Goal: Information Seeking & Learning: Check status

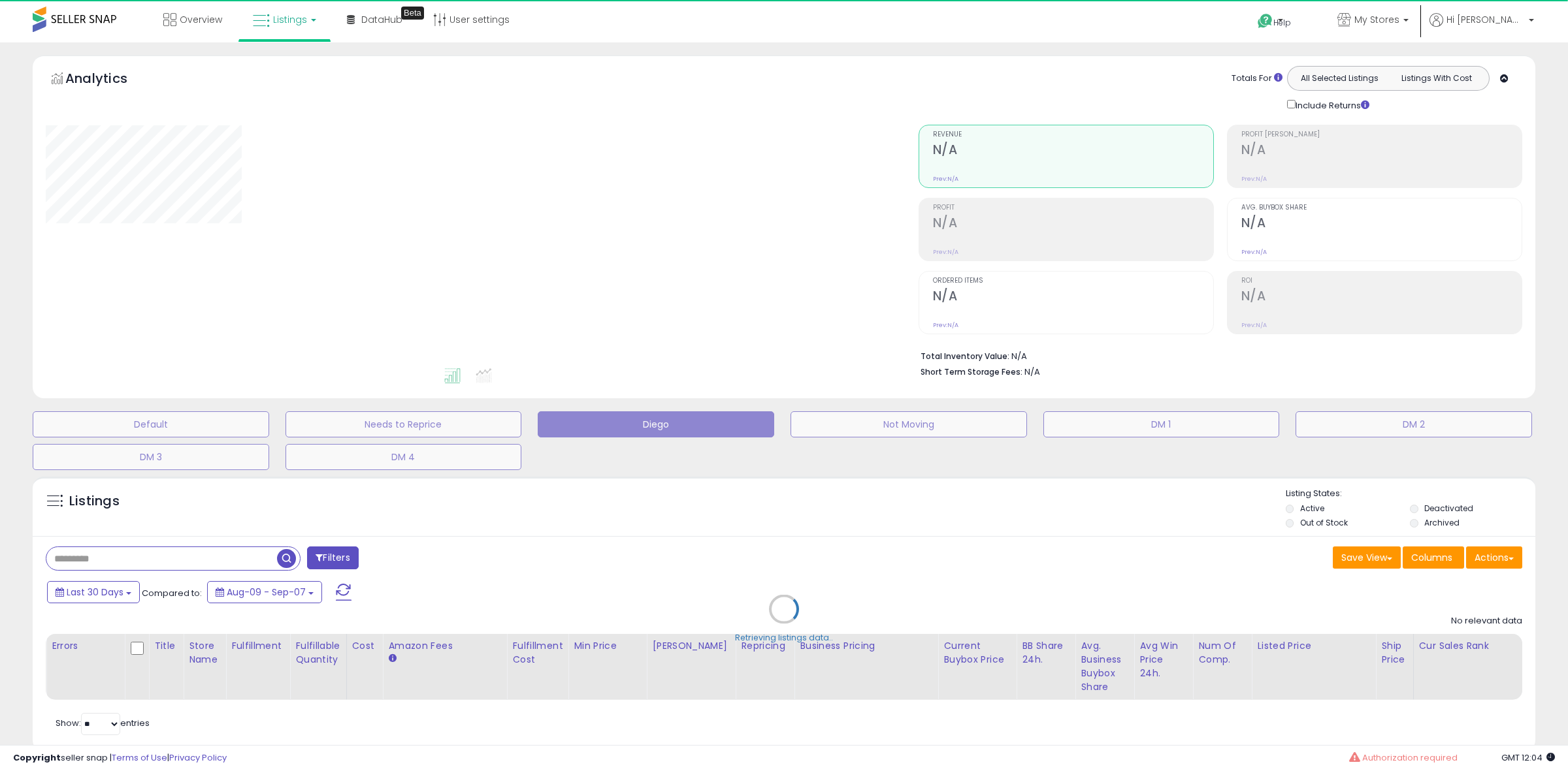
type input "********"
select select "**"
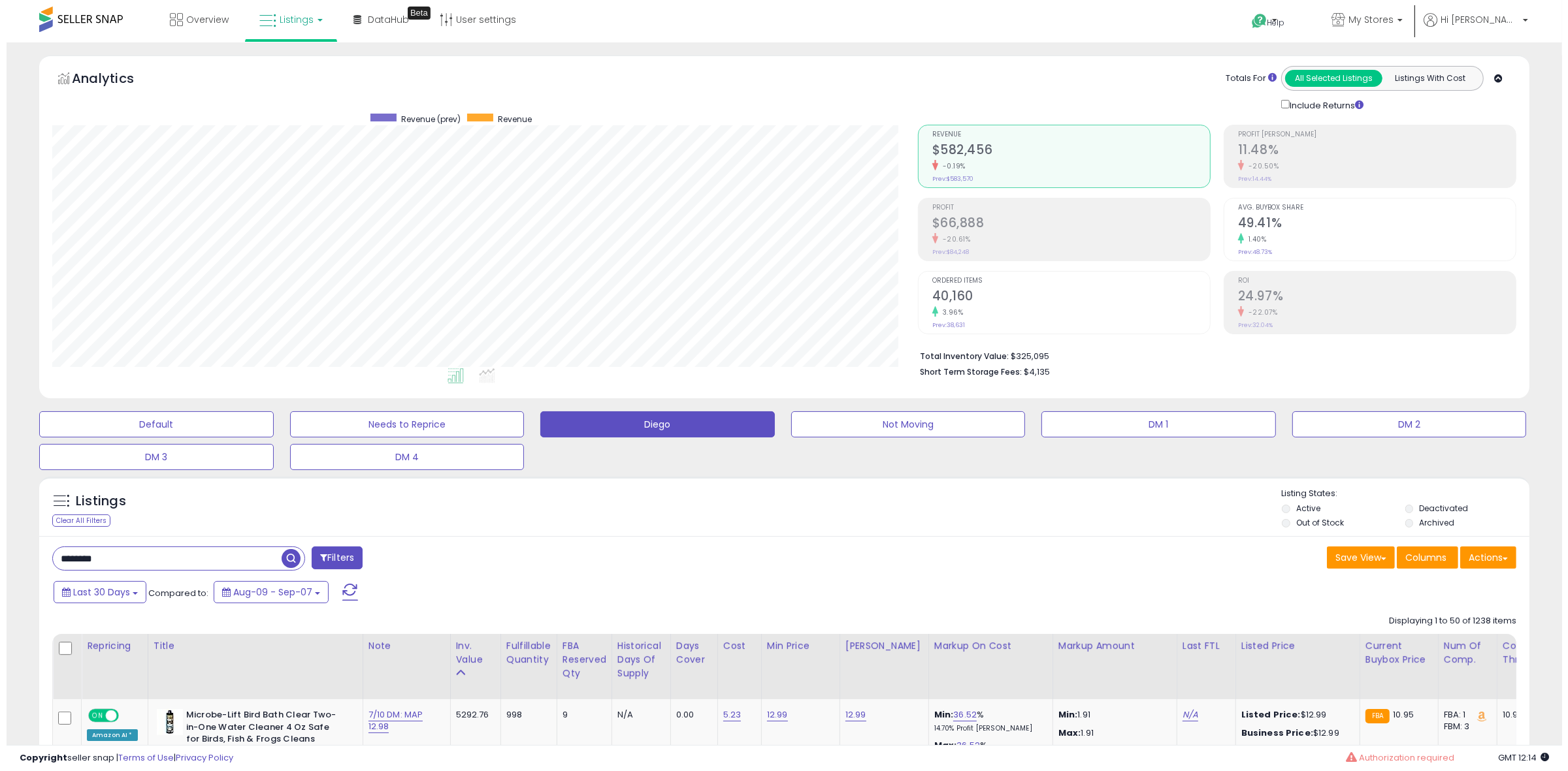
scroll to position [267, 865]
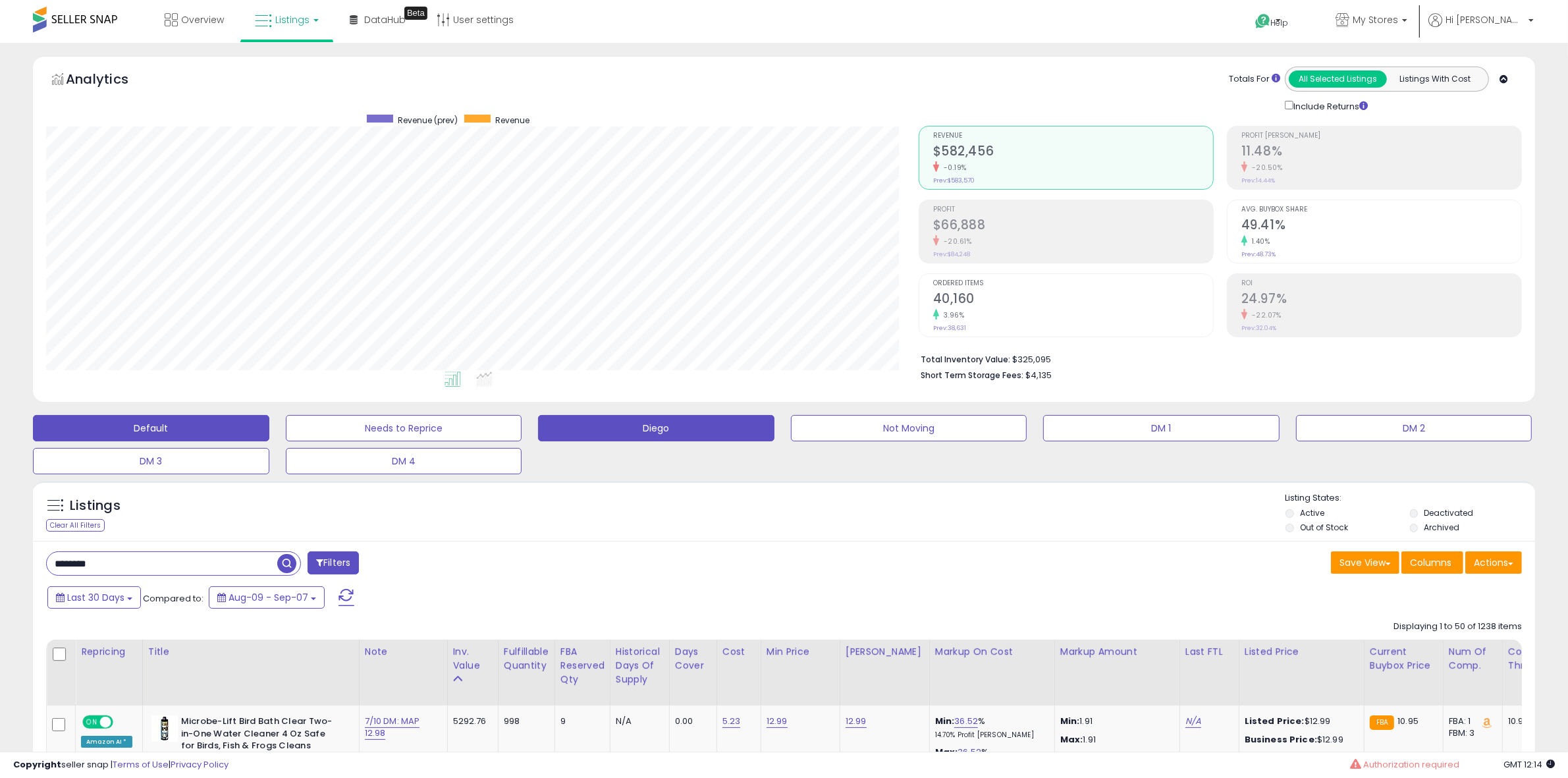
click at [120, 426] on button "Default" at bounding box center [151, 428] width 236 height 26
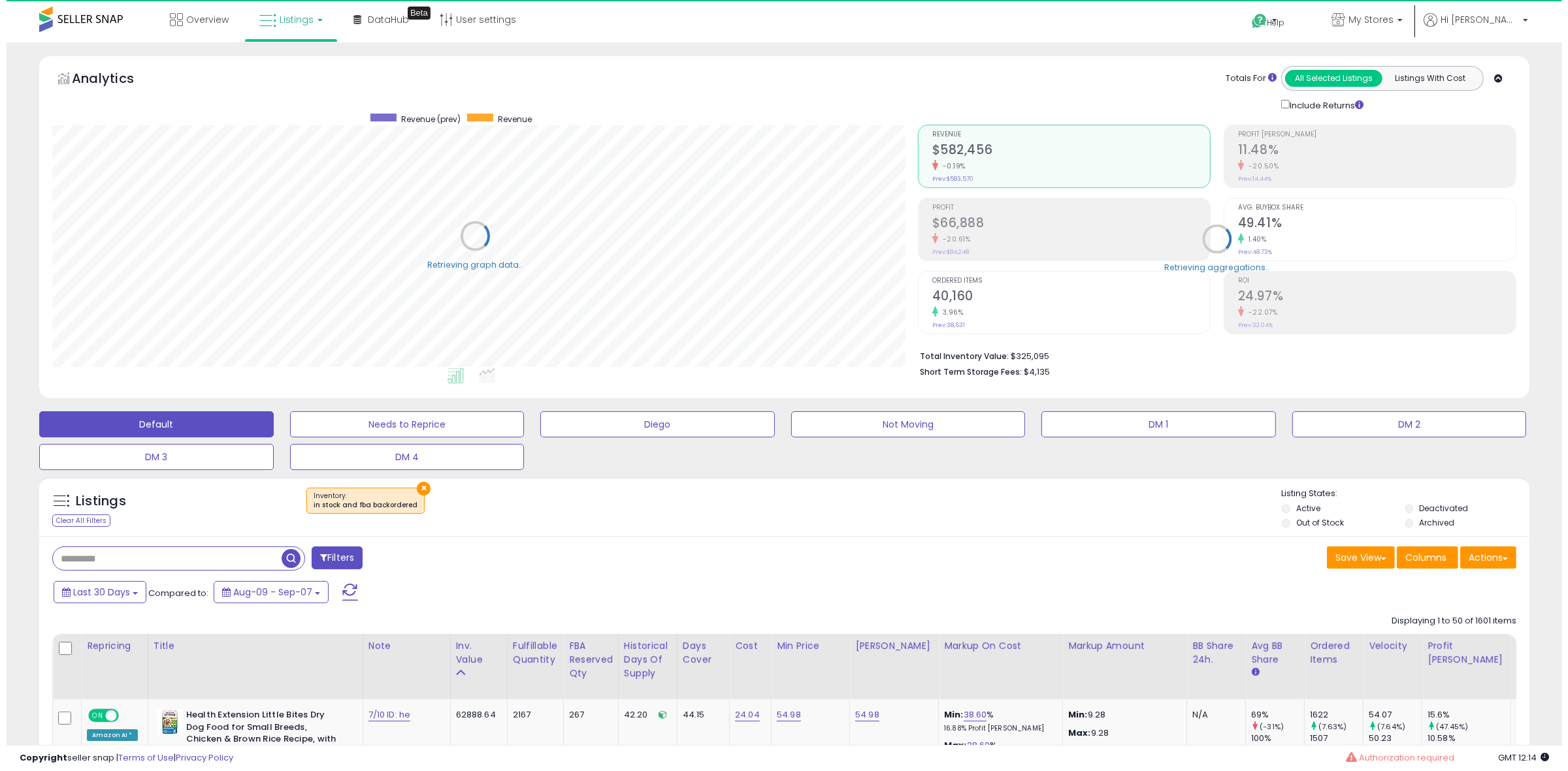
scroll to position [652773, 652515]
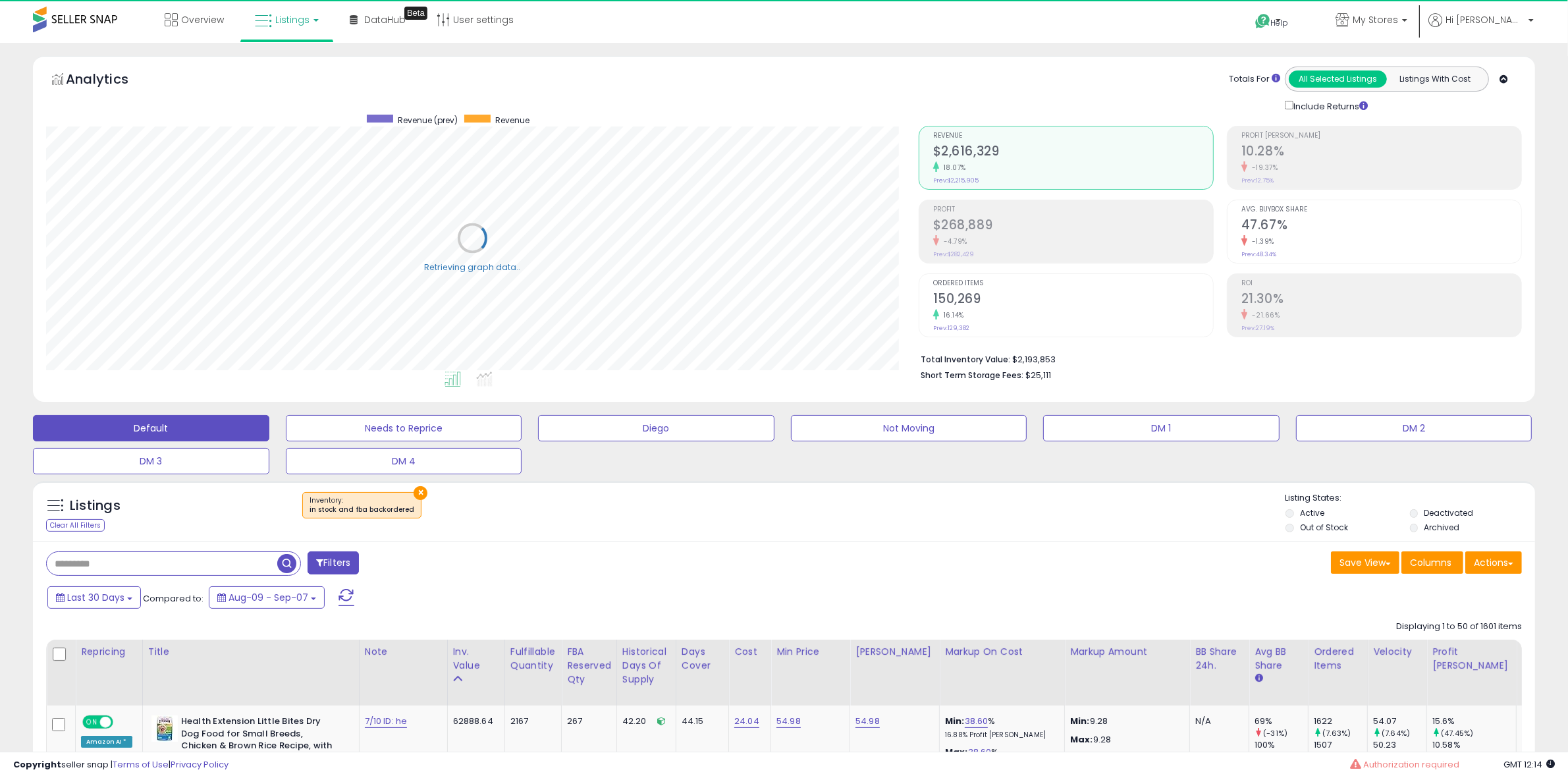
click at [228, 565] on input "text" at bounding box center [162, 564] width 231 height 23
paste input "**********"
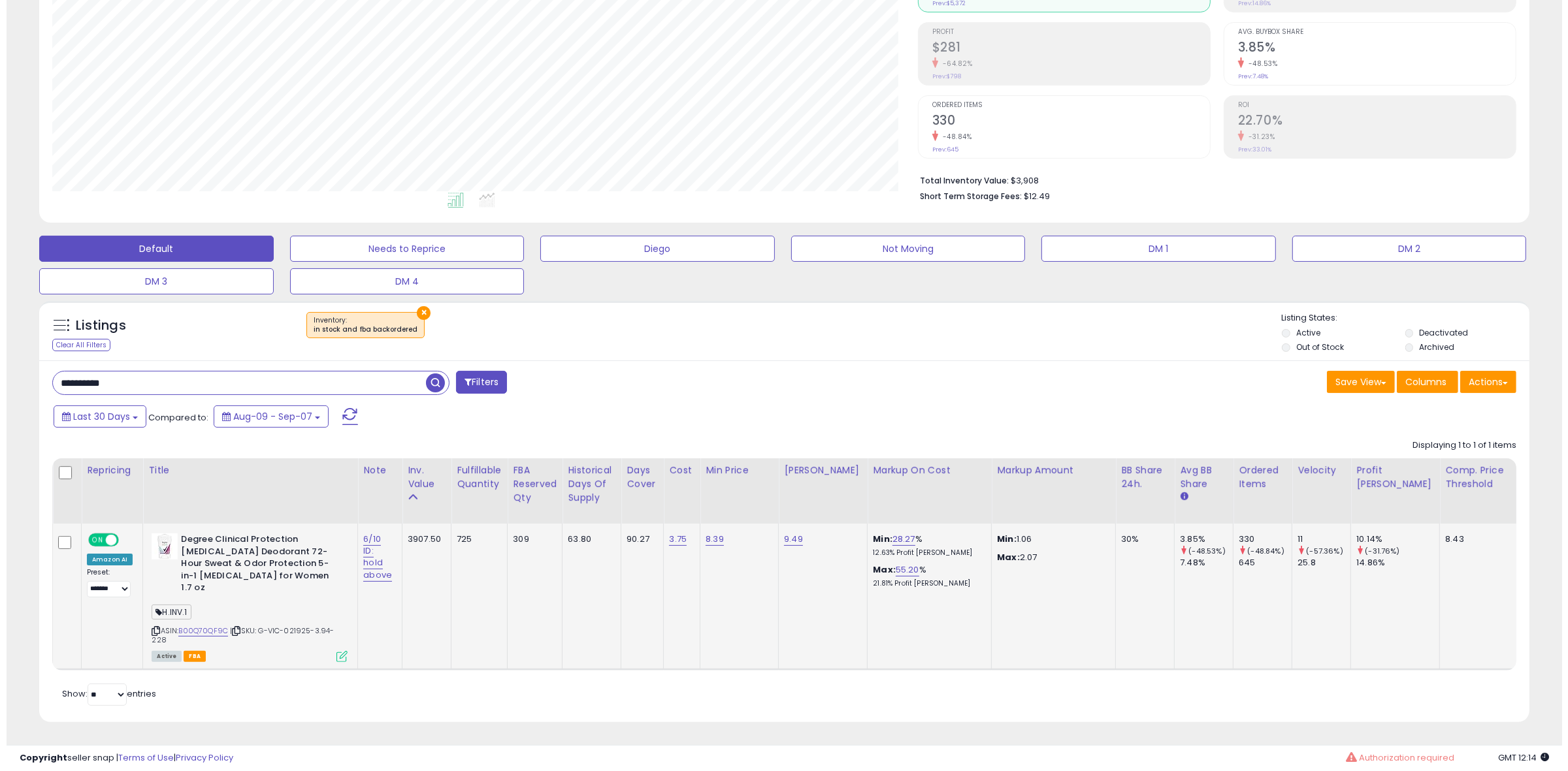
scroll to position [267, 865]
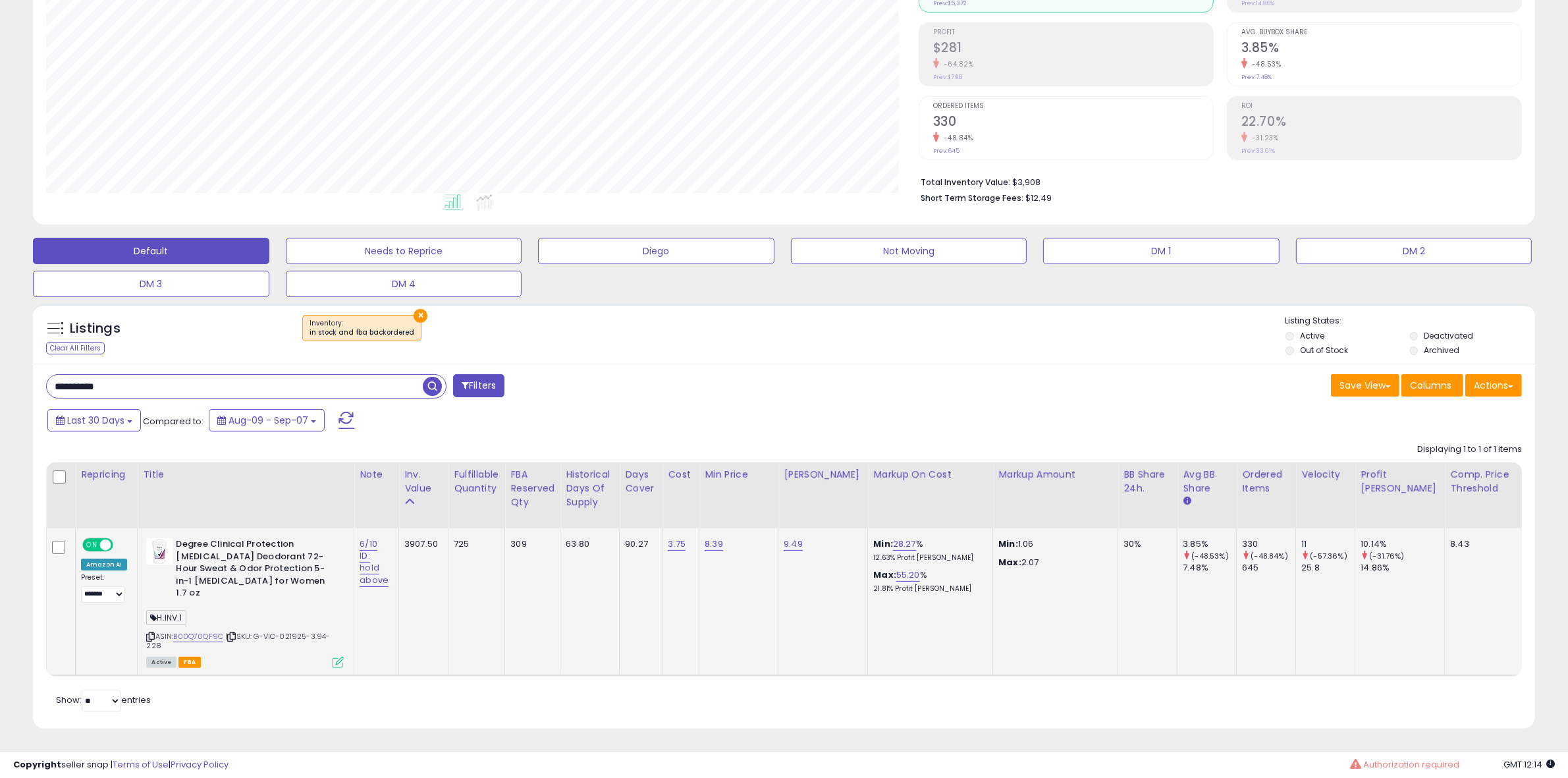
click at [339, 657] on icon at bounding box center [337, 662] width 11 height 11
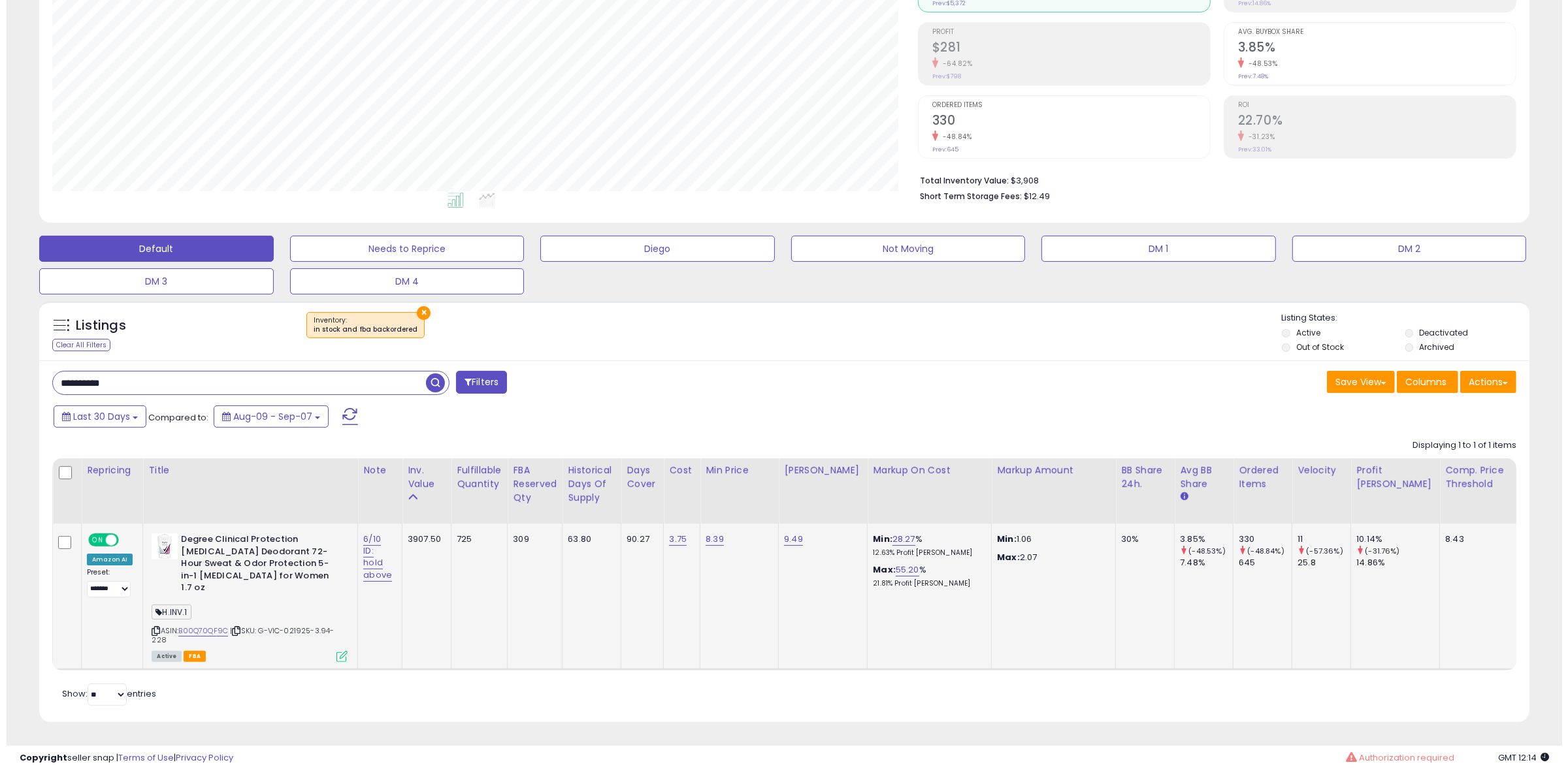
scroll to position [267, 872]
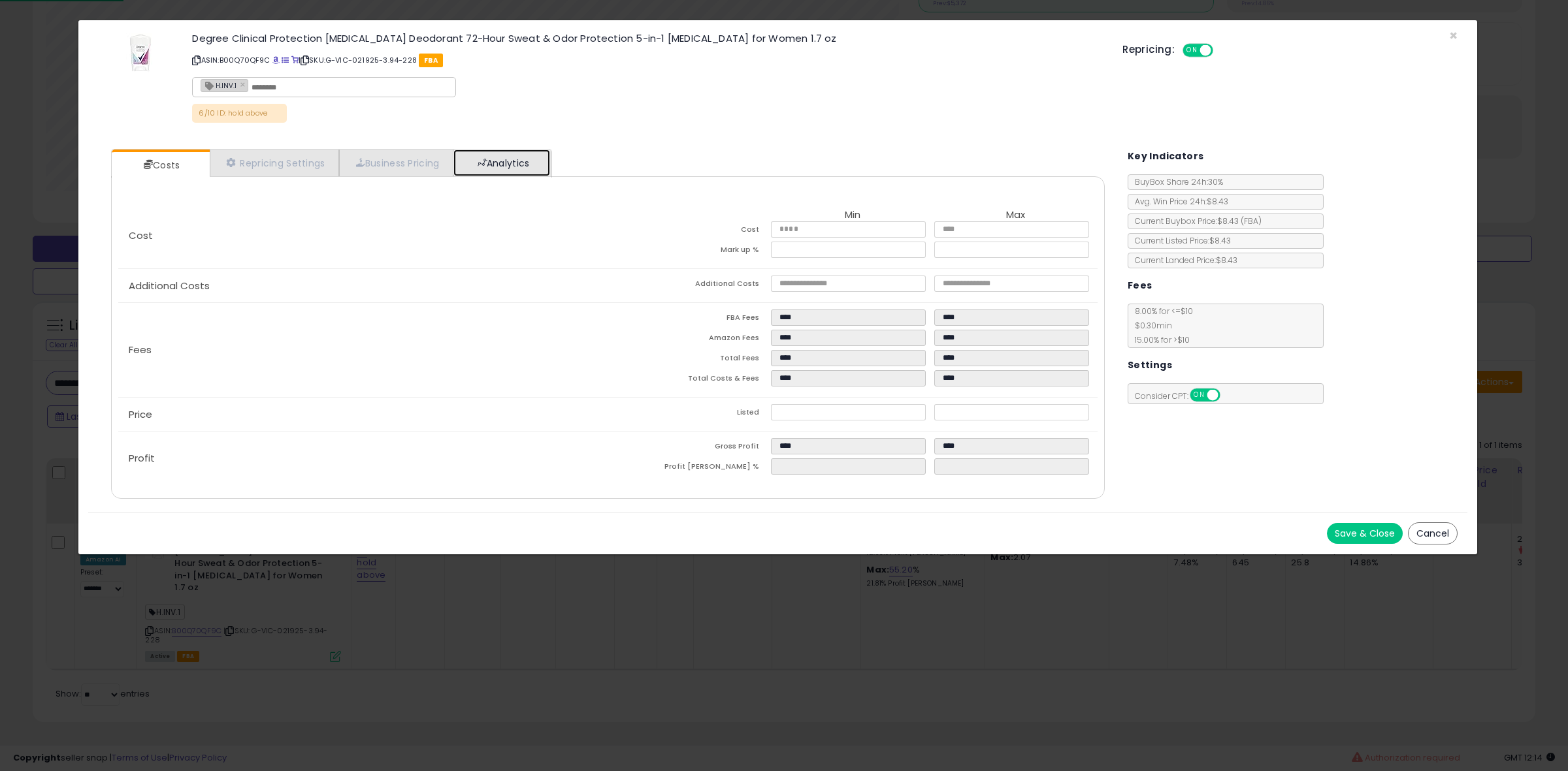
click at [517, 167] on link "Analytics" at bounding box center [502, 163] width 97 height 27
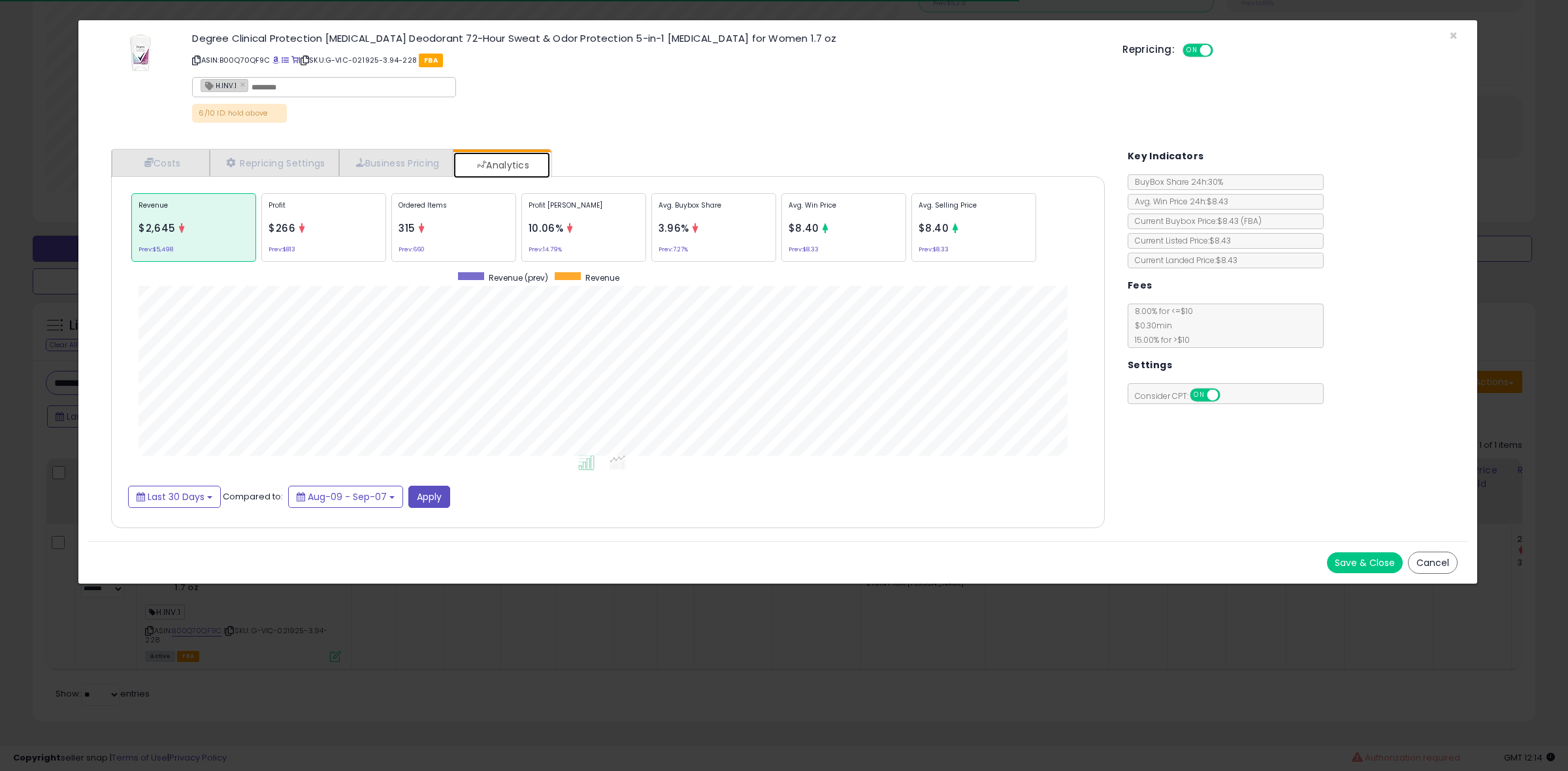
scroll to position [402, 1019]
click at [766, 242] on div "Avg. Buybox Share 3.96% Prev: 7.27%" at bounding box center [713, 228] width 125 height 69
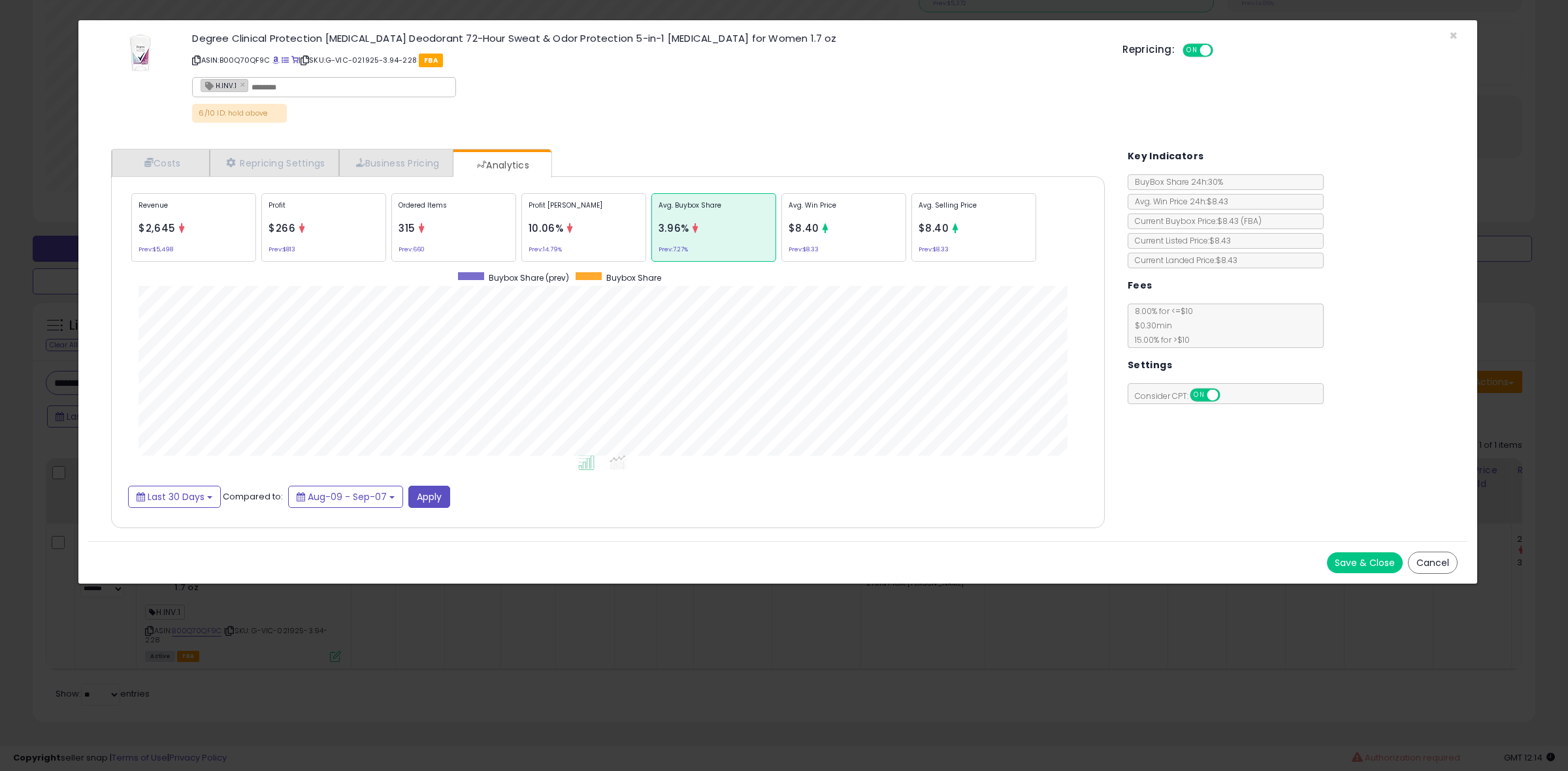
click at [455, 231] on div "Ordered Items 315 Prev: 660" at bounding box center [454, 228] width 125 height 69
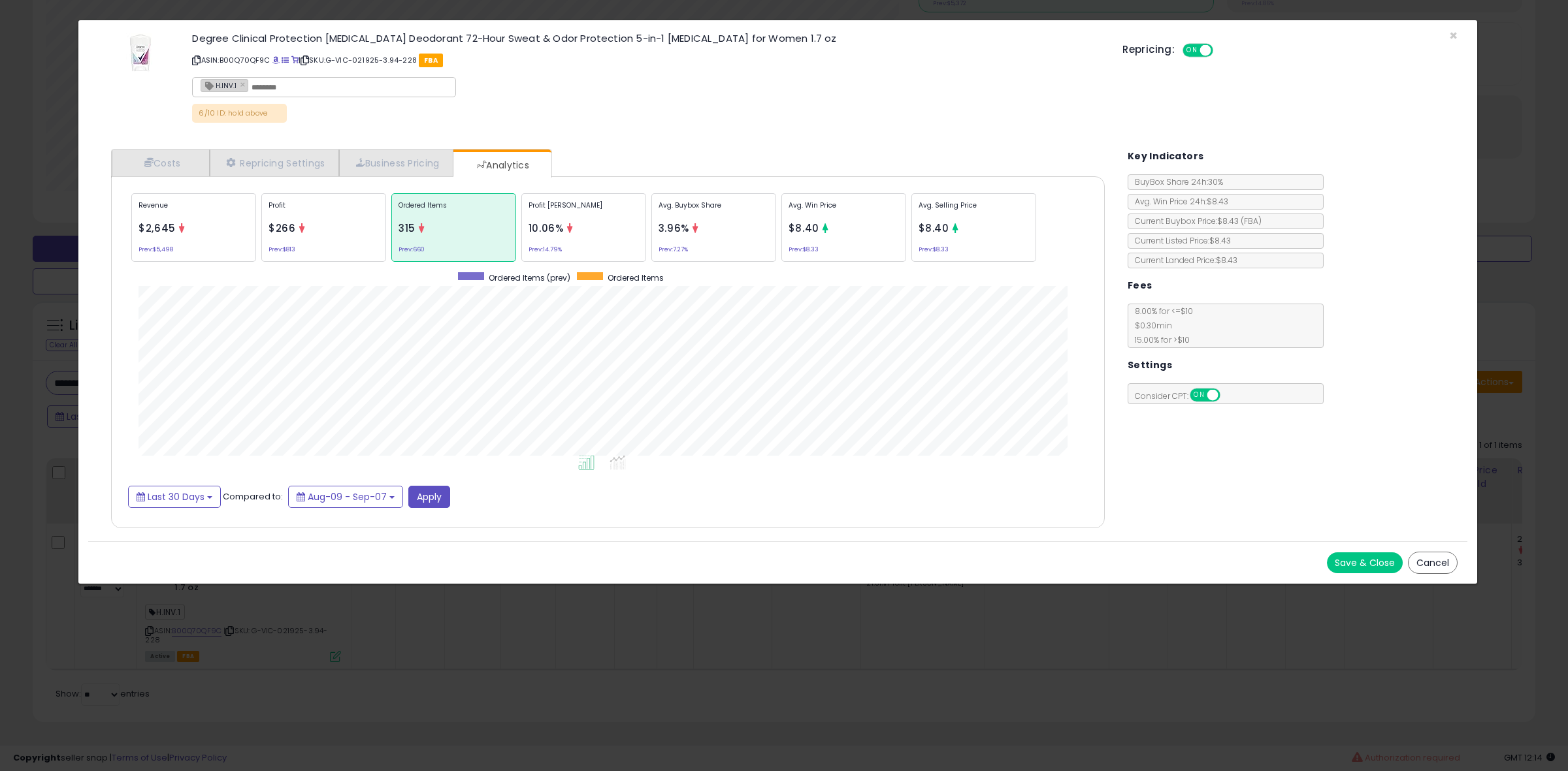
click at [612, 219] on p "Profit [PERSON_NAME]" at bounding box center [583, 210] width 110 height 19
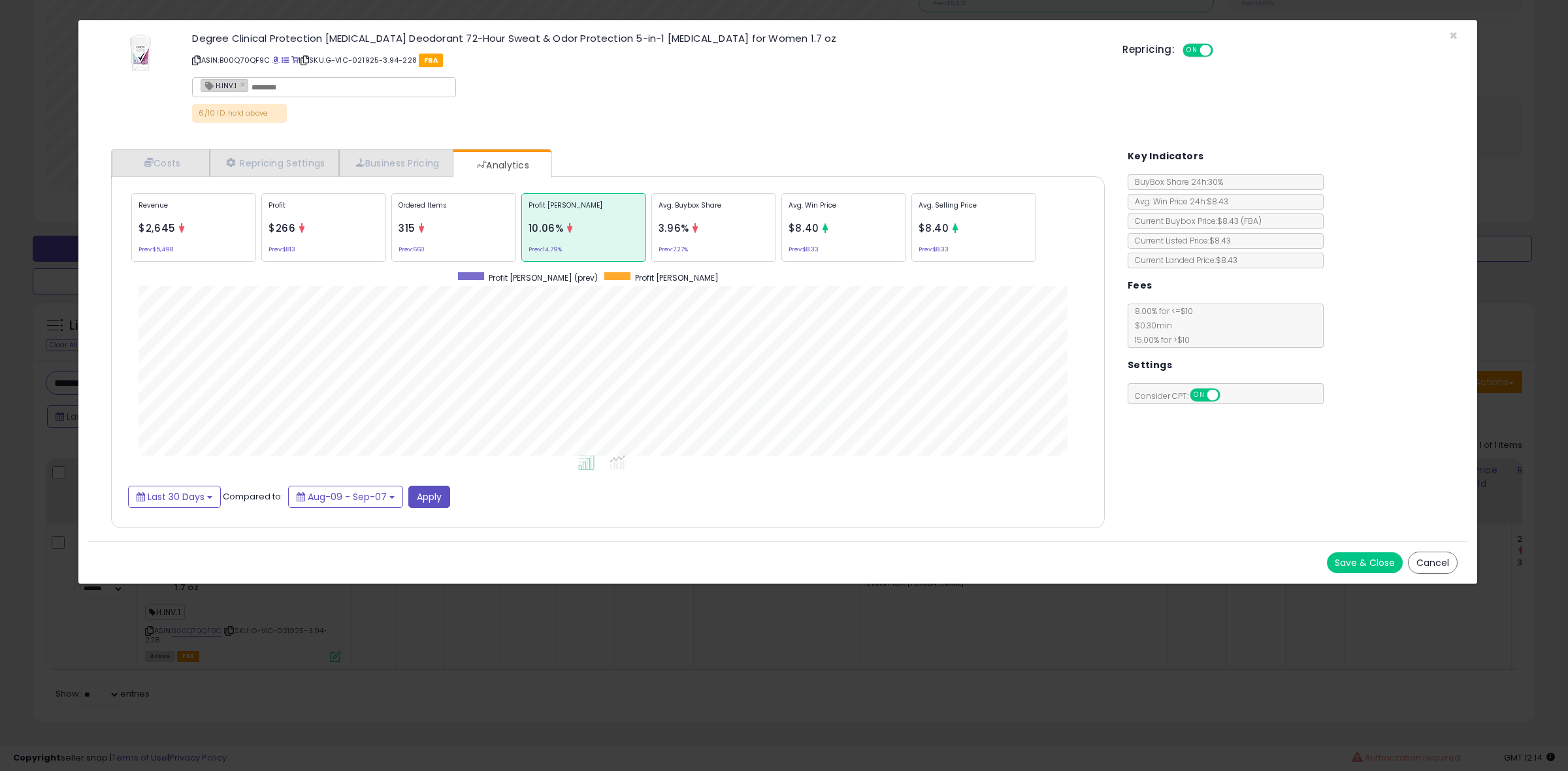
click at [63, 381] on div "× Close Degree Clinical Protection [MEDICAL_DATA] Deodorant 72-Hour Sweat & Odo…" at bounding box center [784, 386] width 1568 height 771
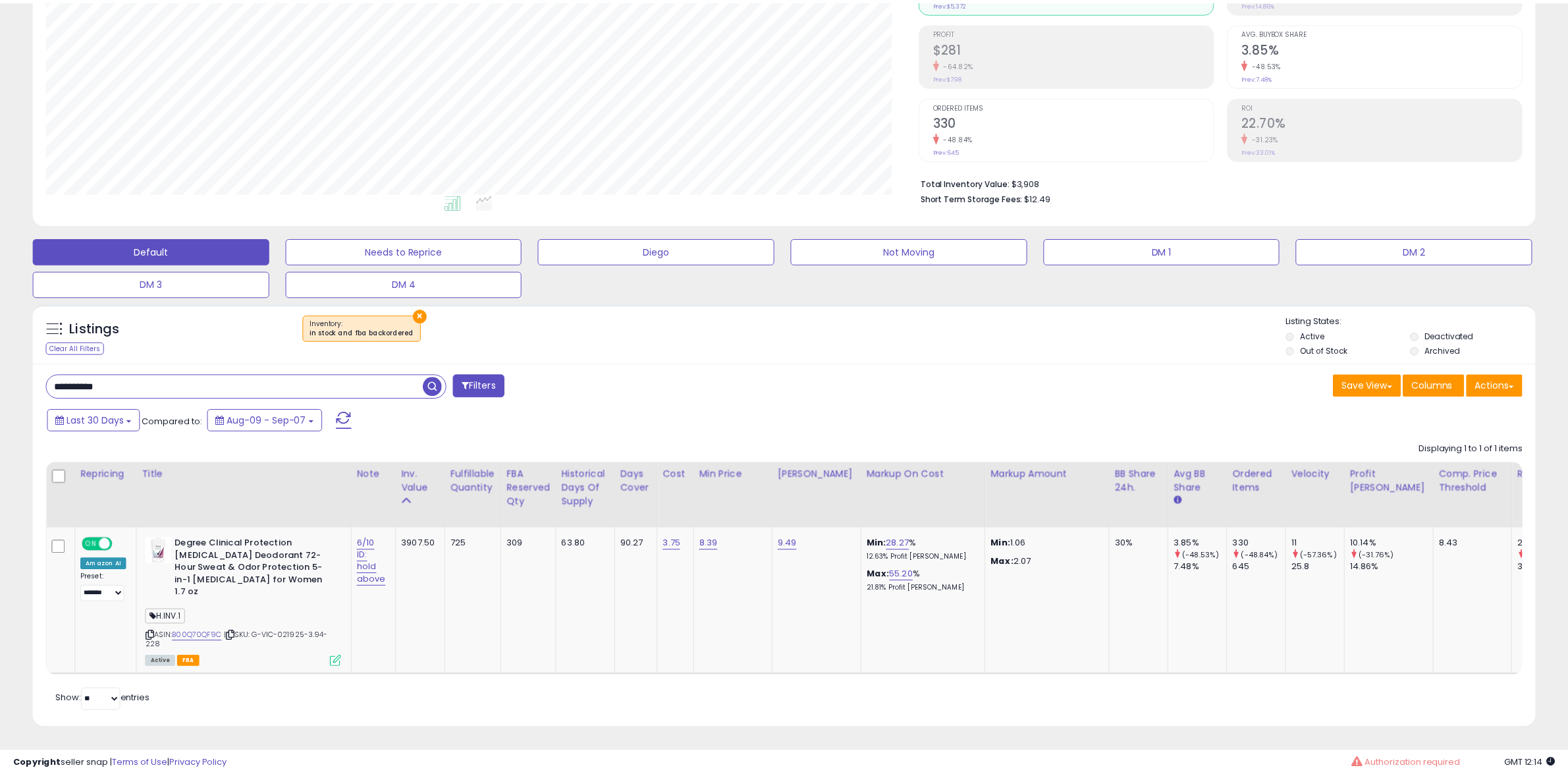
scroll to position [658699, 657800]
click at [144, 383] on input "**********" at bounding box center [234, 387] width 376 height 23
paste input "text"
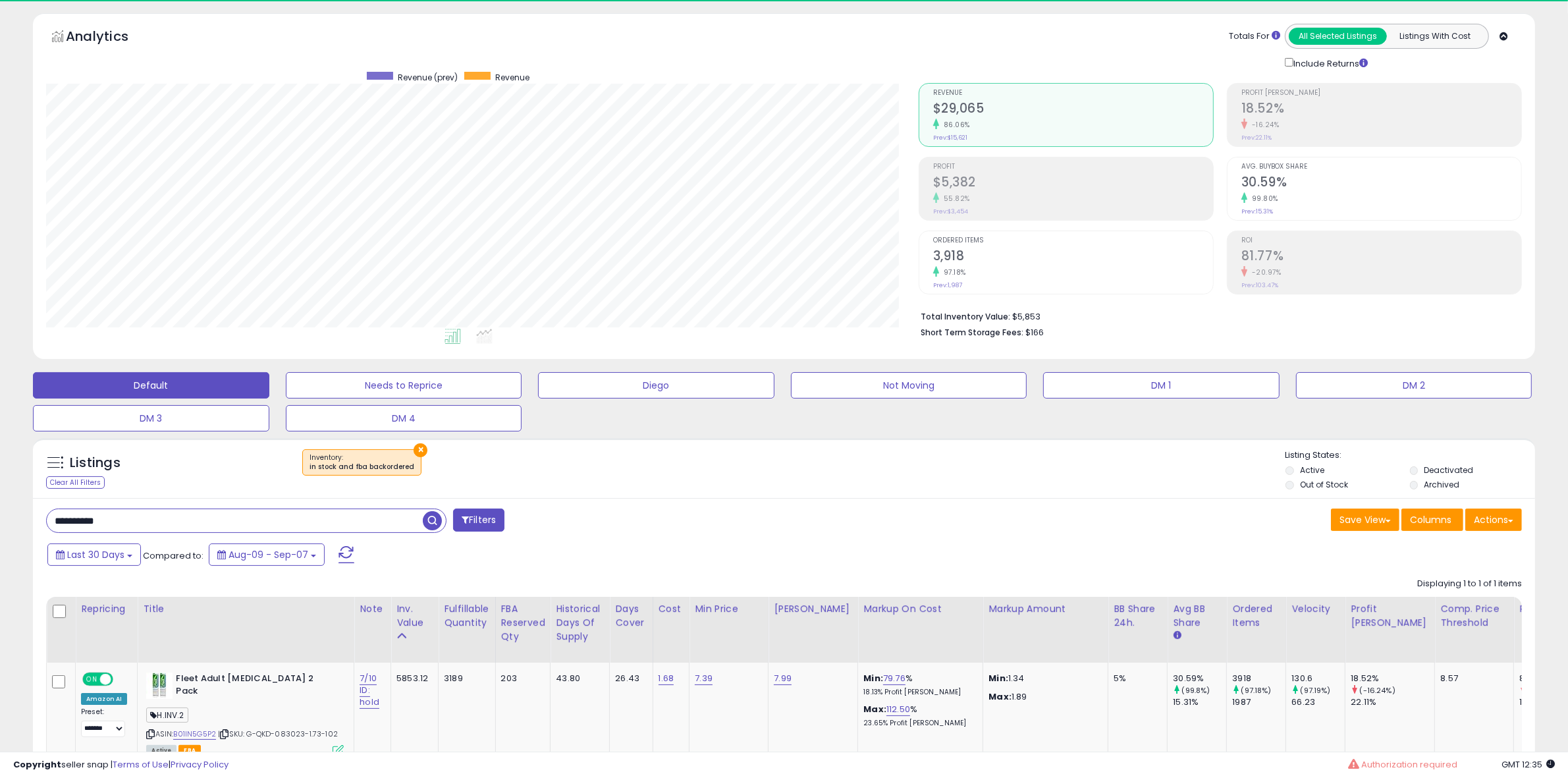
scroll to position [270, 872]
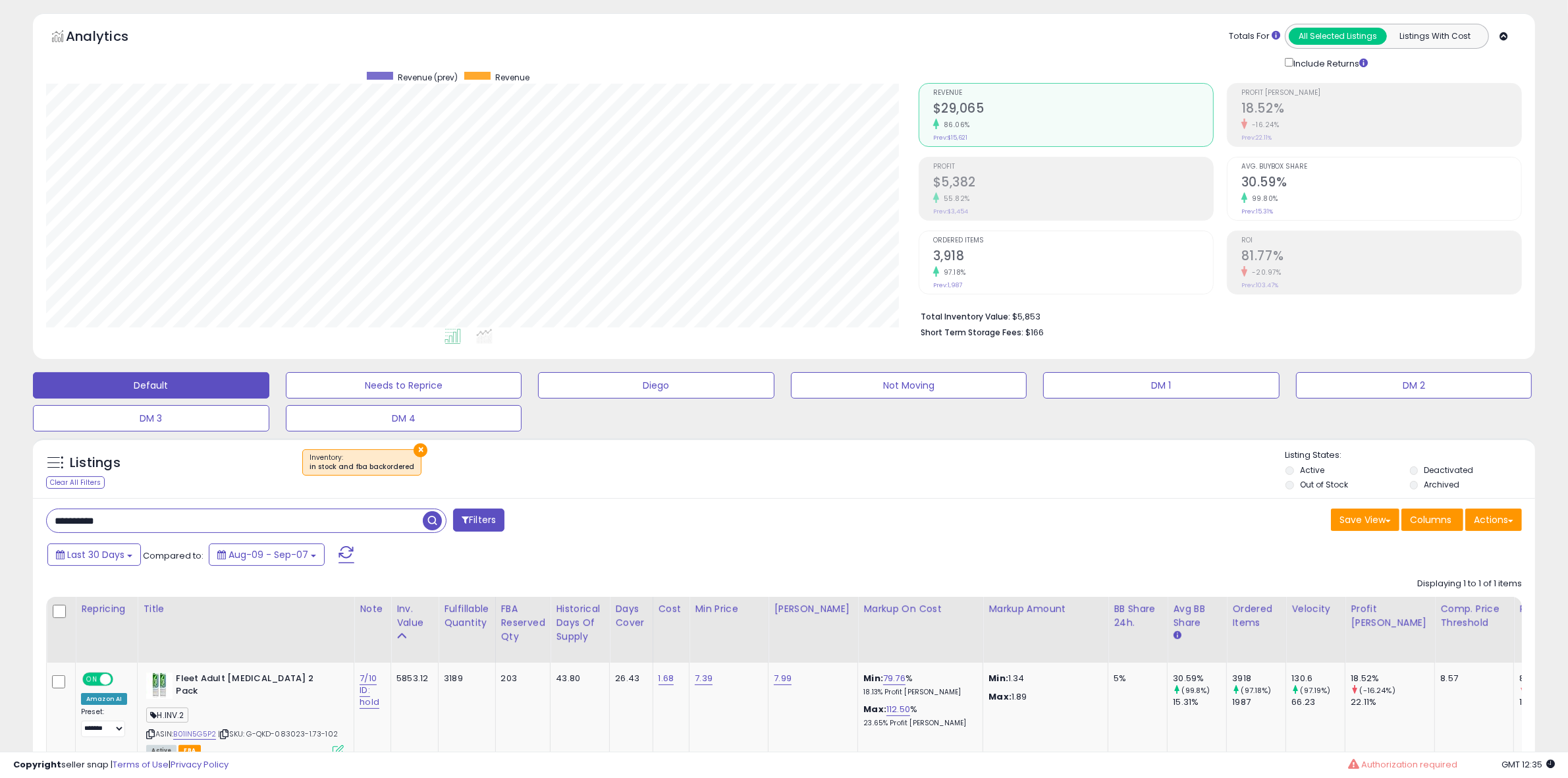
click at [140, 515] on input "**********" at bounding box center [234, 521] width 376 height 23
paste input "text"
type input "**********"
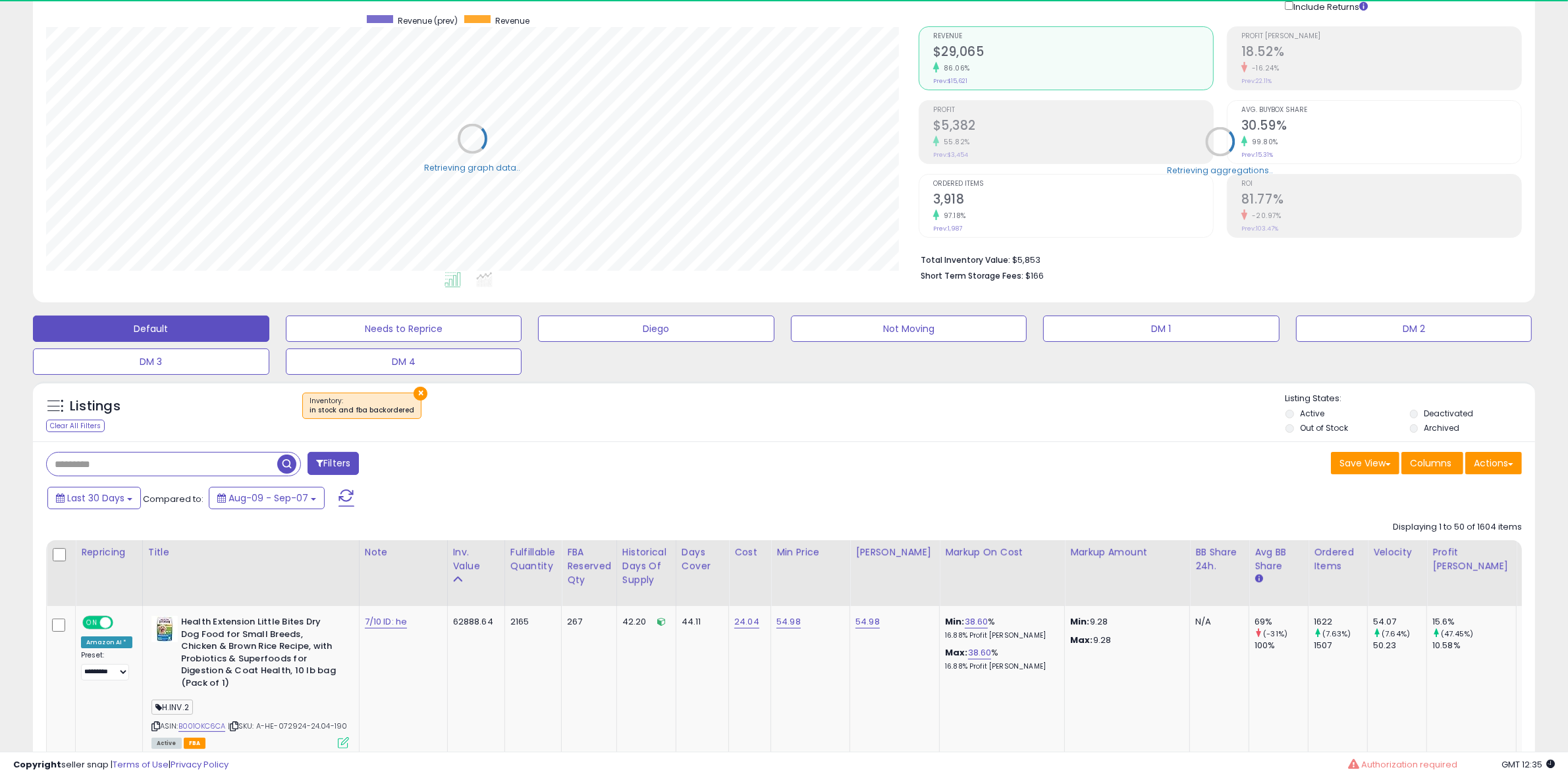
scroll to position [100, 0]
paste input "**********"
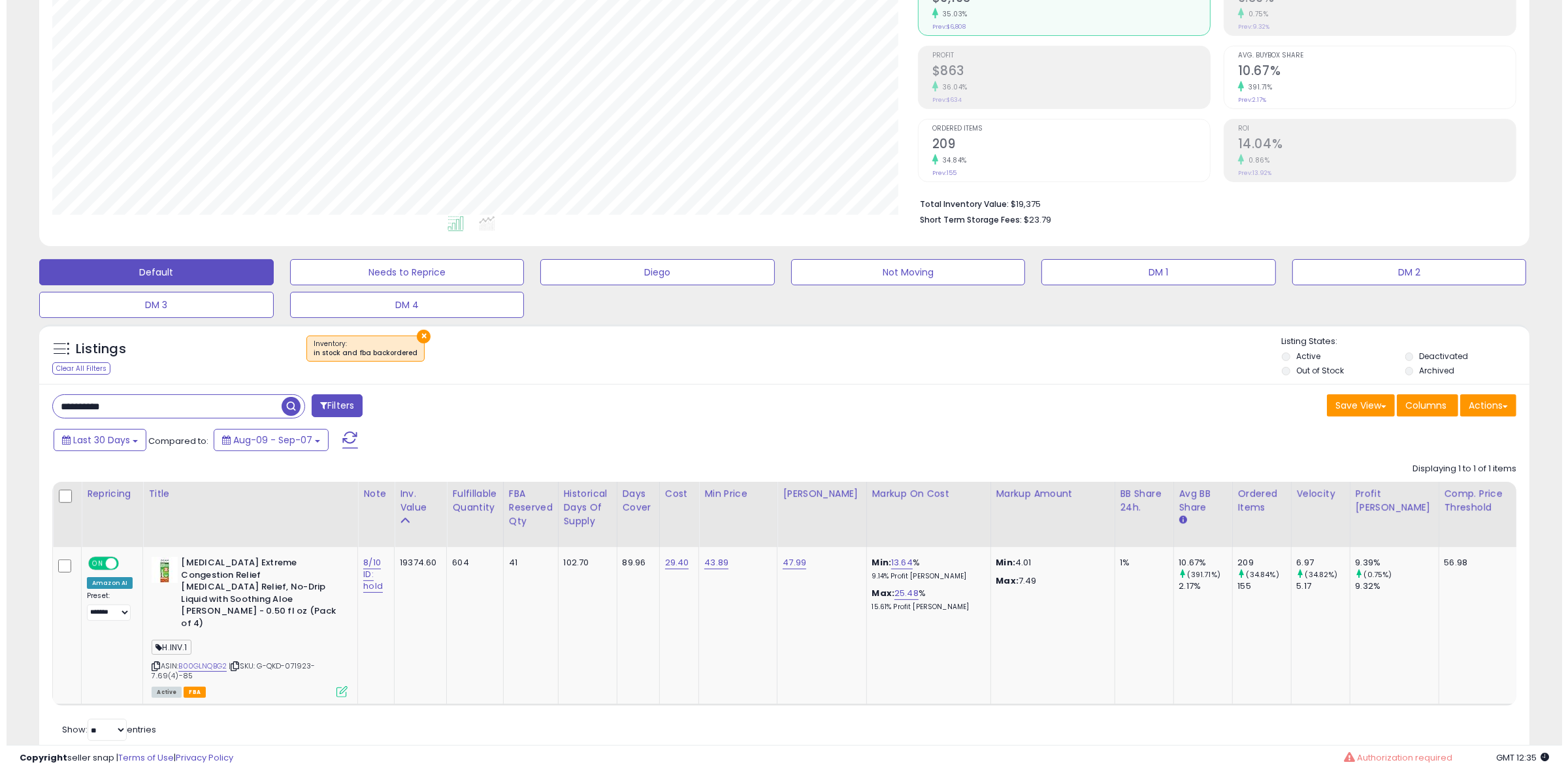
scroll to position [176, 0]
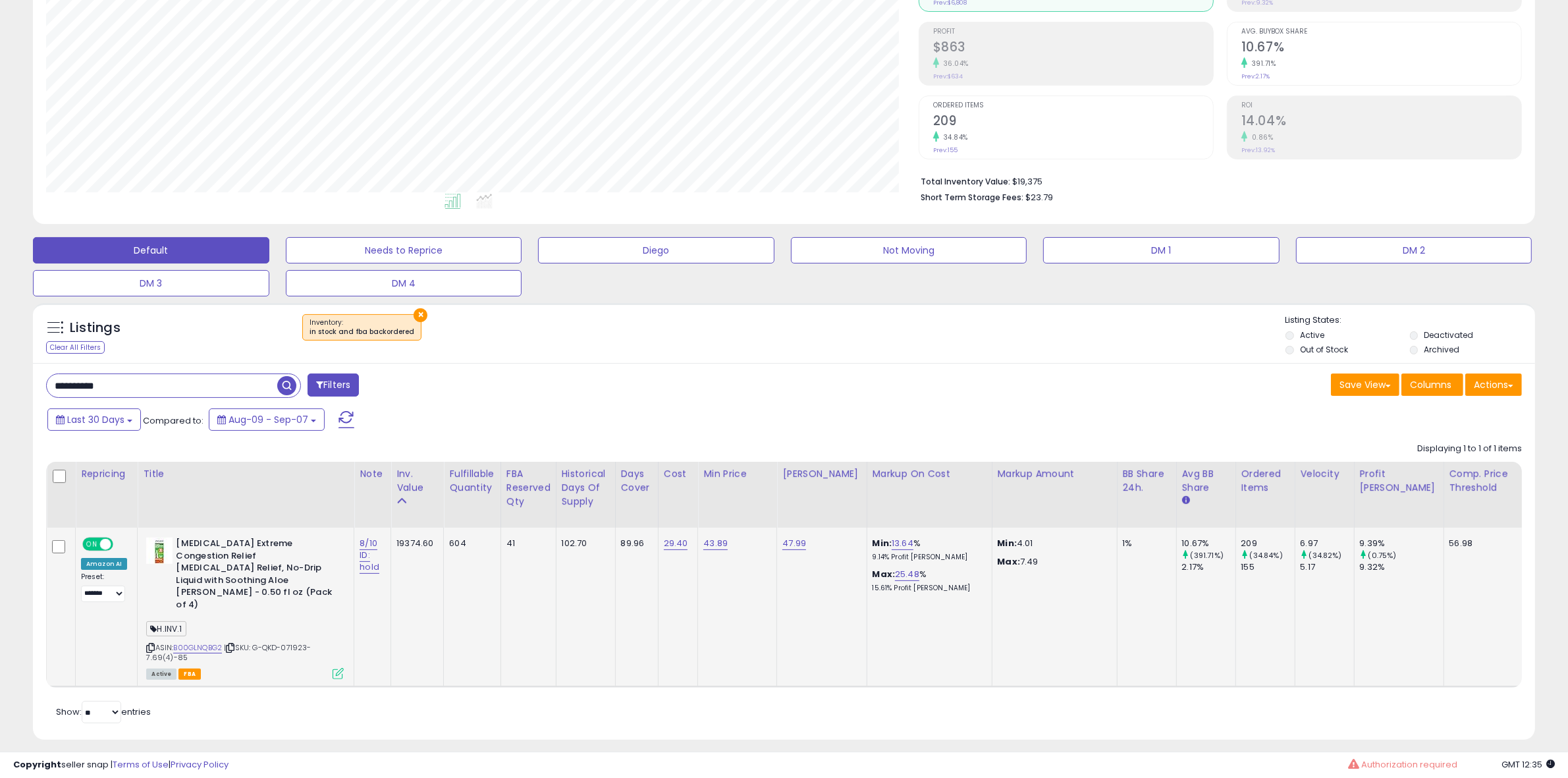
click at [330, 669] on div "Active FBA" at bounding box center [245, 672] width 197 height 9
click at [333, 669] on icon at bounding box center [337, 673] width 11 height 11
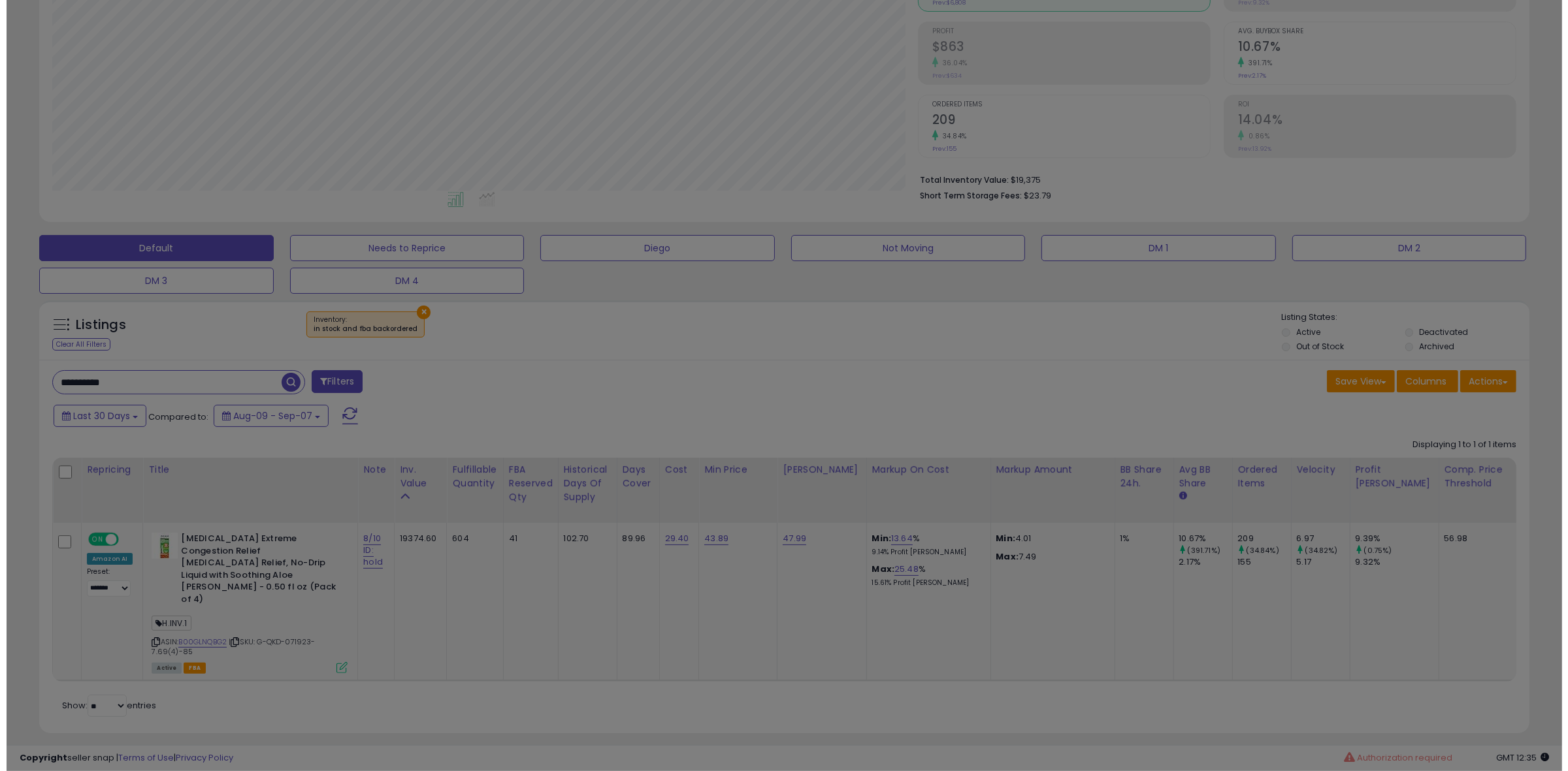
scroll to position [267, 872]
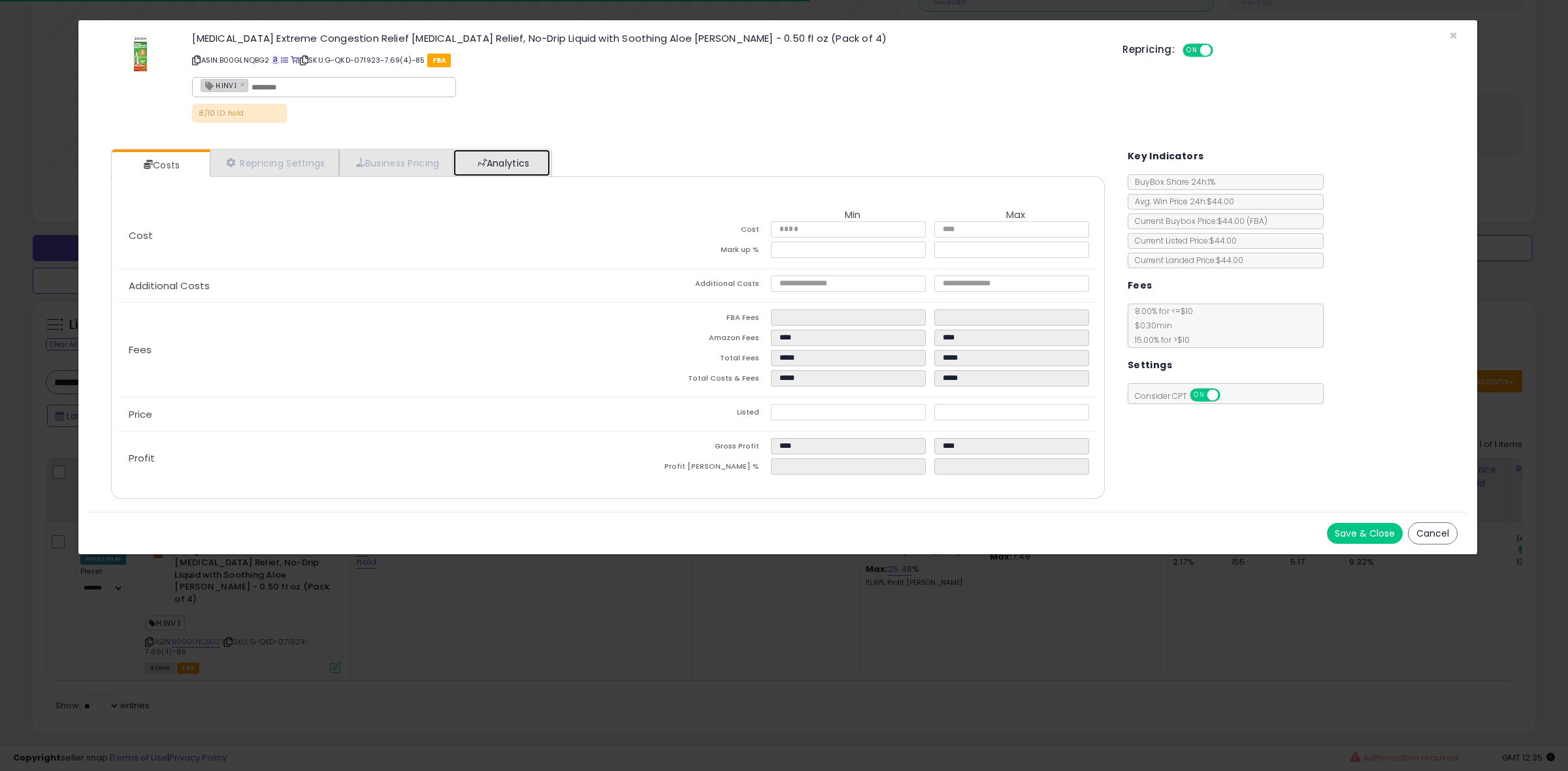
click at [547, 151] on link "Analytics" at bounding box center [502, 163] width 97 height 27
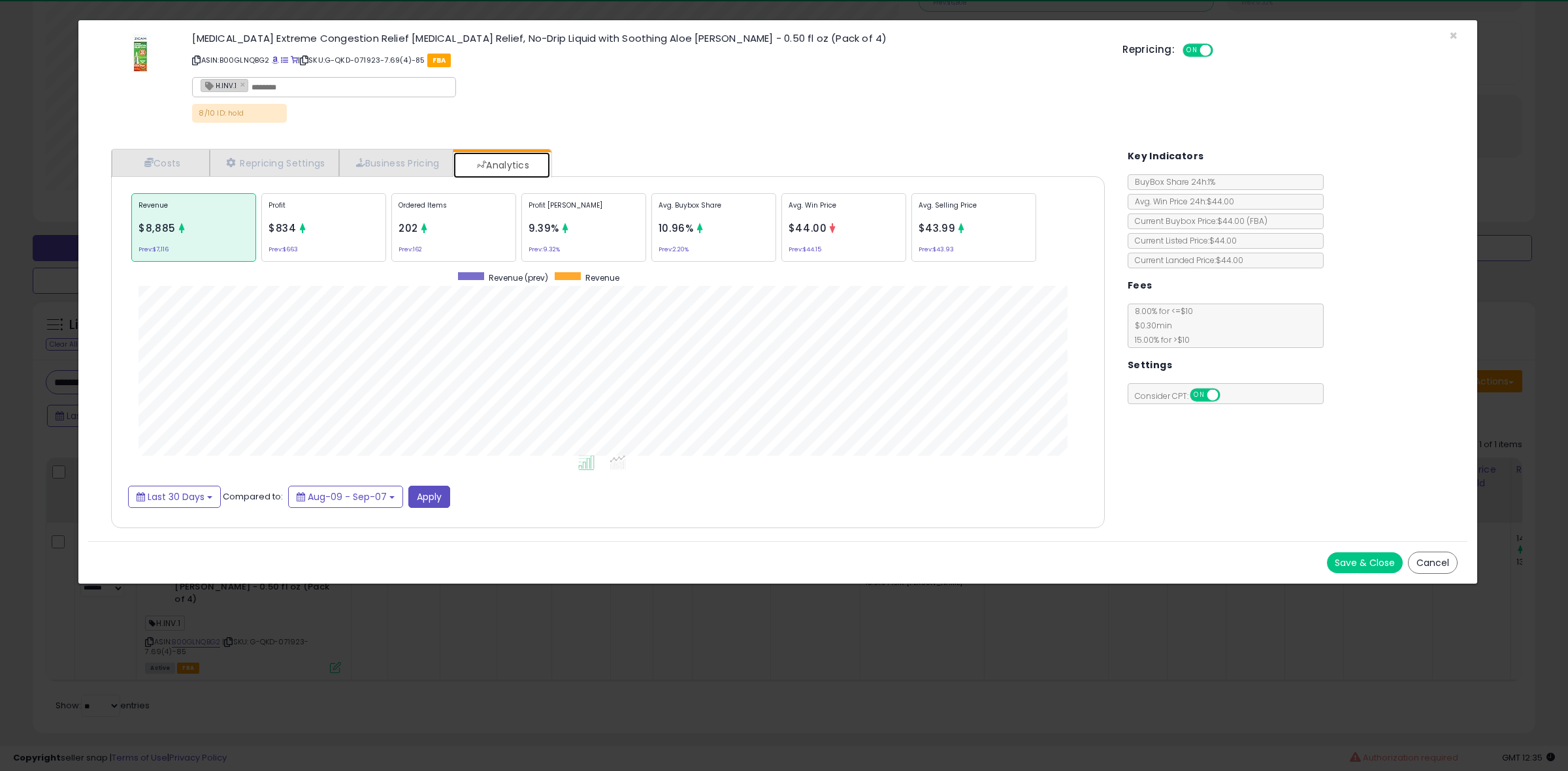
scroll to position [402, 1019]
click at [672, 228] on span "10.96%" at bounding box center [676, 229] width 35 height 14
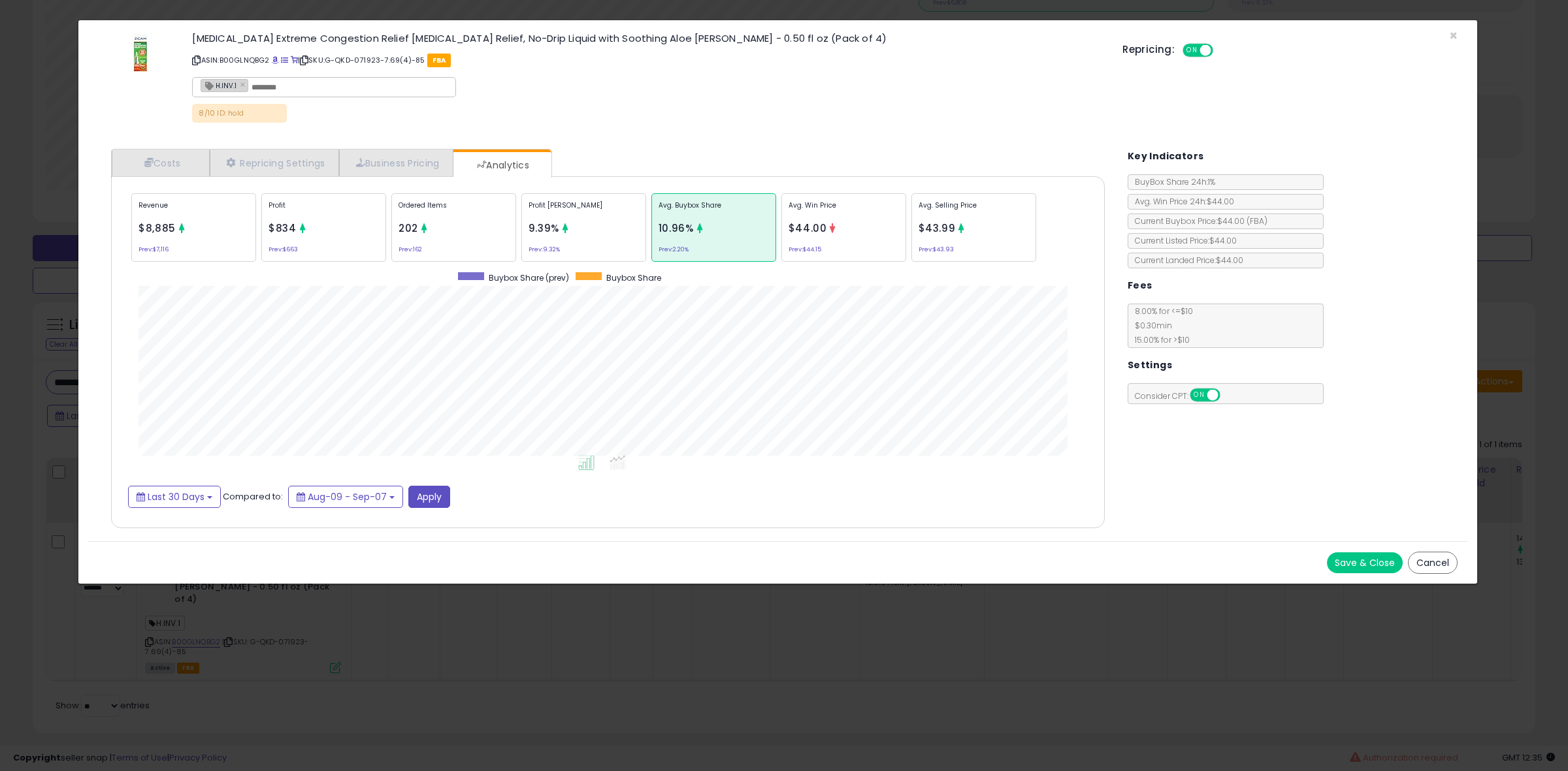
click at [526, 226] on div "Profit [PERSON_NAME] 9.39% Prev: 9.32%" at bounding box center [583, 228] width 125 height 69
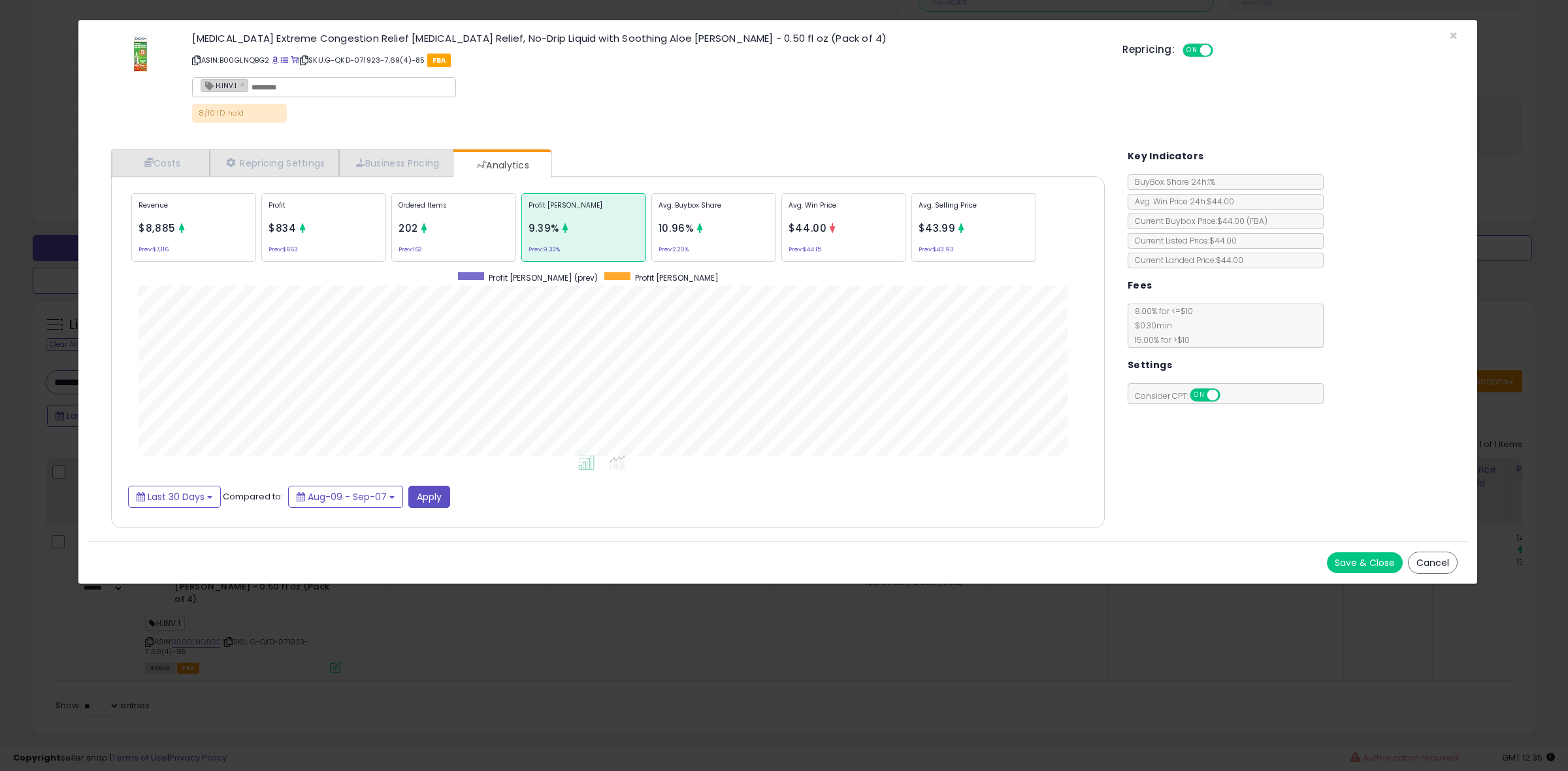
click at [432, 210] on p "Ordered Items" at bounding box center [454, 210] width 110 height 19
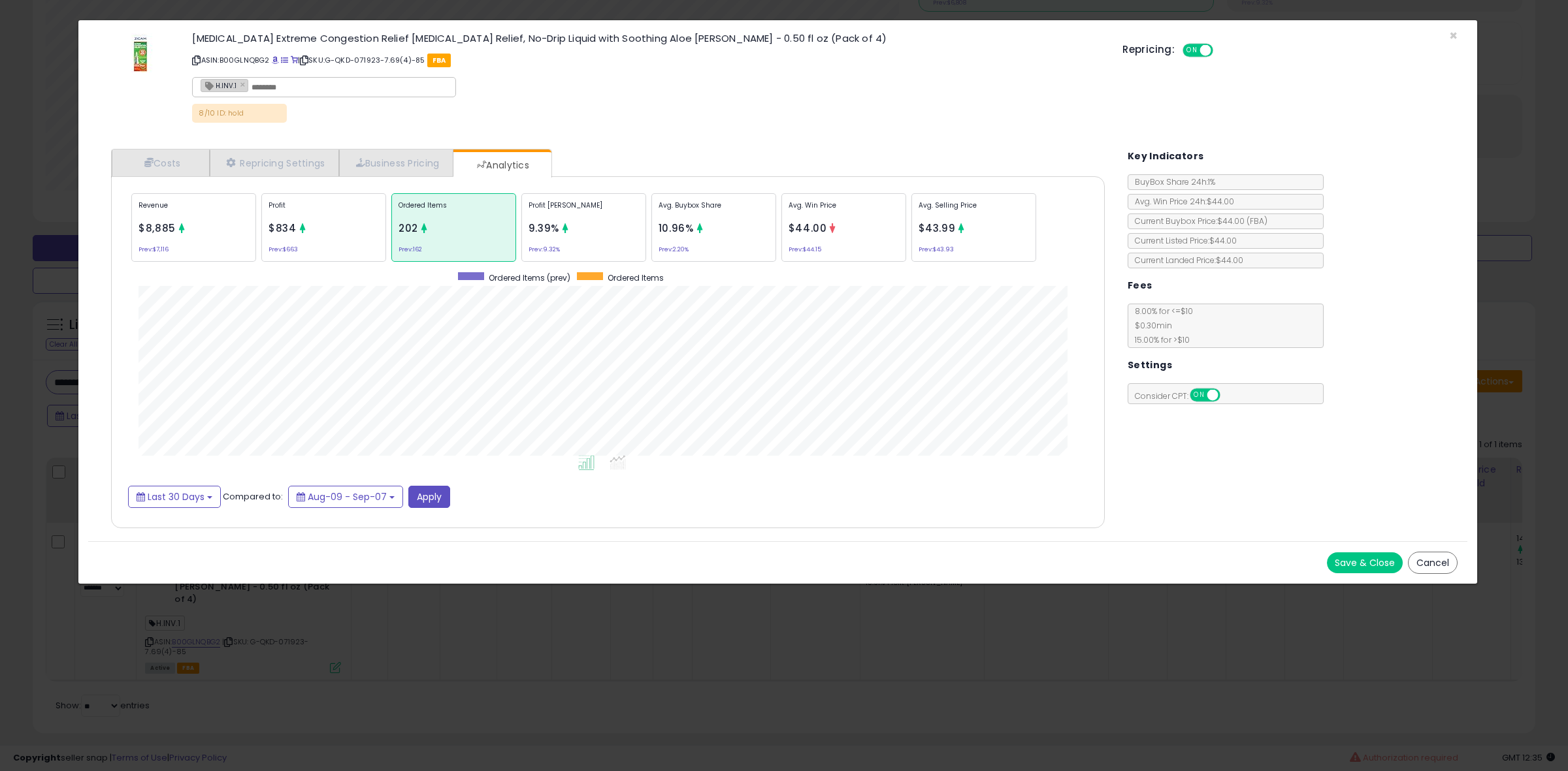
click at [36, 441] on div "× Close [MEDICAL_DATA] Extreme Congestion Relief [MEDICAL_DATA] Relief, No-Drip…" at bounding box center [784, 386] width 1568 height 771
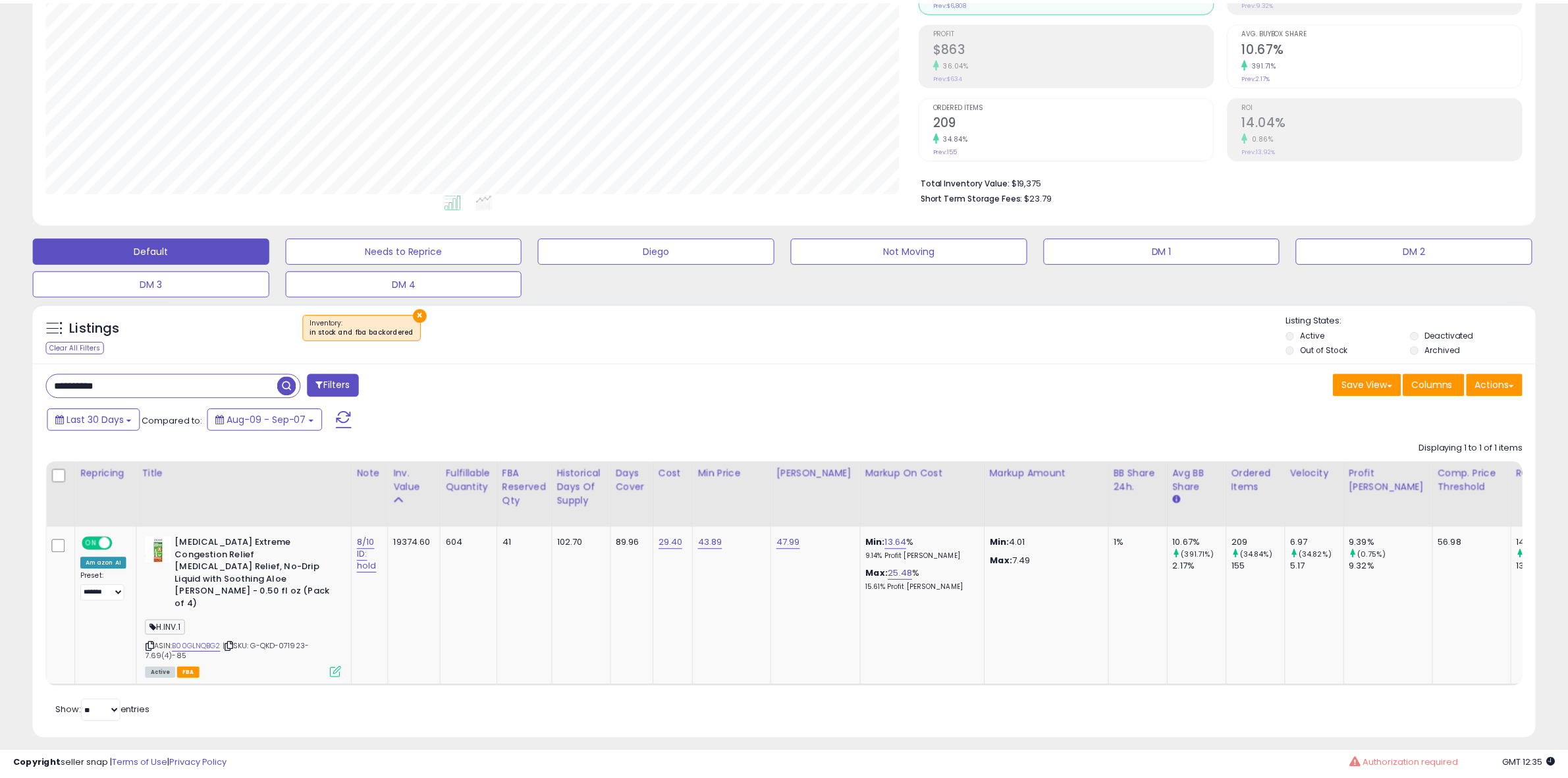
scroll to position [658699, 657800]
click at [137, 369] on div "**********" at bounding box center [784, 551] width 1503 height 377
click at [136, 379] on input "**********" at bounding box center [162, 386] width 231 height 23
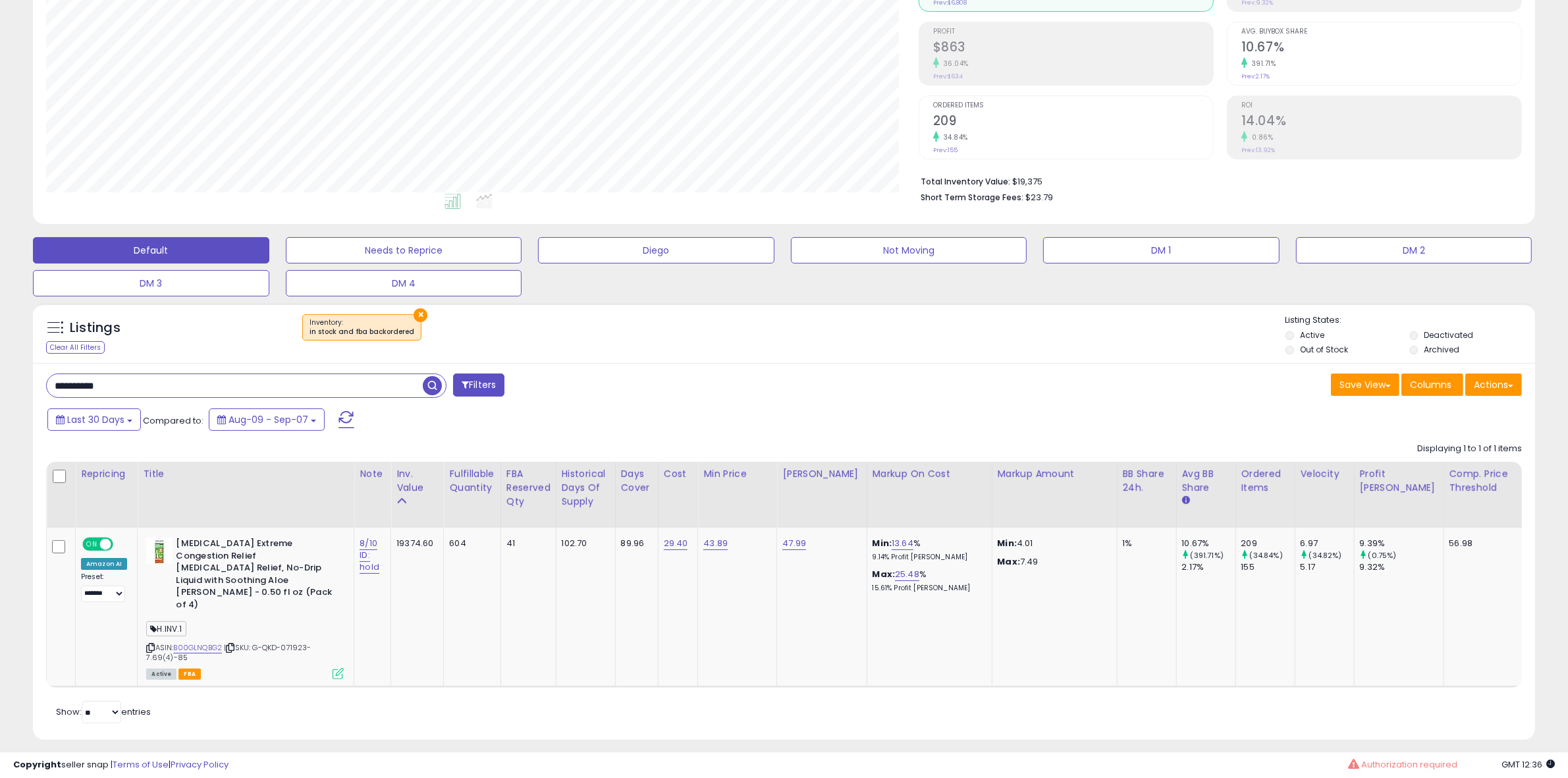
paste input "text"
type input "**********"
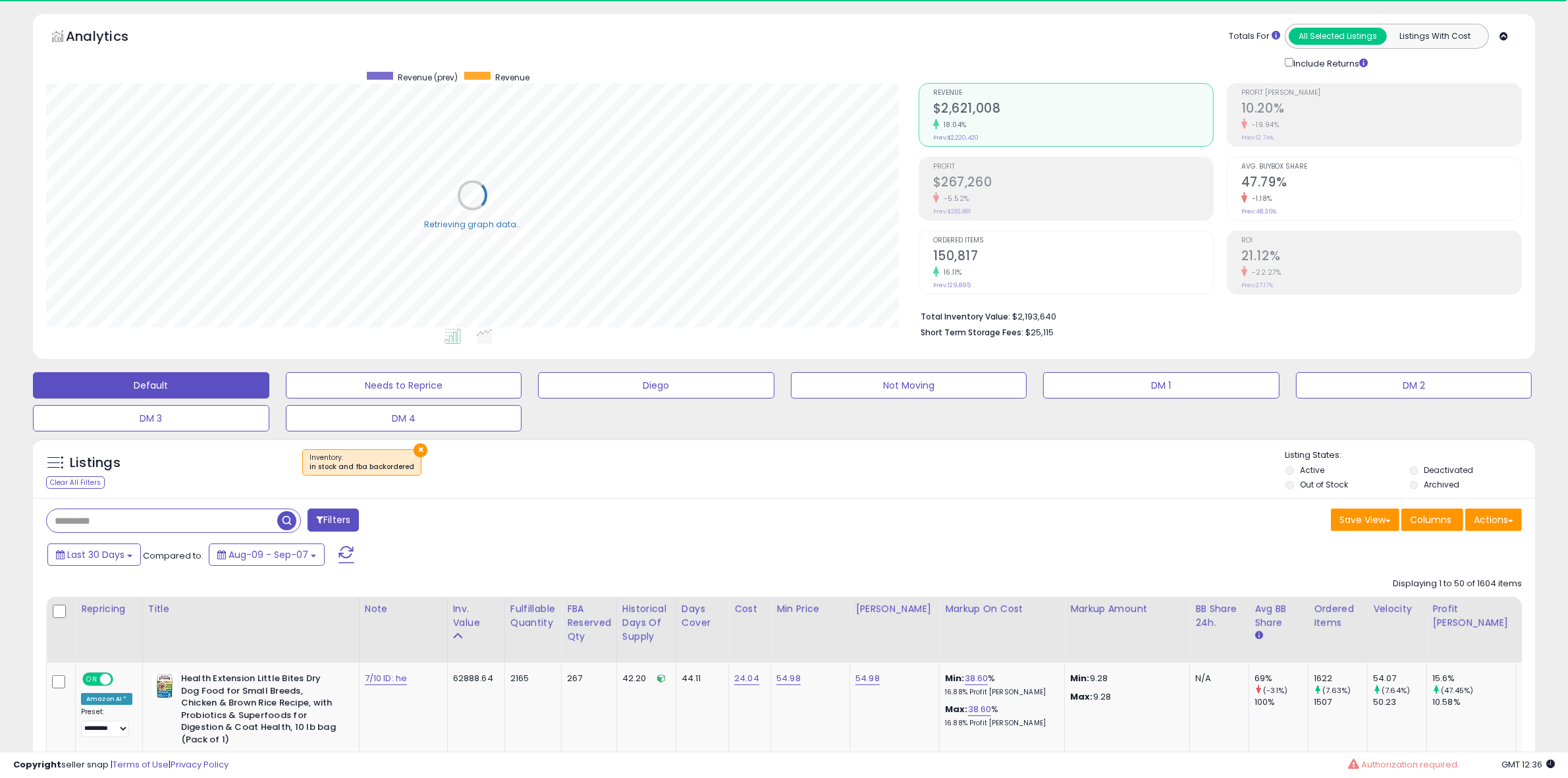
paste input "**********"
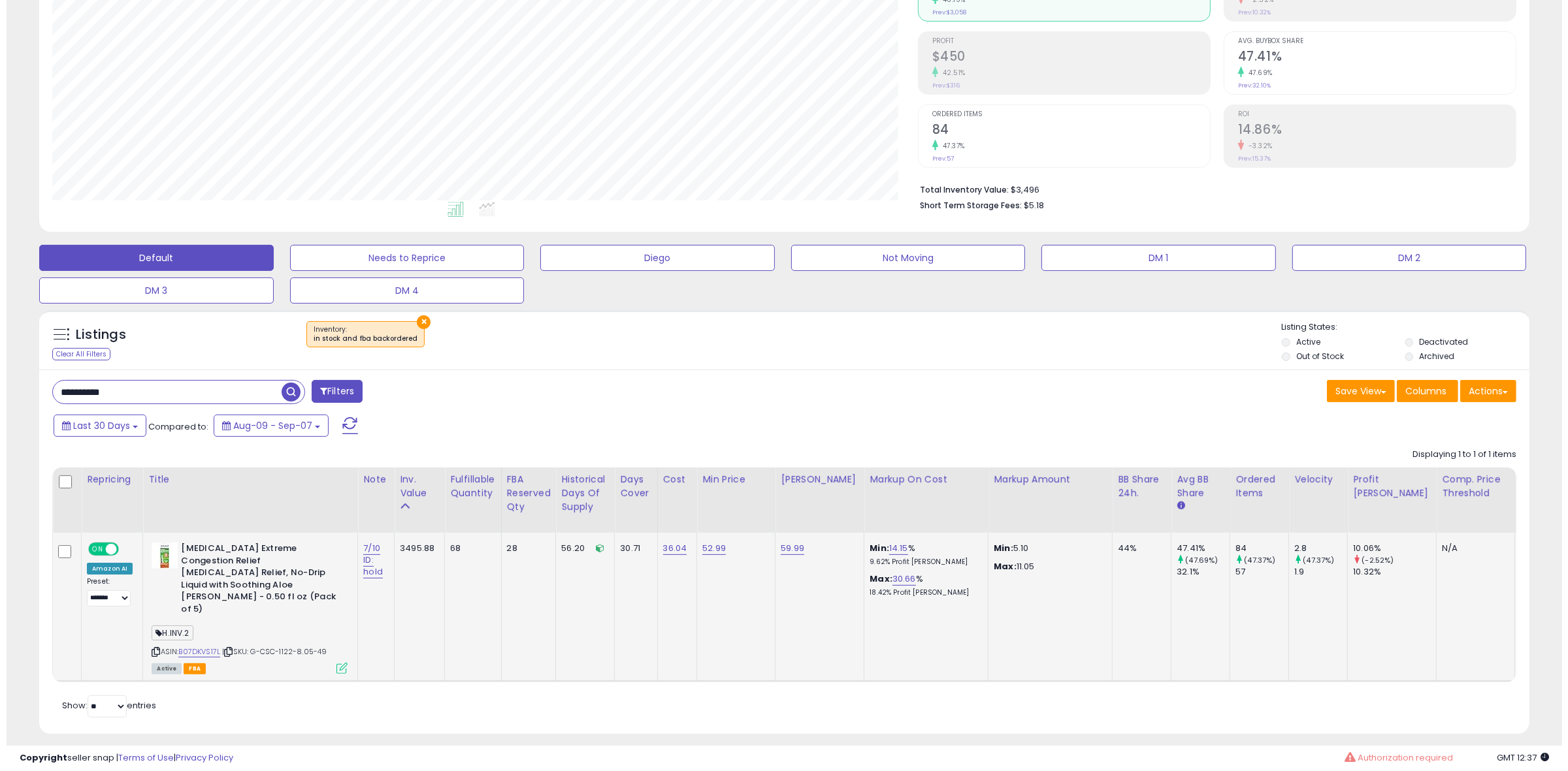
scroll to position [267, 865]
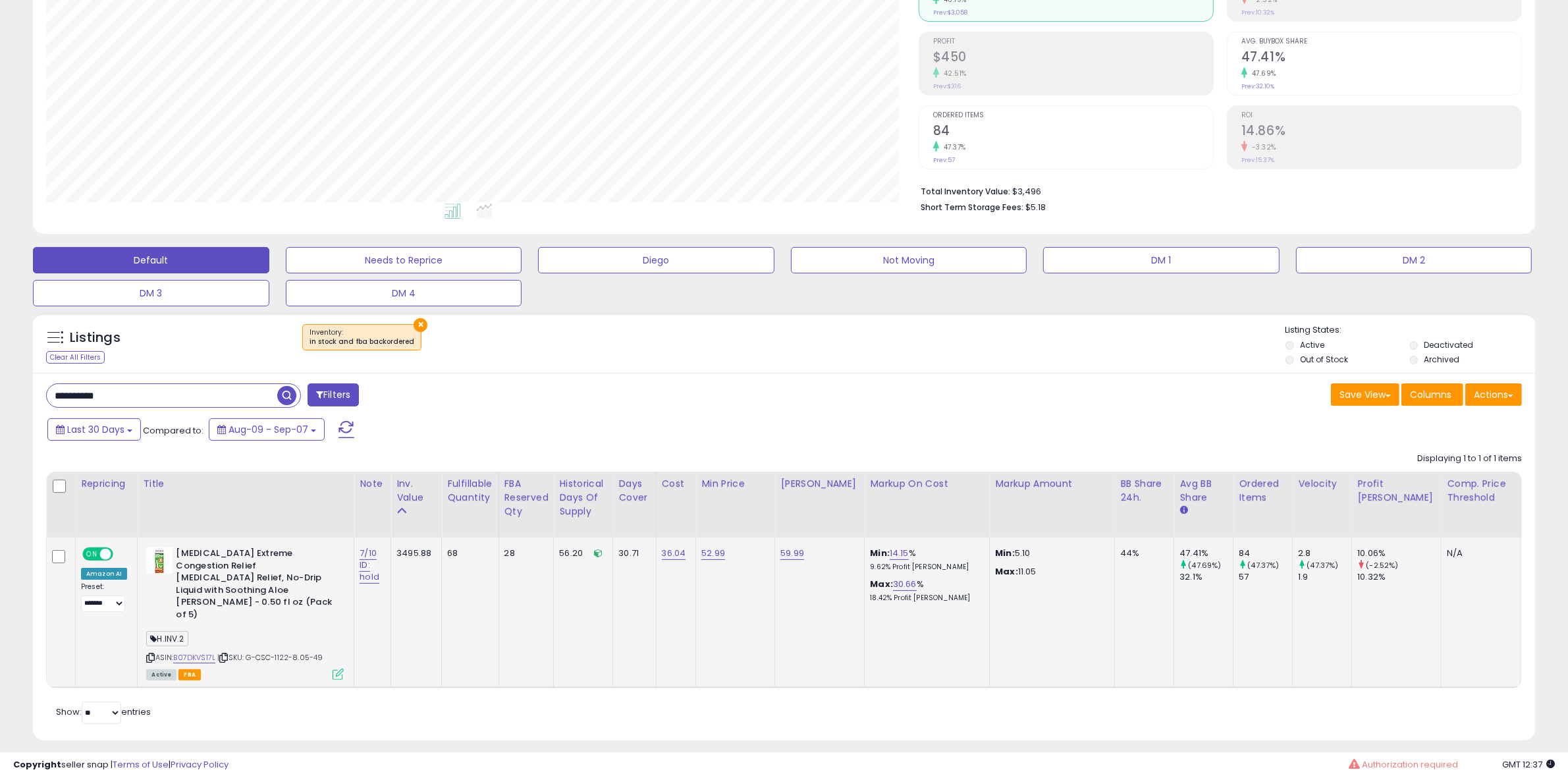
click at [332, 669] on icon at bounding box center [337, 673] width 11 height 11
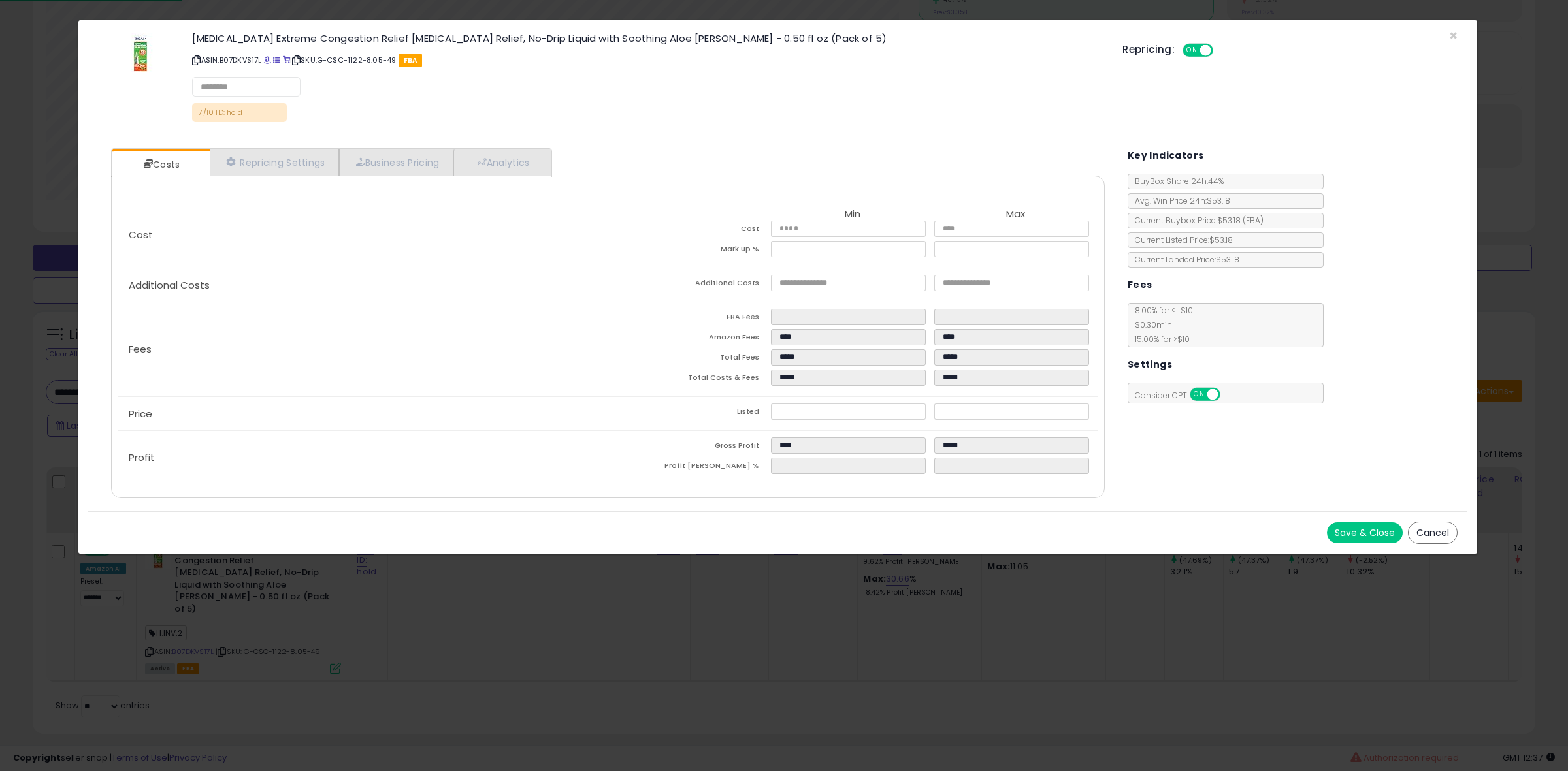
scroll to position [267, 872]
click at [465, 157] on link "Analytics" at bounding box center [502, 163] width 97 height 27
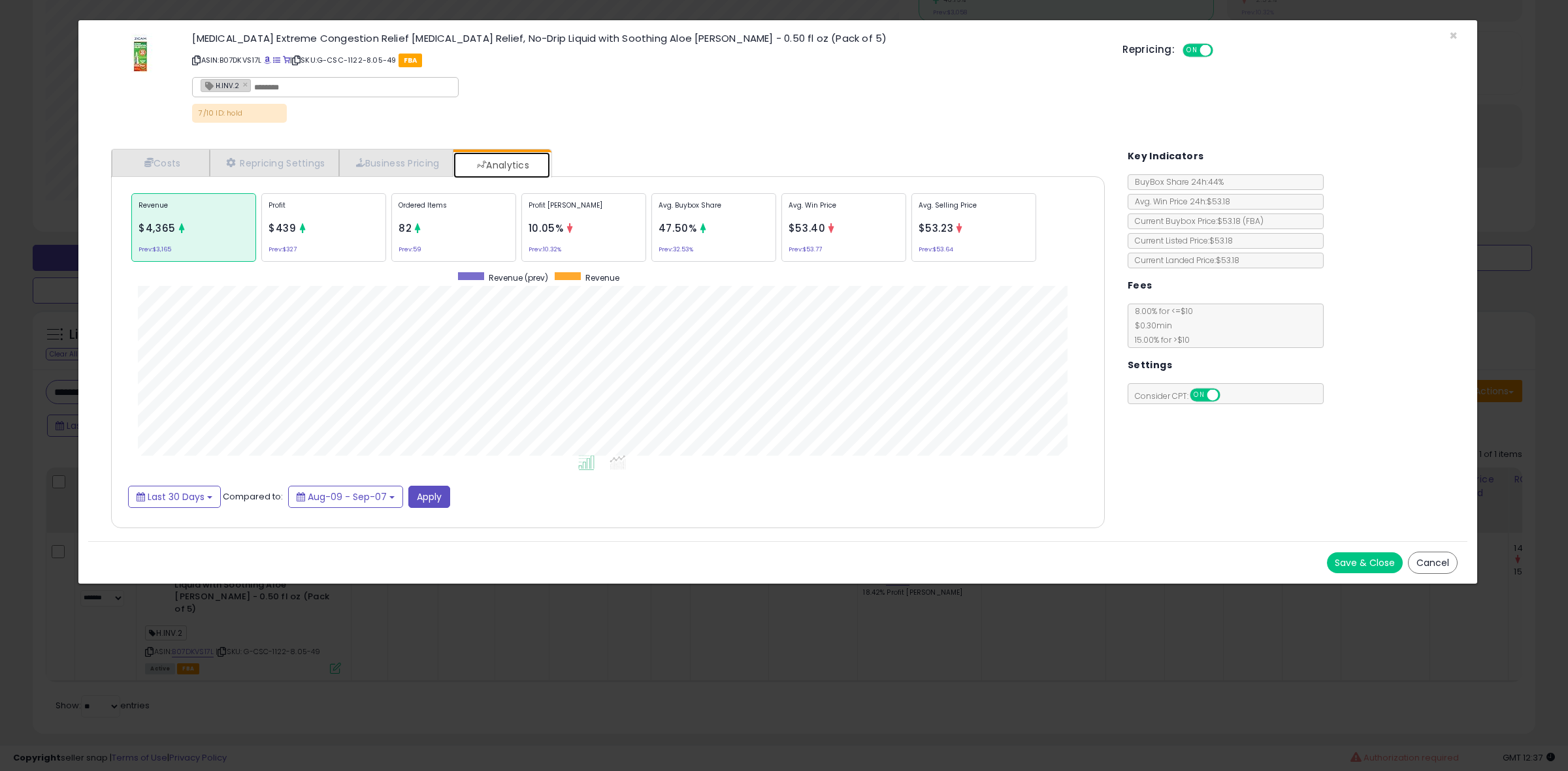
scroll to position [402, 1019]
click at [721, 237] on div "Avg. Buybox Share 47.50% Prev: 32.53%" at bounding box center [713, 228] width 125 height 69
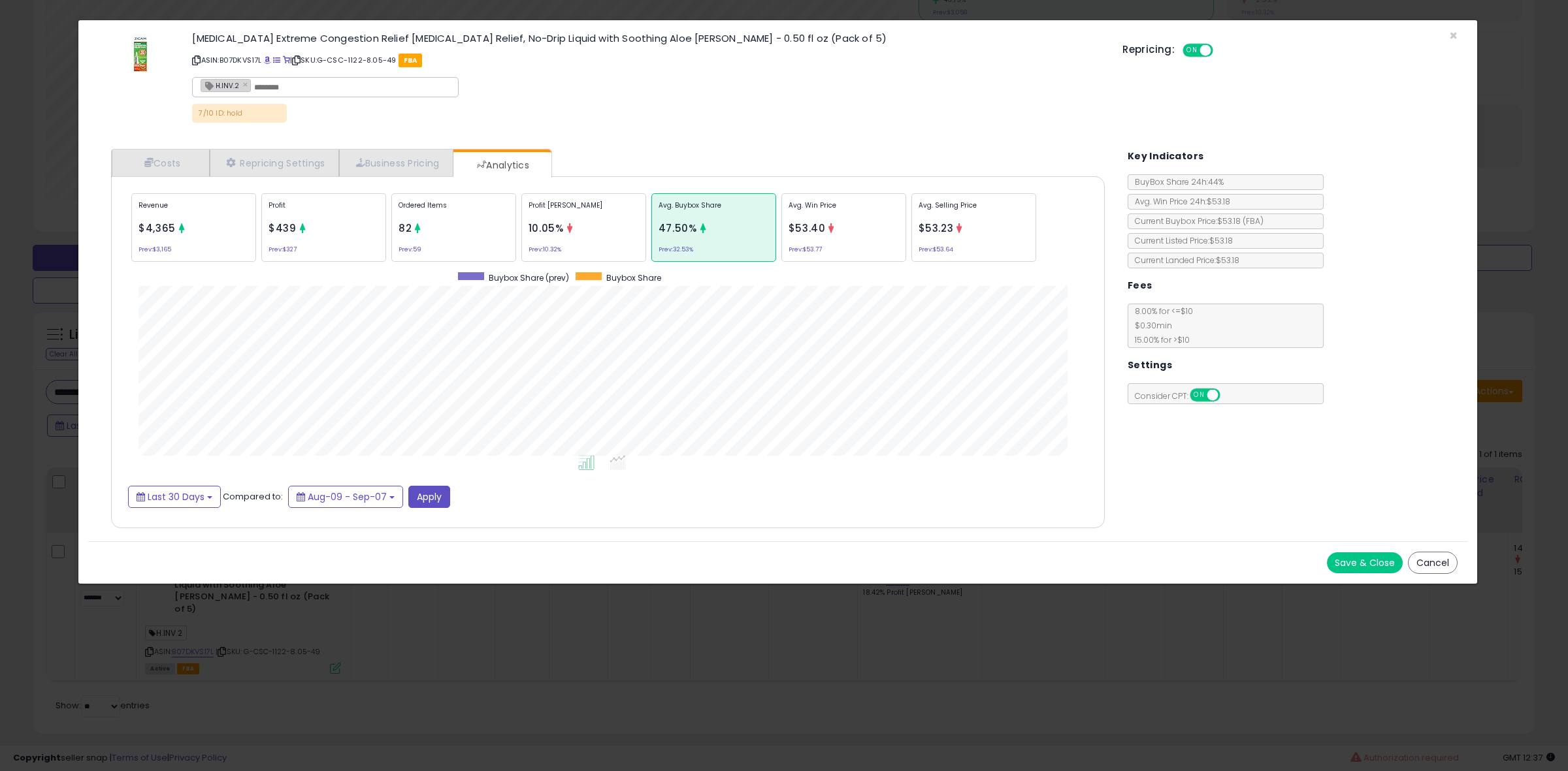
click at [530, 224] on span "10.05%" at bounding box center [546, 229] width 35 height 14
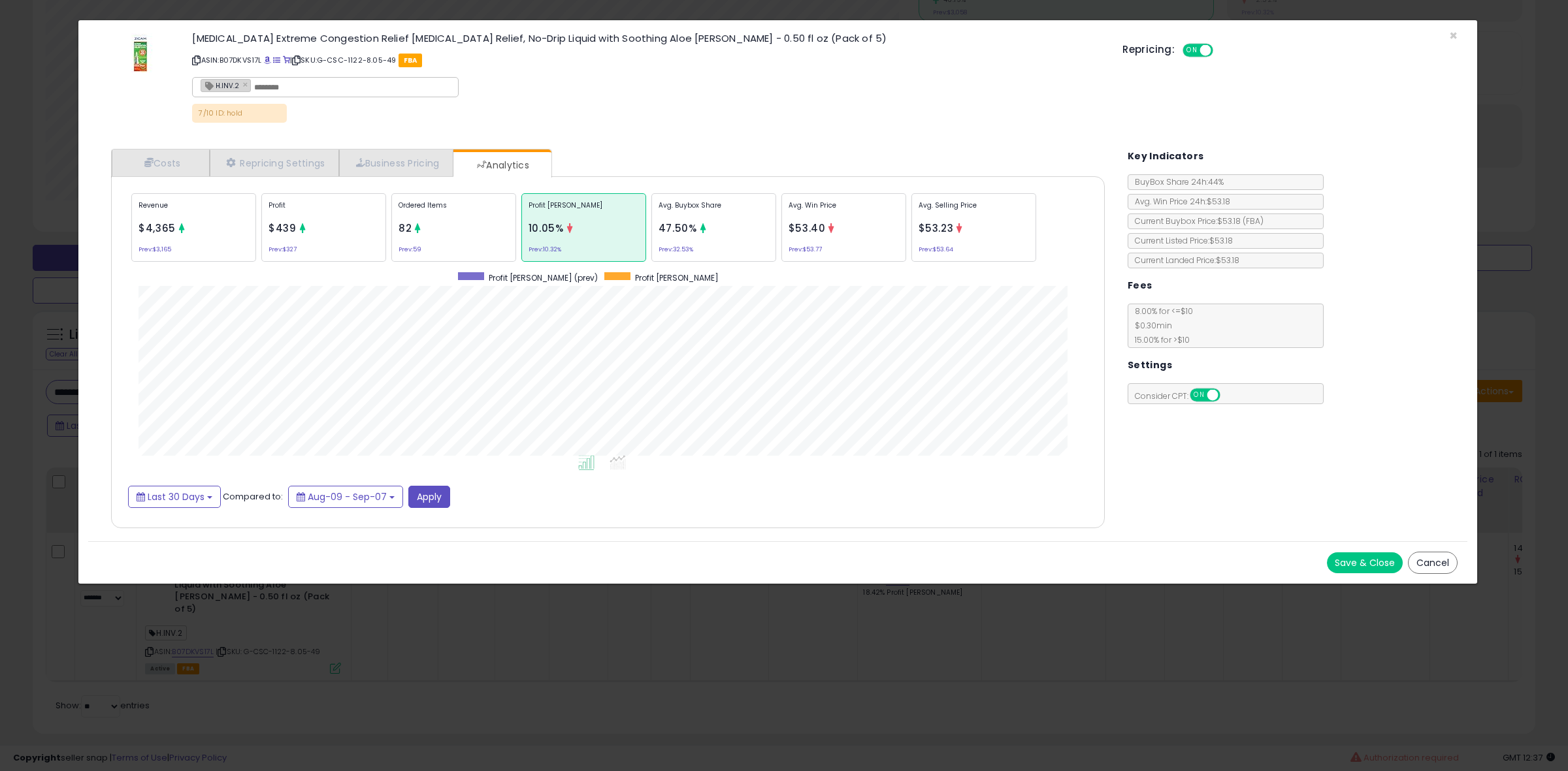
click at [438, 235] on div "Ordered Items 82 Prev: 59" at bounding box center [454, 228] width 125 height 69
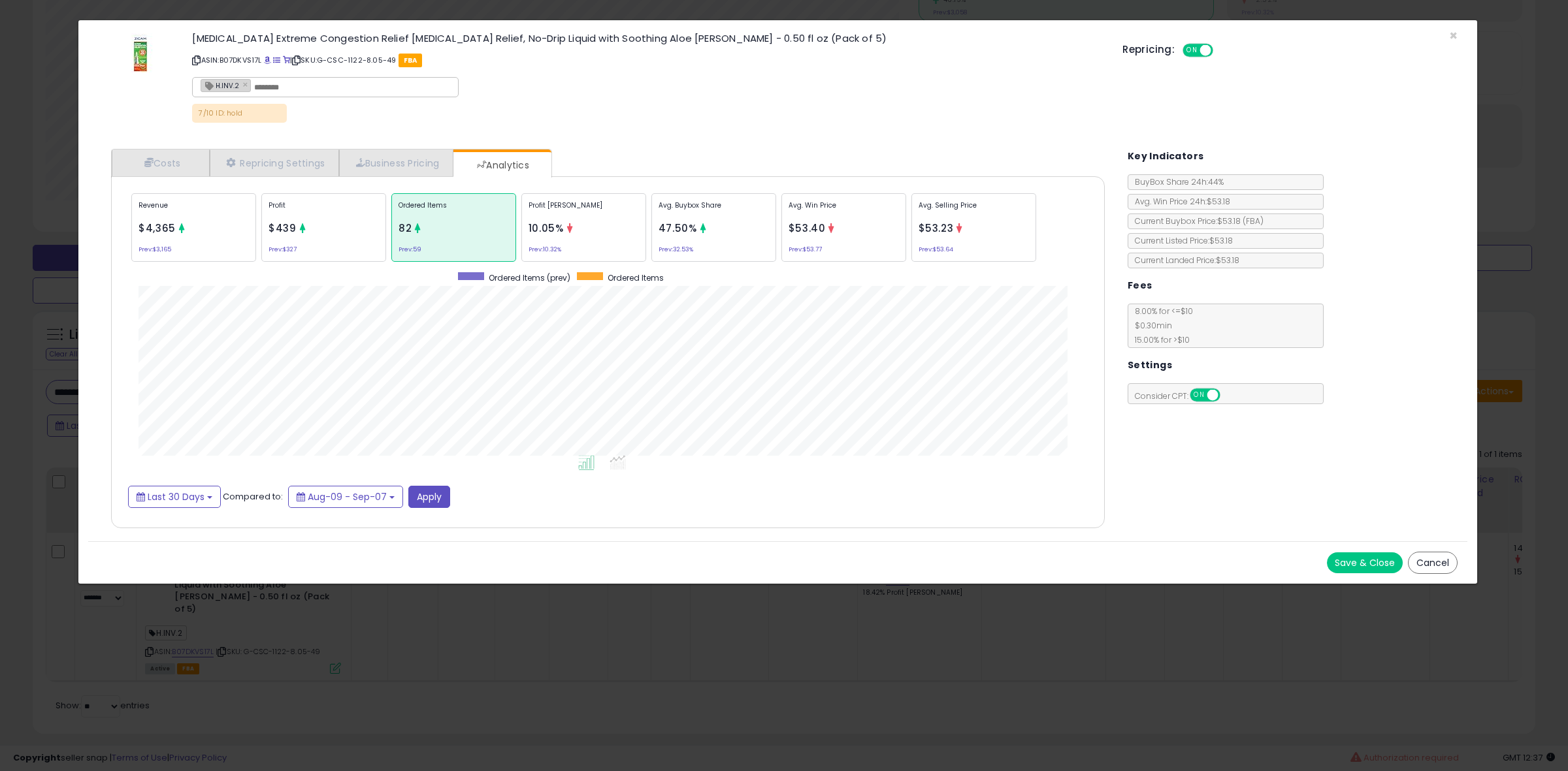
click at [563, 230] on span "10.05%" at bounding box center [546, 229] width 35 height 14
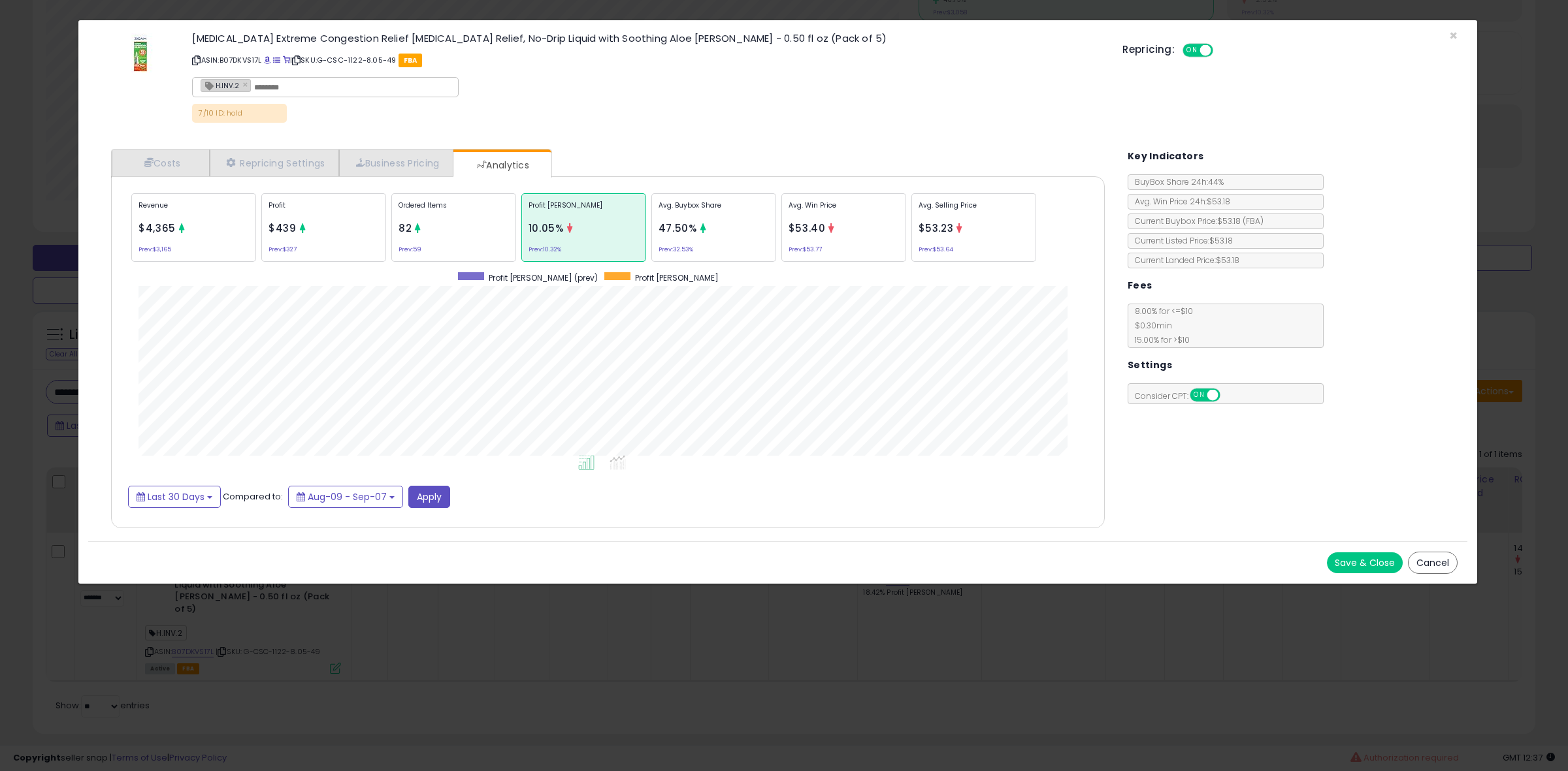
click at [431, 227] on div "Ordered Items 82 Prev: 59" at bounding box center [454, 228] width 125 height 69
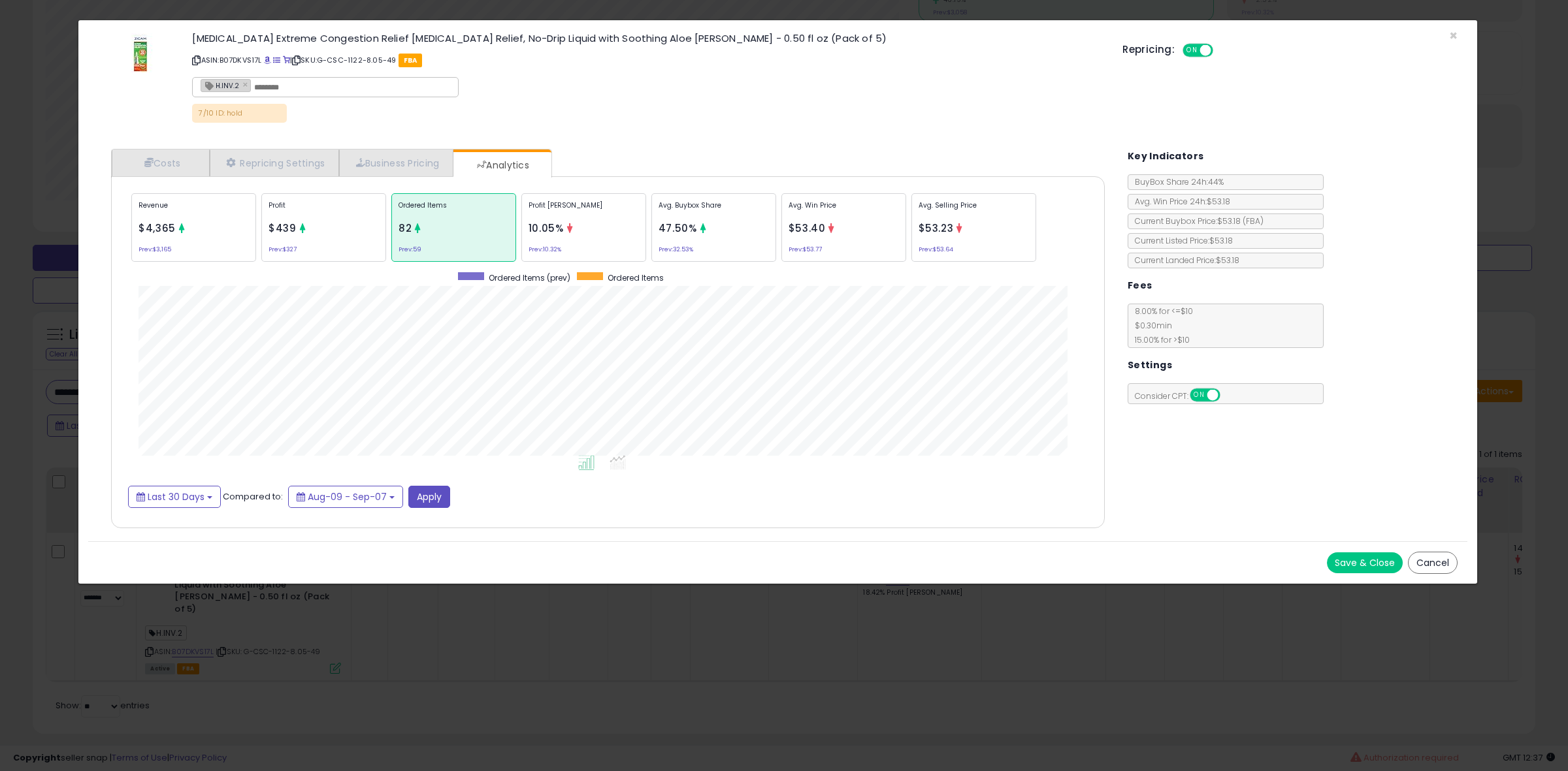
click at [725, 242] on div "Avg. Buybox Share 47.50% Prev: 32.53%" at bounding box center [713, 228] width 125 height 69
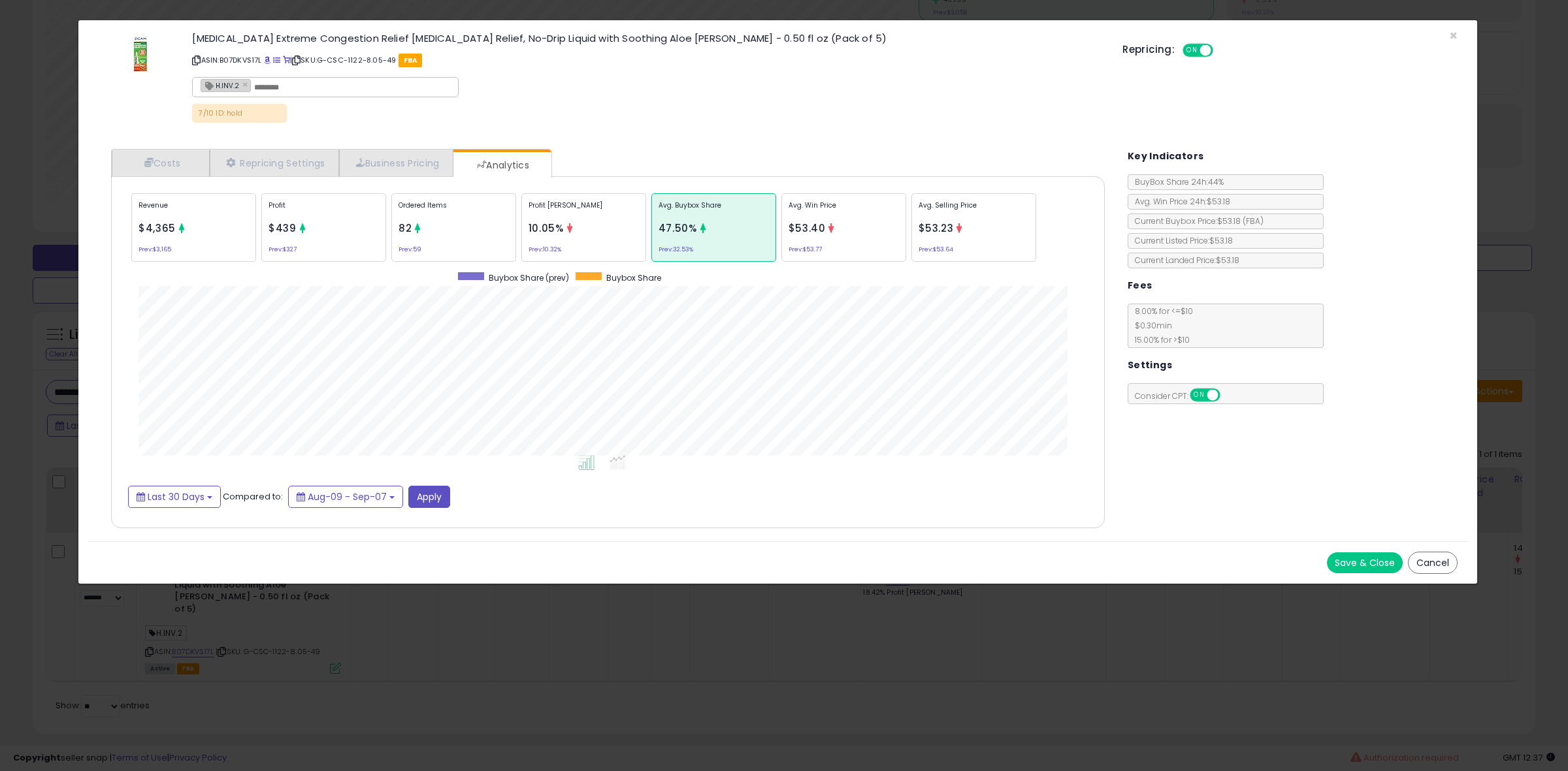
click at [597, 256] on div "Profit [PERSON_NAME] 10.05% Prev: 10.32%" at bounding box center [583, 228] width 125 height 69
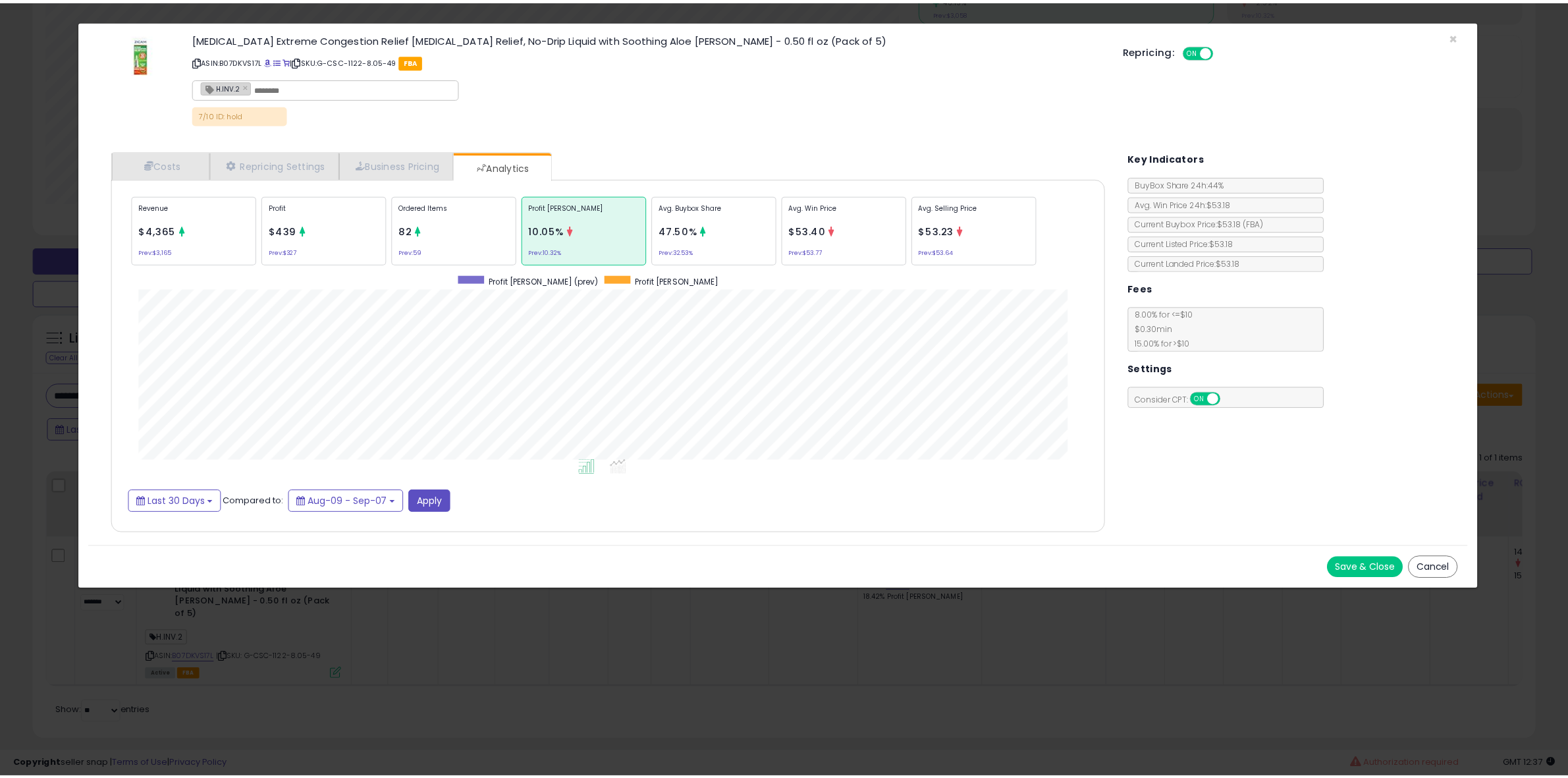
scroll to position [0, 0]
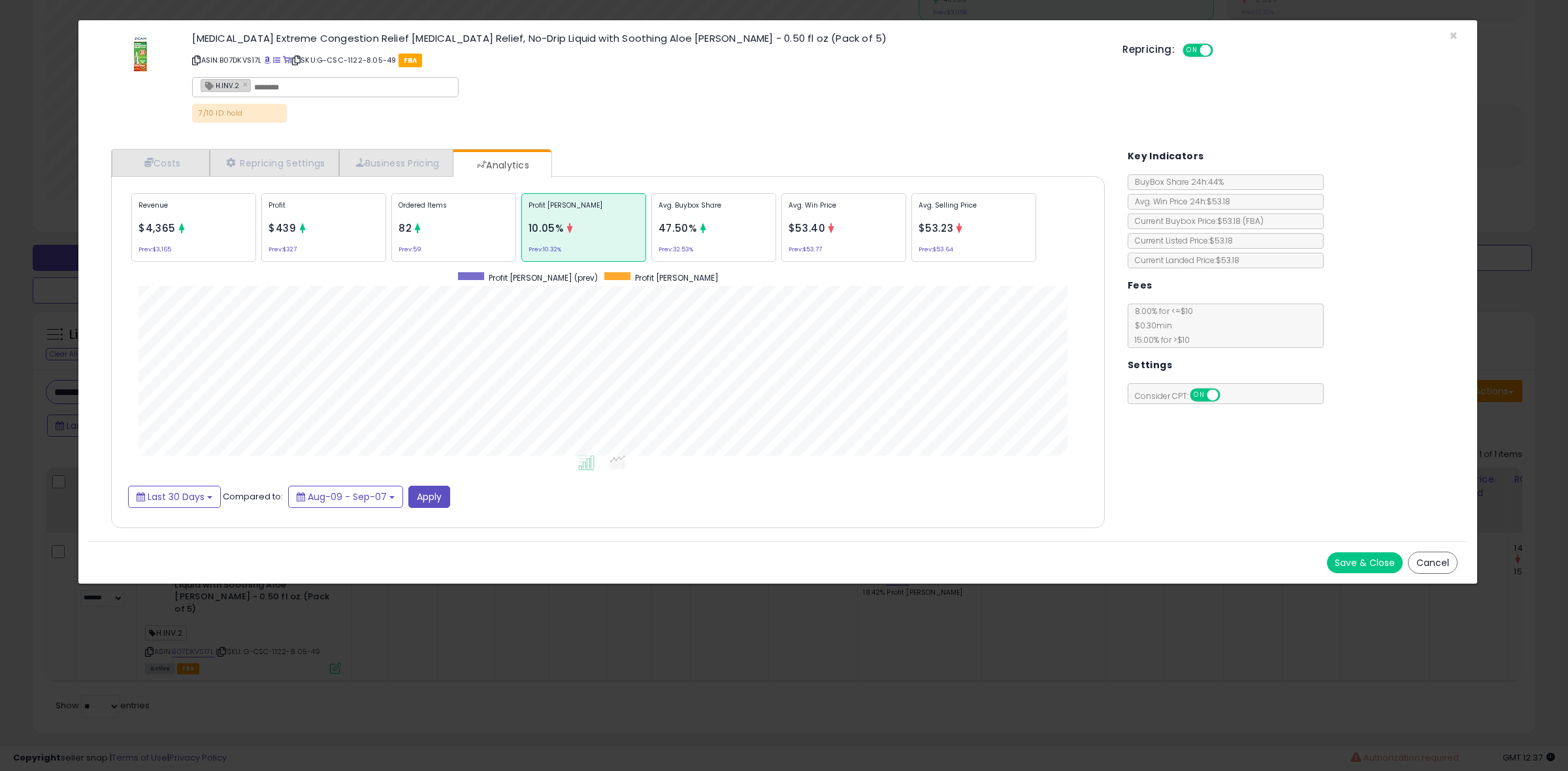
click at [4, 462] on div "× Close [MEDICAL_DATA] Extreme Congestion Relief [MEDICAL_DATA] Relief, No-Drip…" at bounding box center [784, 386] width 1568 height 771
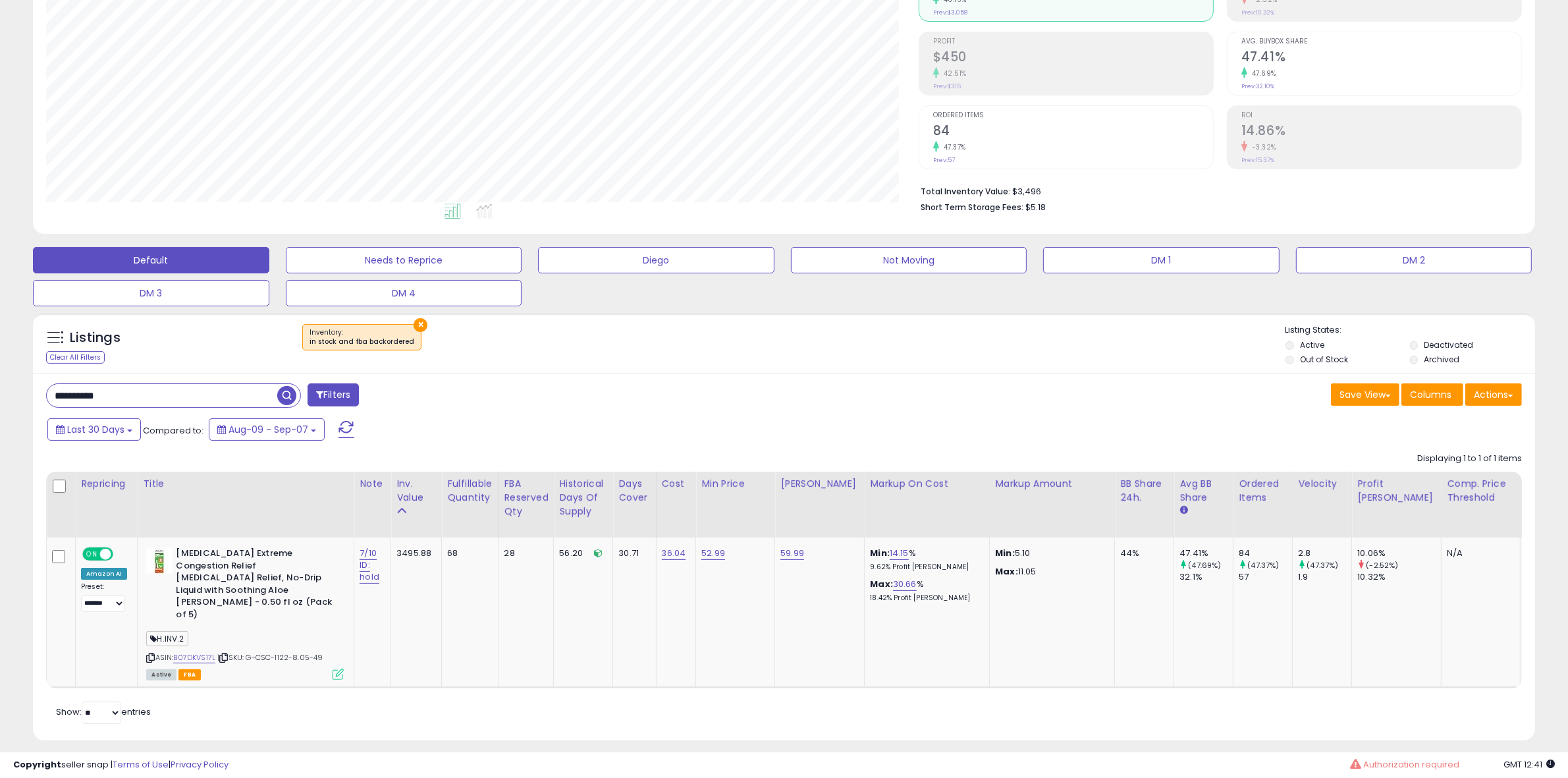
click at [145, 399] on input "**********" at bounding box center [162, 396] width 231 height 23
paste input "text"
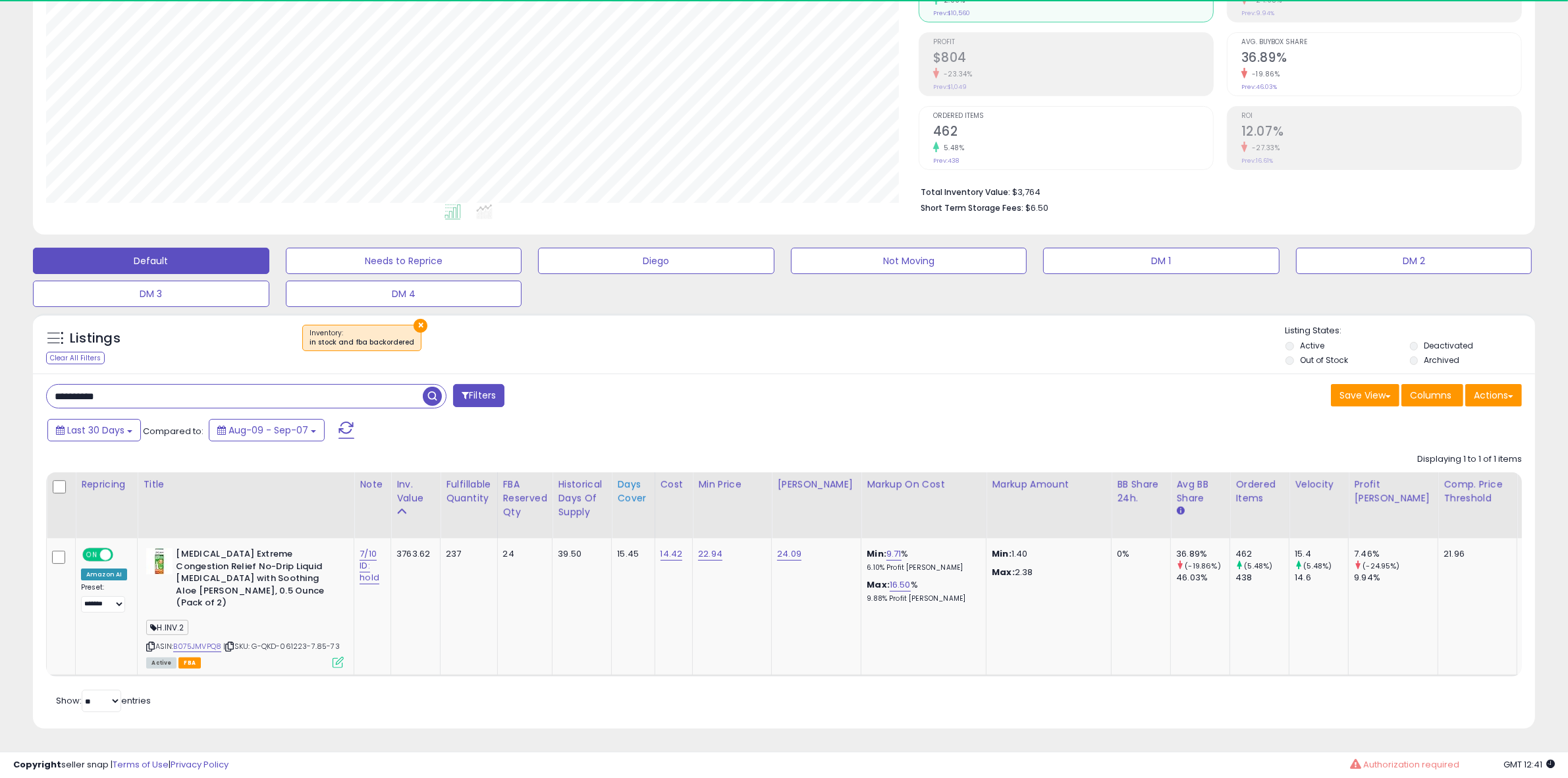
scroll to position [270, 872]
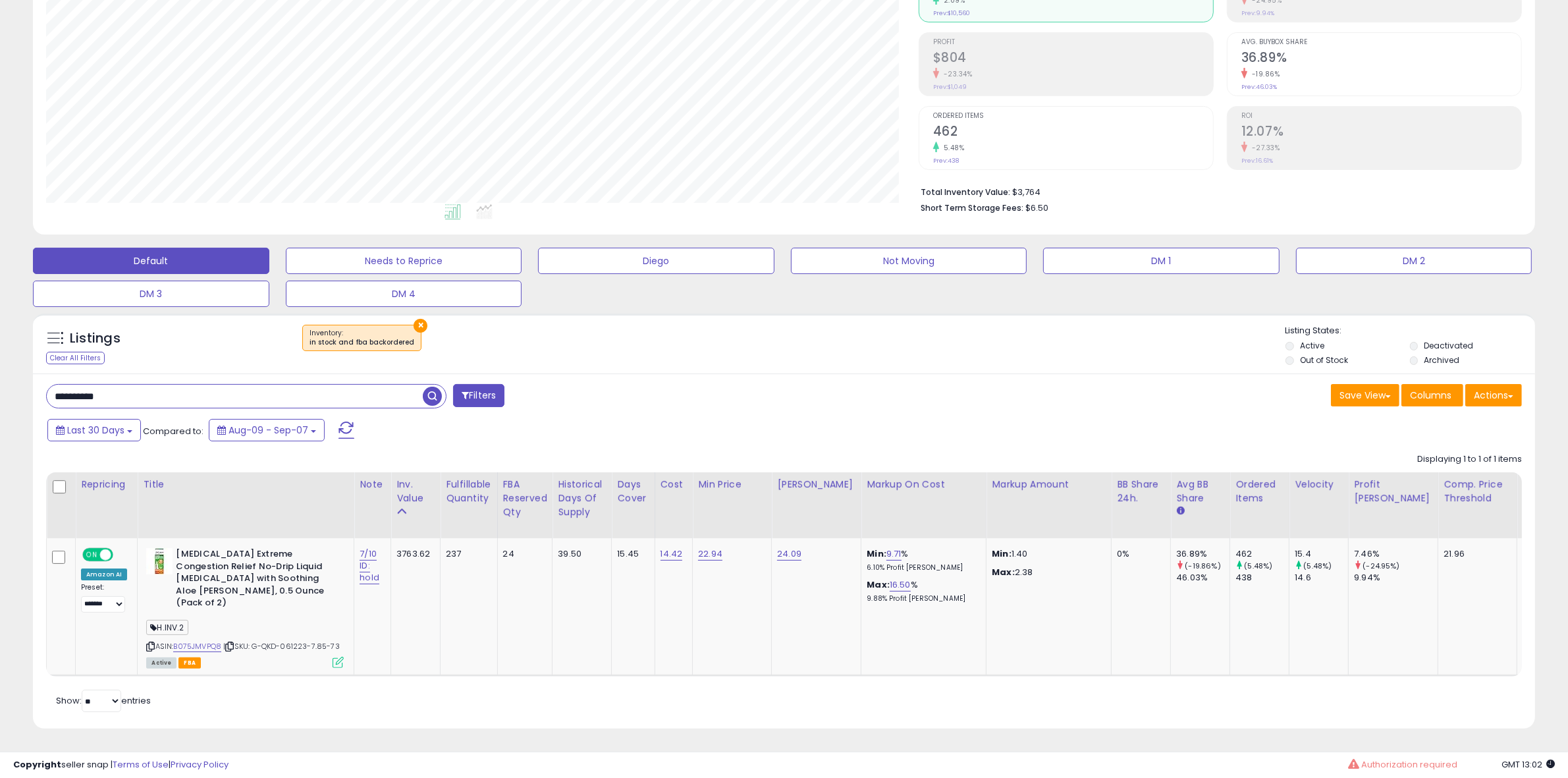
click at [128, 389] on input "**********" at bounding box center [234, 397] width 376 height 23
paste input "text"
type input "**********"
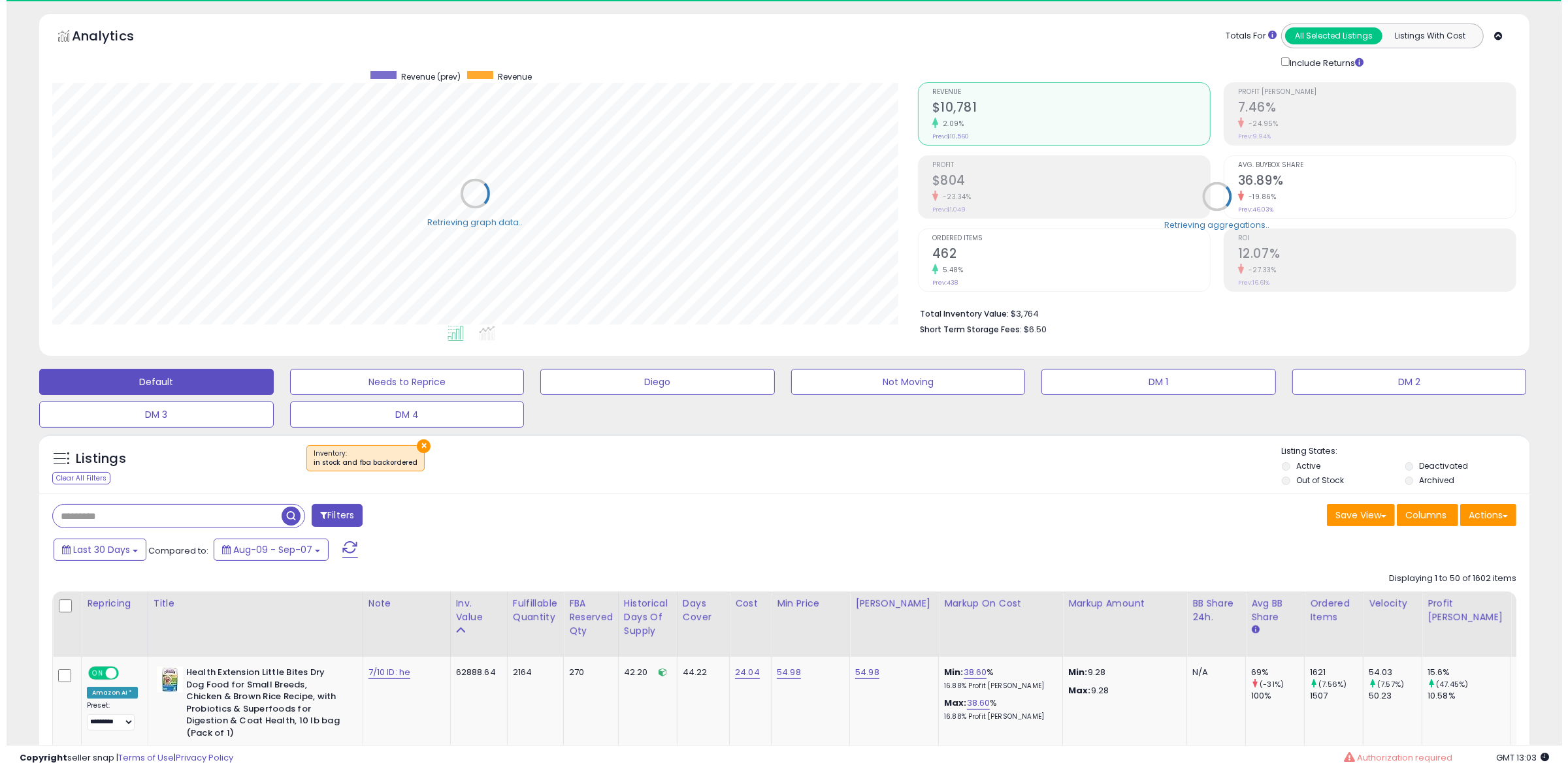
scroll to position [652773, 652515]
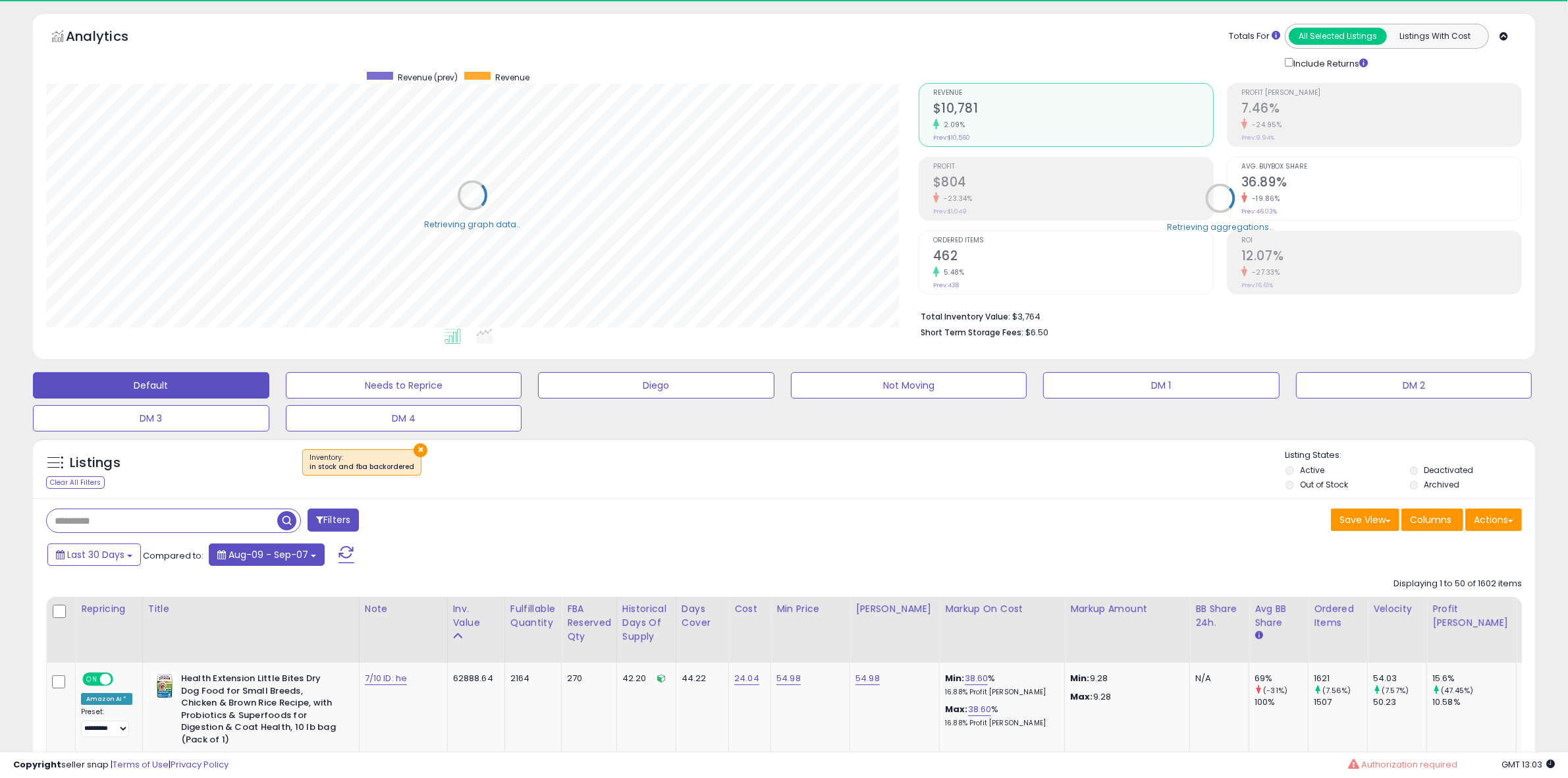
paste input "**********"
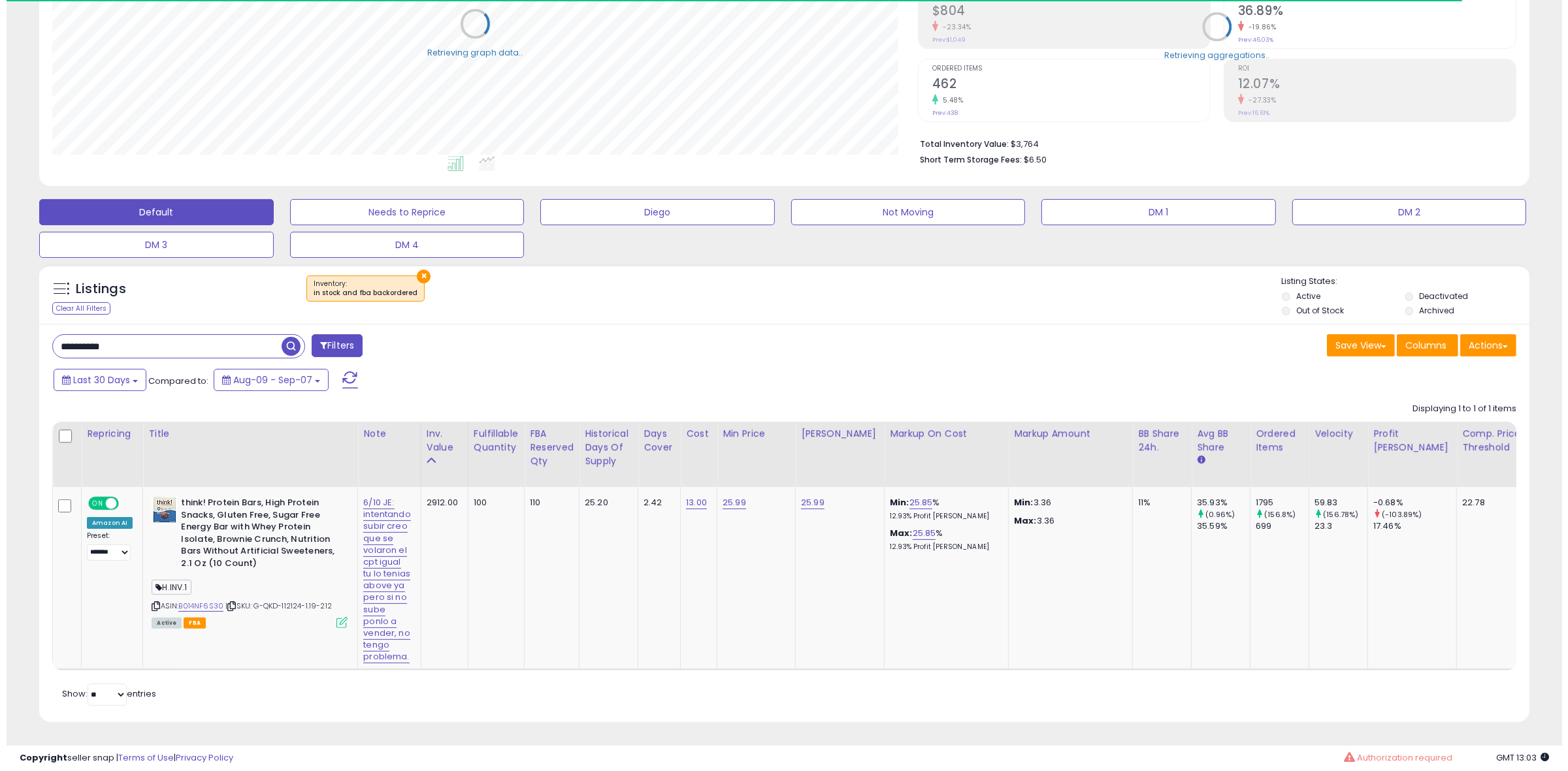
scroll to position [230, 0]
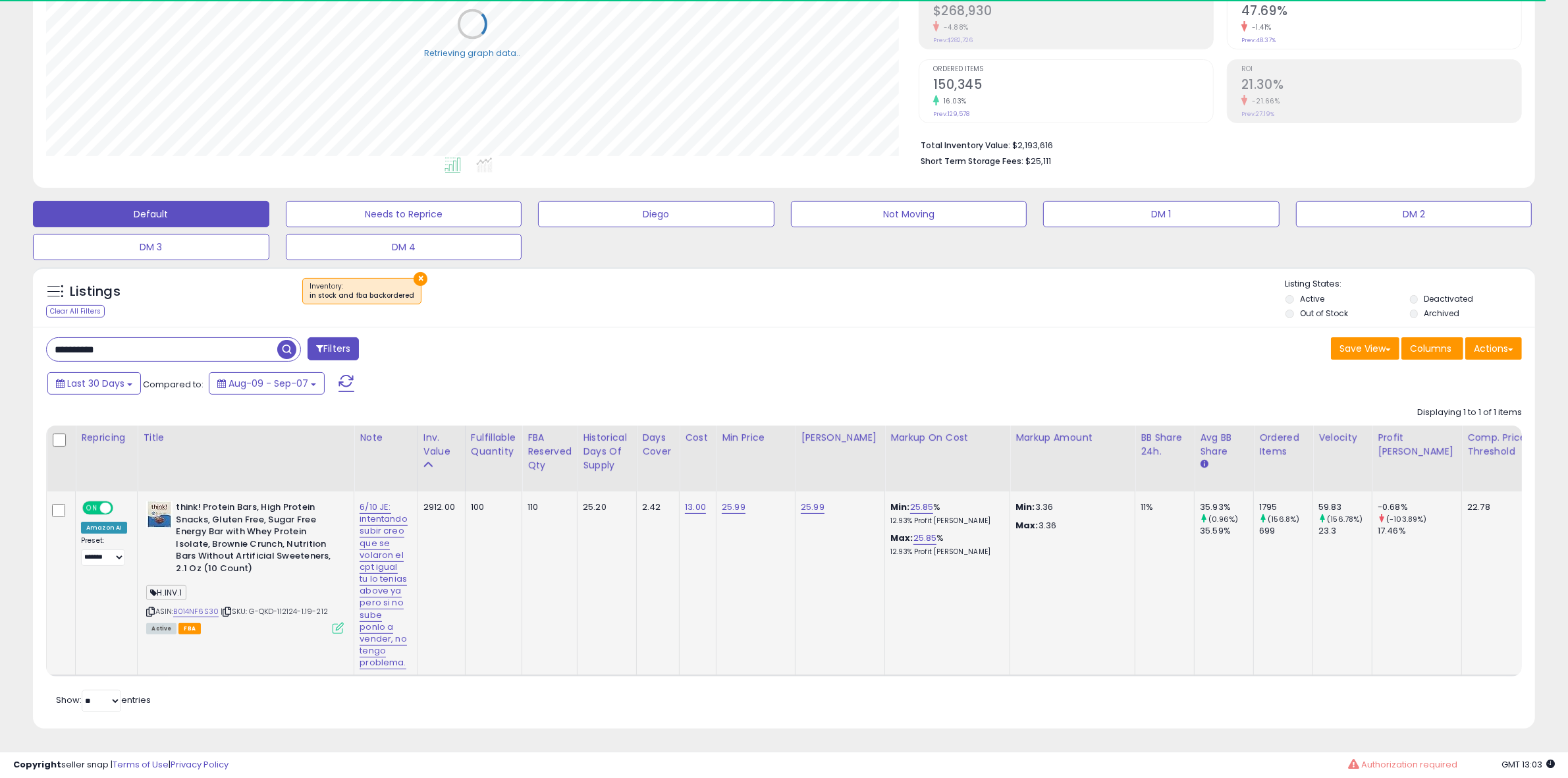
click at [337, 623] on icon at bounding box center [337, 627] width 11 height 11
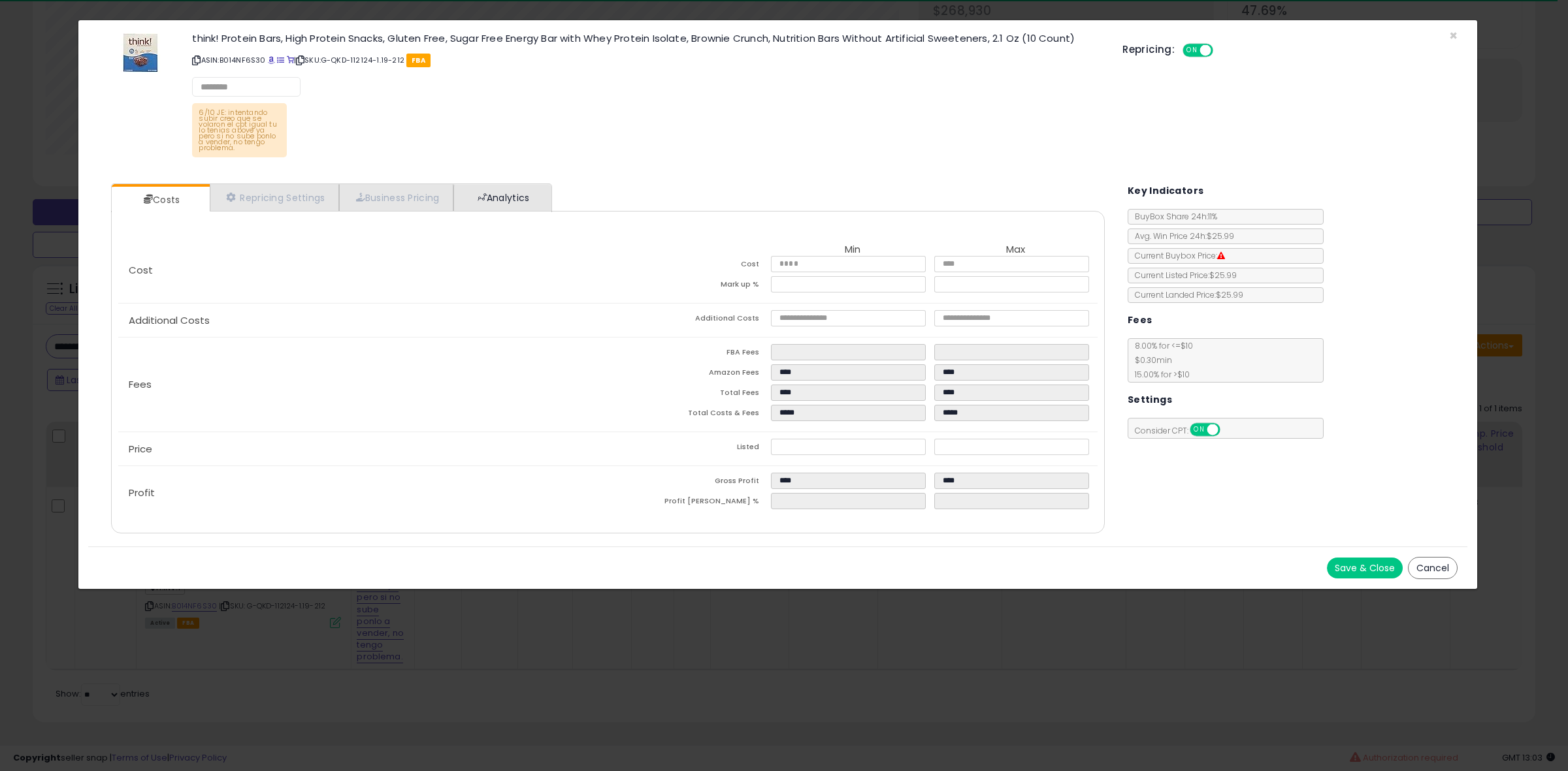
scroll to position [267, 872]
click at [520, 191] on link "Analytics" at bounding box center [502, 198] width 97 height 27
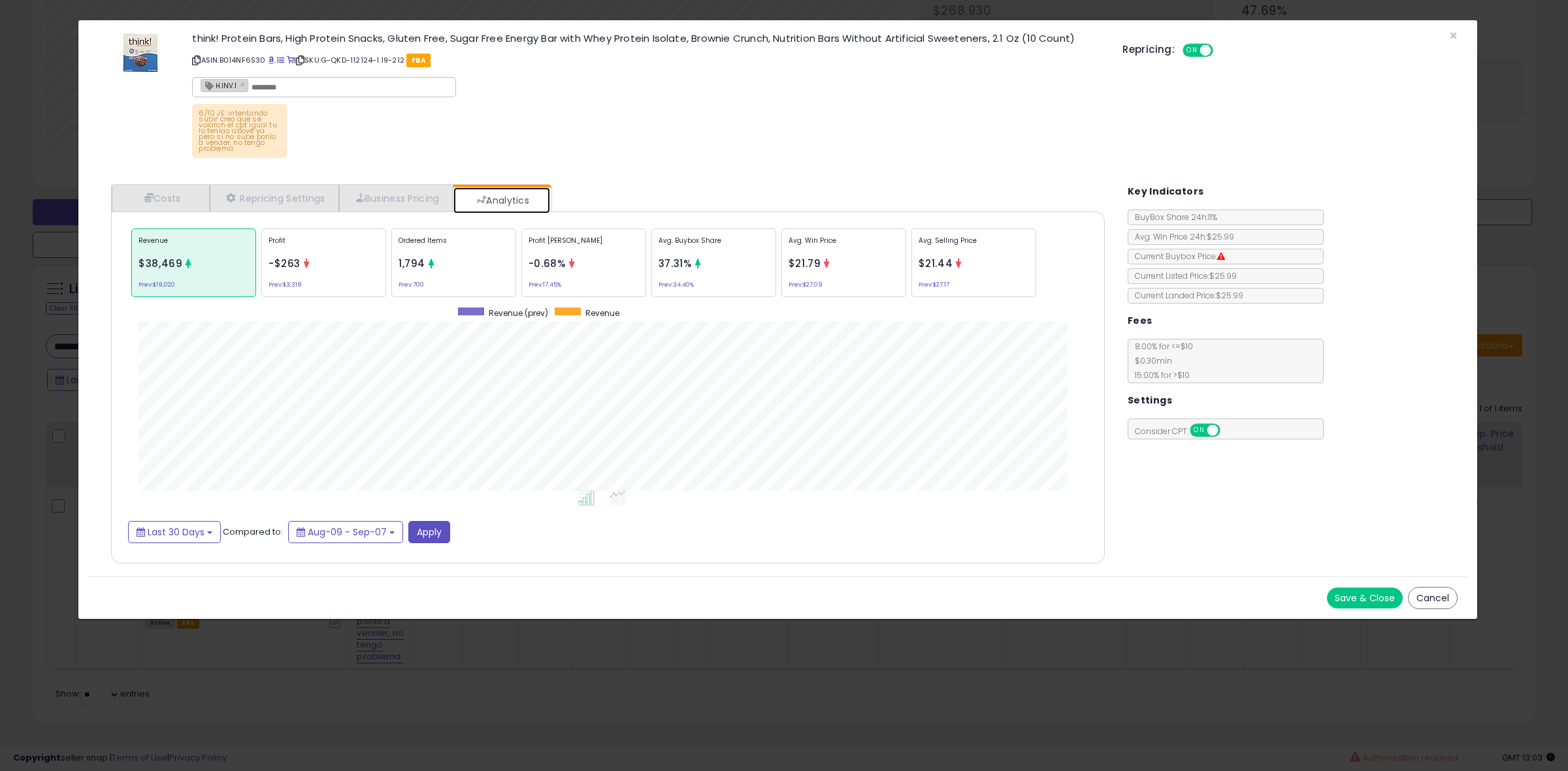
scroll to position [402, 1019]
click at [583, 278] on div "Profit [PERSON_NAME] -0.68% Prev: 17.45%" at bounding box center [583, 262] width 125 height 69
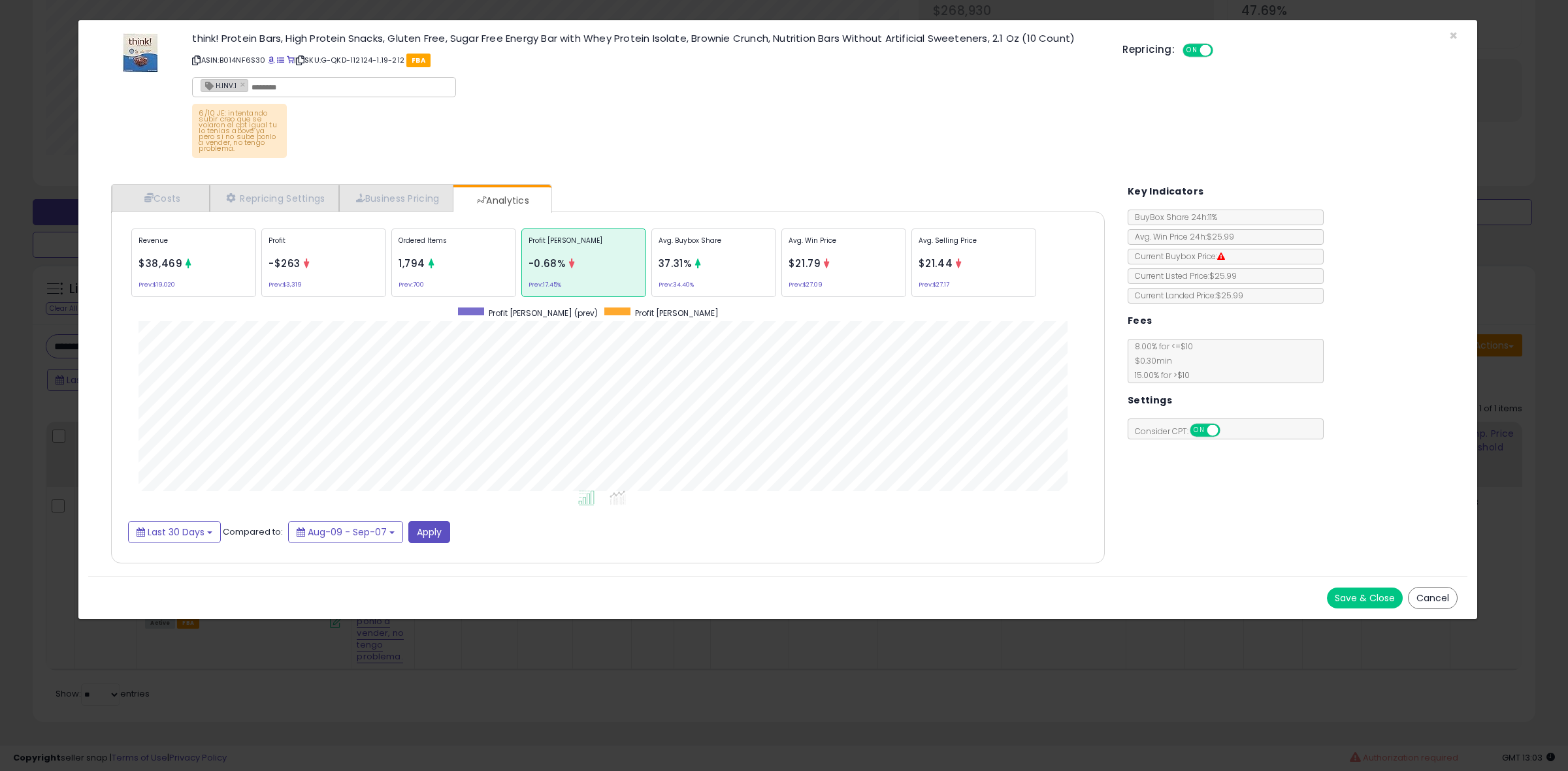
click at [450, 269] on div "Ordered Items 1,794 Prev: 700" at bounding box center [454, 262] width 125 height 69
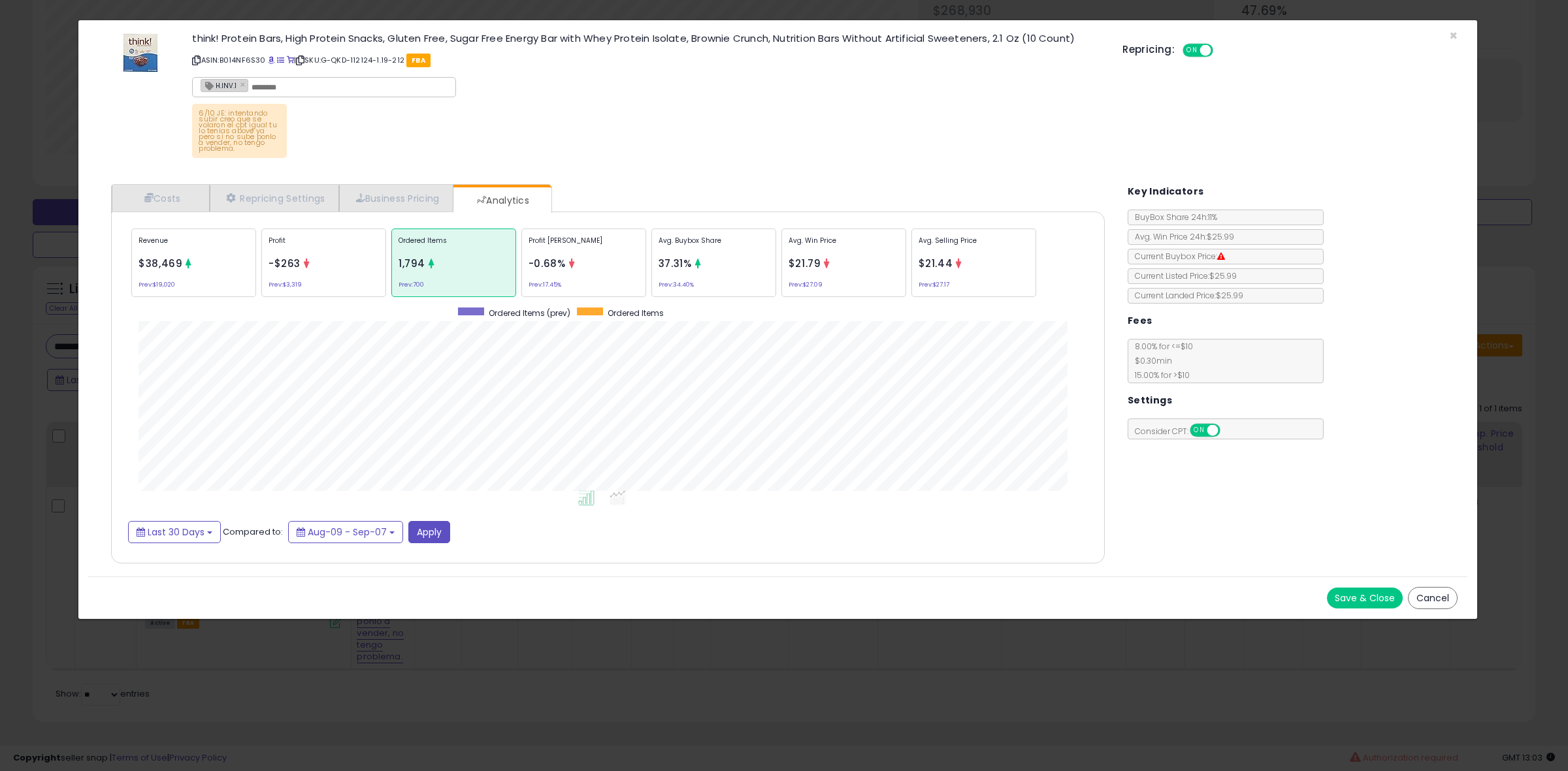
click at [631, 282] on div "Profit [PERSON_NAME] -0.68% Prev: 17.45%" at bounding box center [583, 262] width 125 height 69
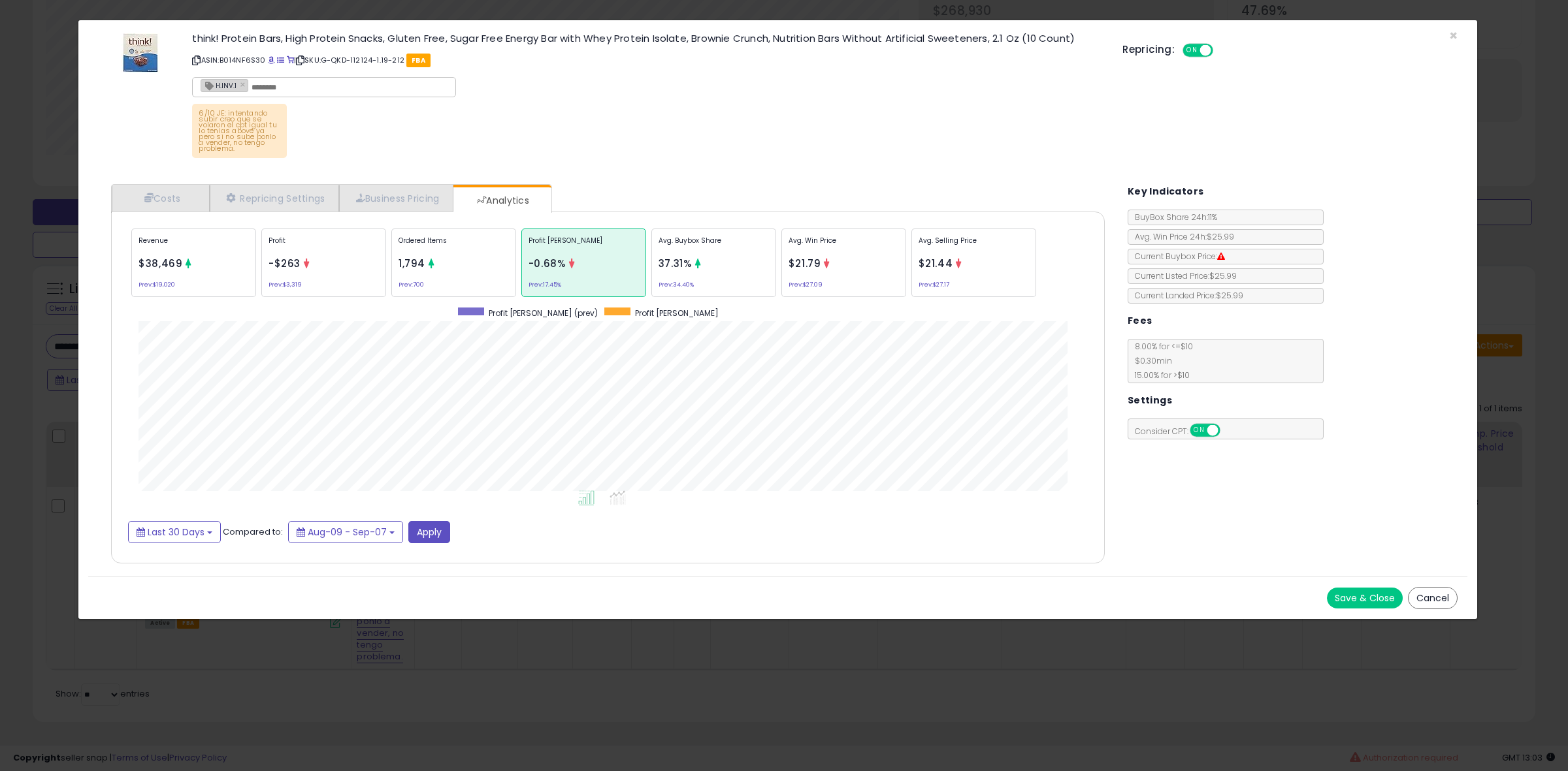
click at [344, 231] on div "Profit -$263 Prev: $3,319" at bounding box center [324, 262] width 125 height 69
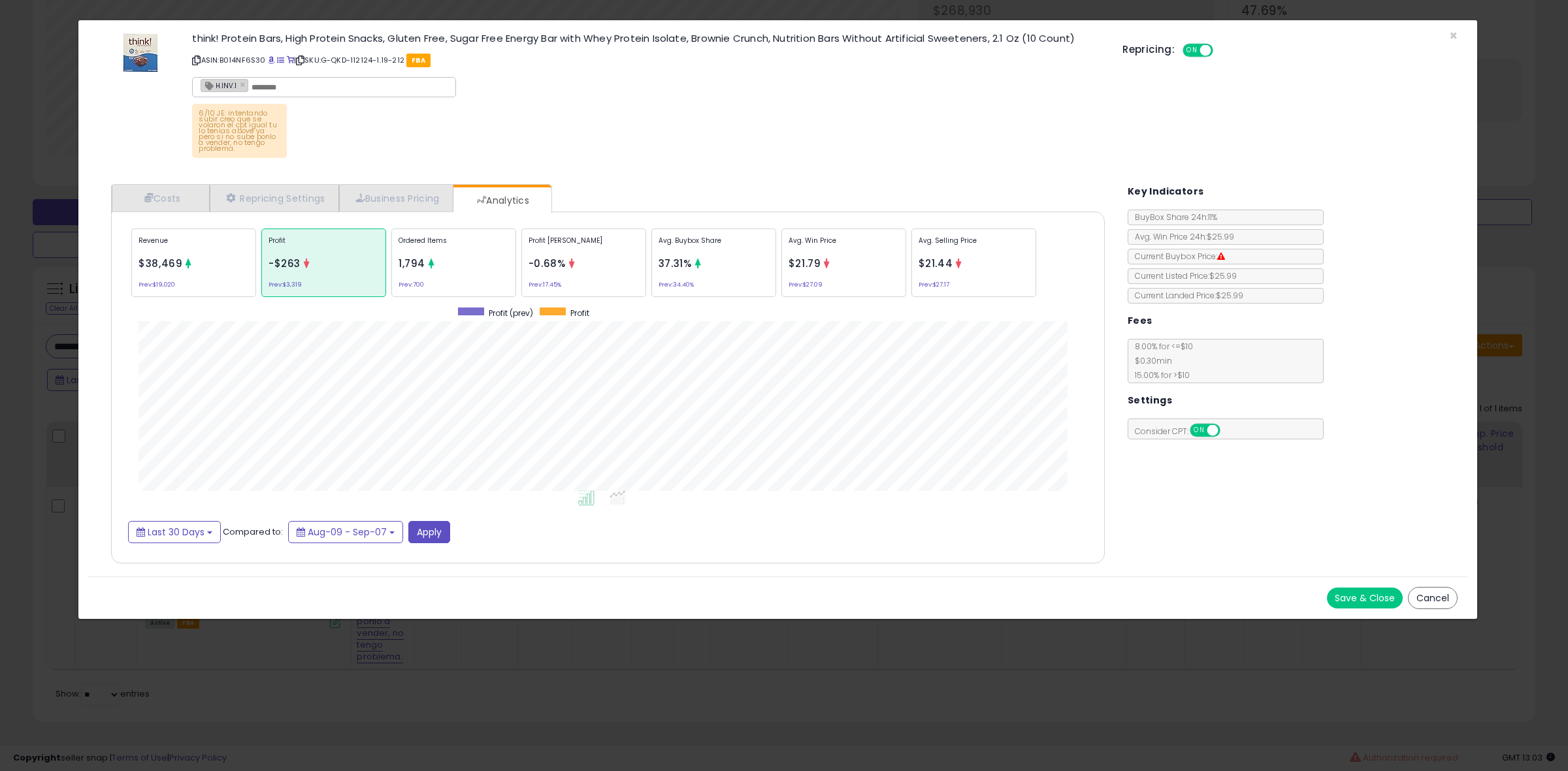
click at [442, 286] on div "Ordered Items 1,794 Prev: 700" at bounding box center [454, 262] width 125 height 69
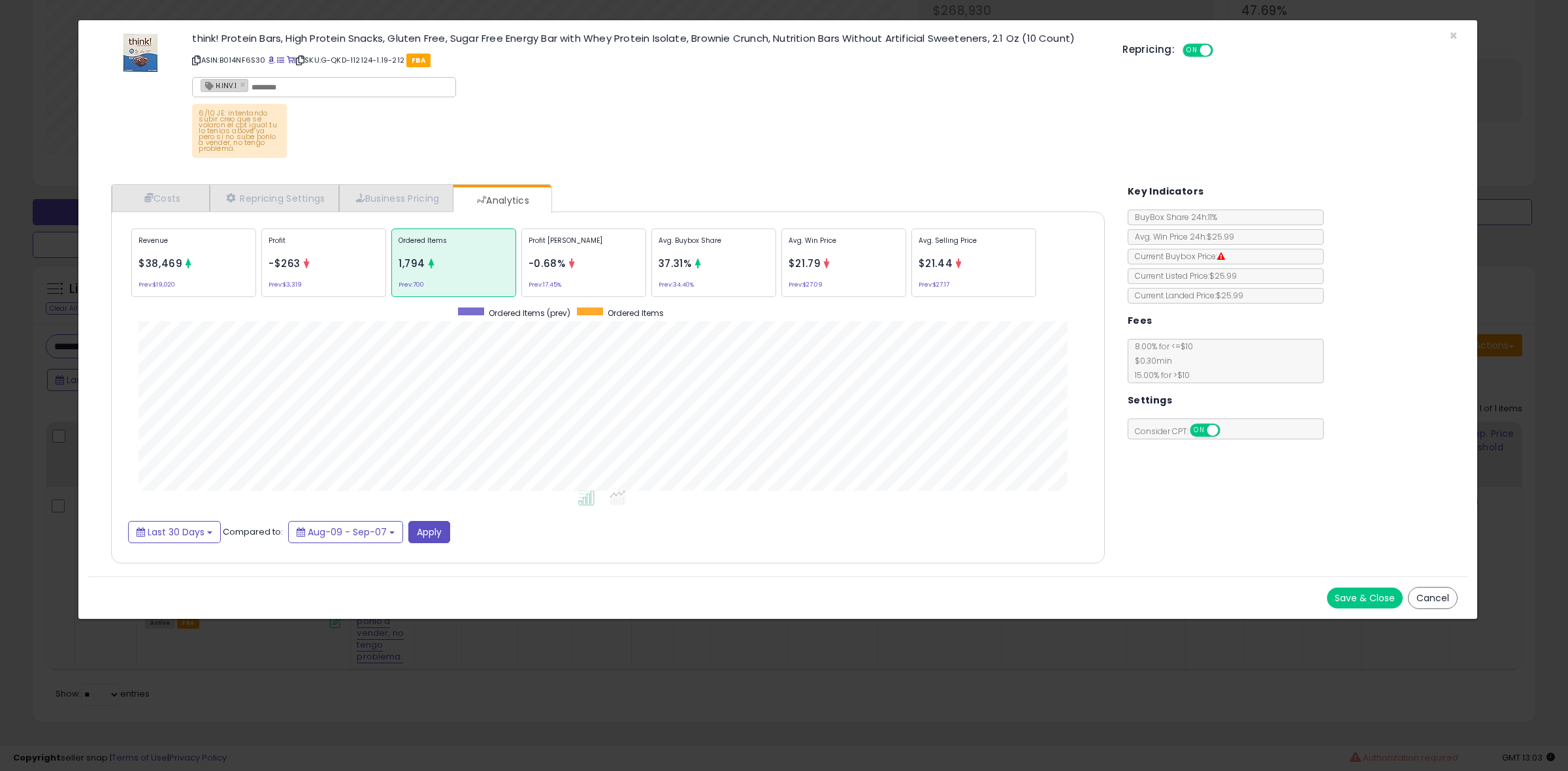
click at [278, 659] on div "× Close think! Protein Bars, High Protein Snacks, Gluten Free, Sugar Free Energ…" at bounding box center [784, 386] width 1568 height 771
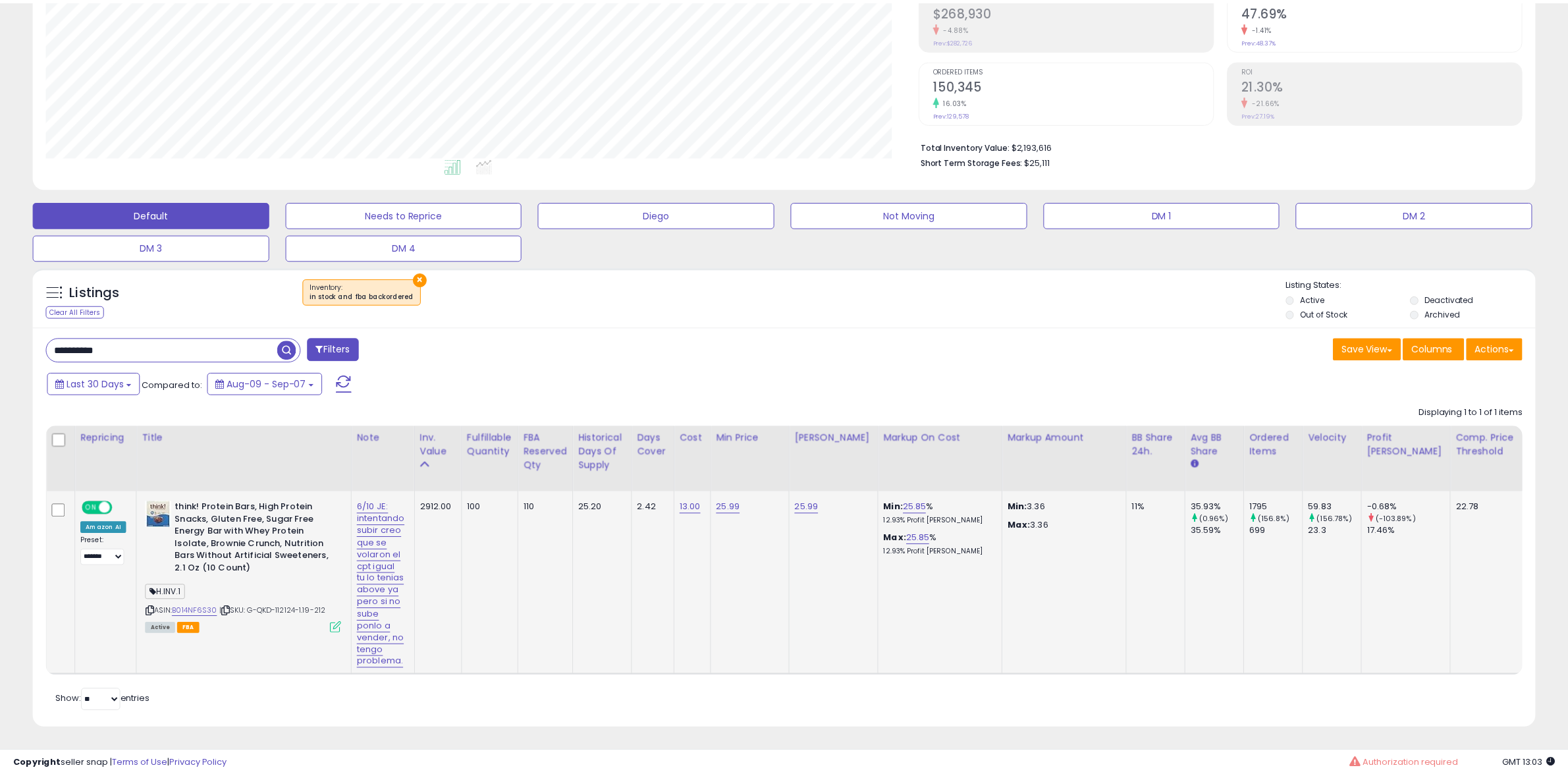
scroll to position [658699, 657800]
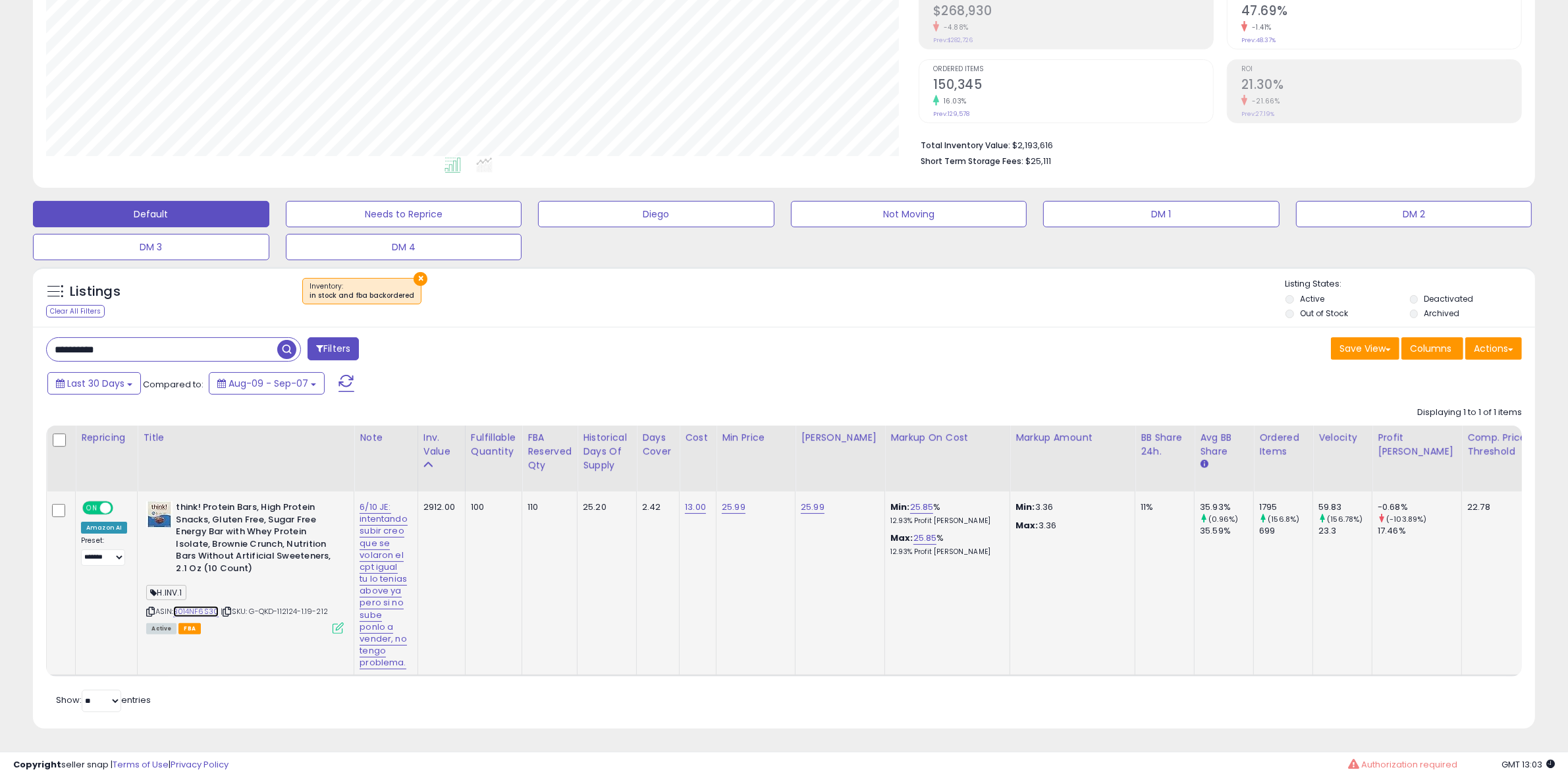
click at [194, 606] on link "B014NF6S30" at bounding box center [195, 611] width 46 height 11
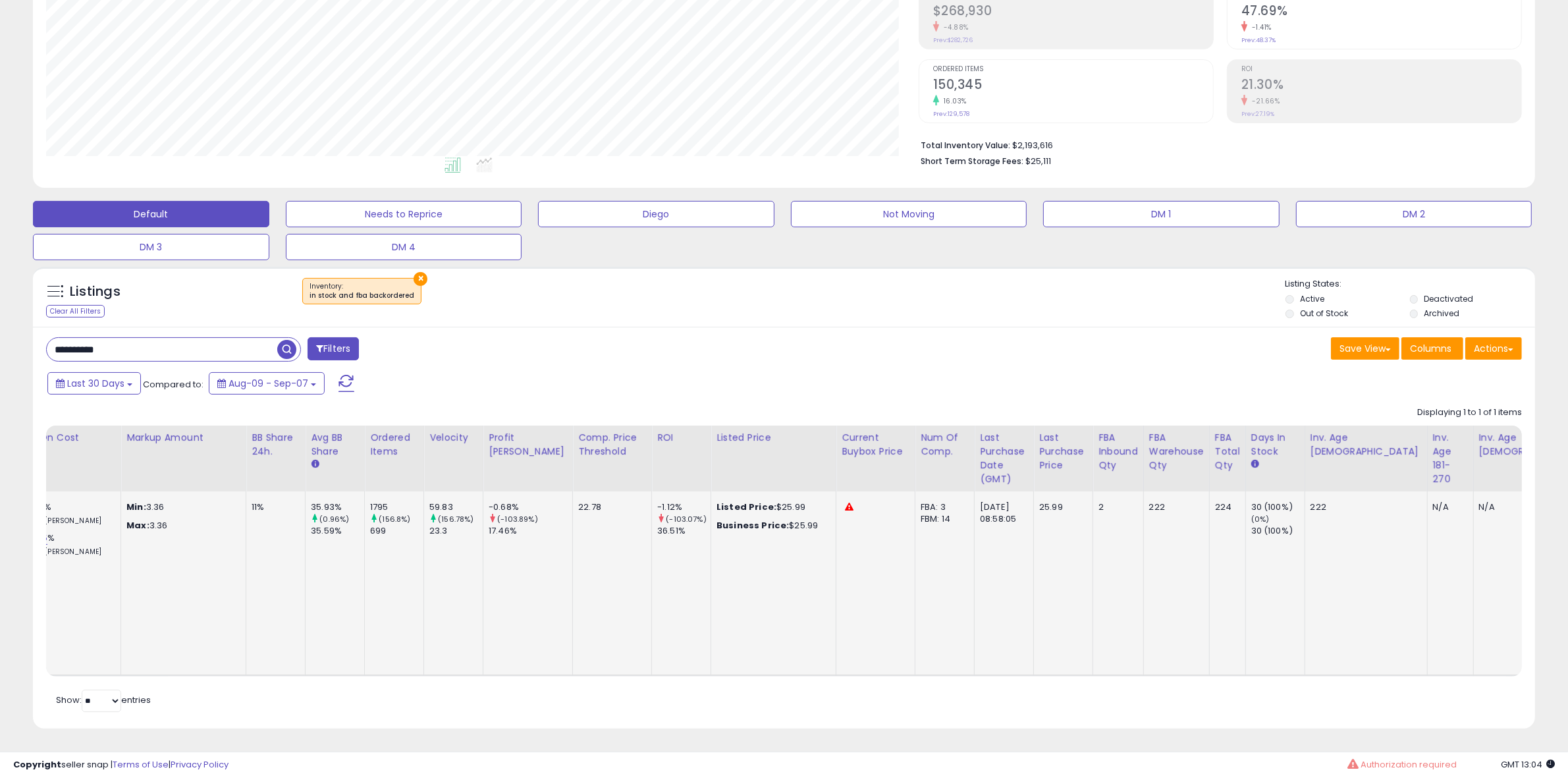
scroll to position [0, 241]
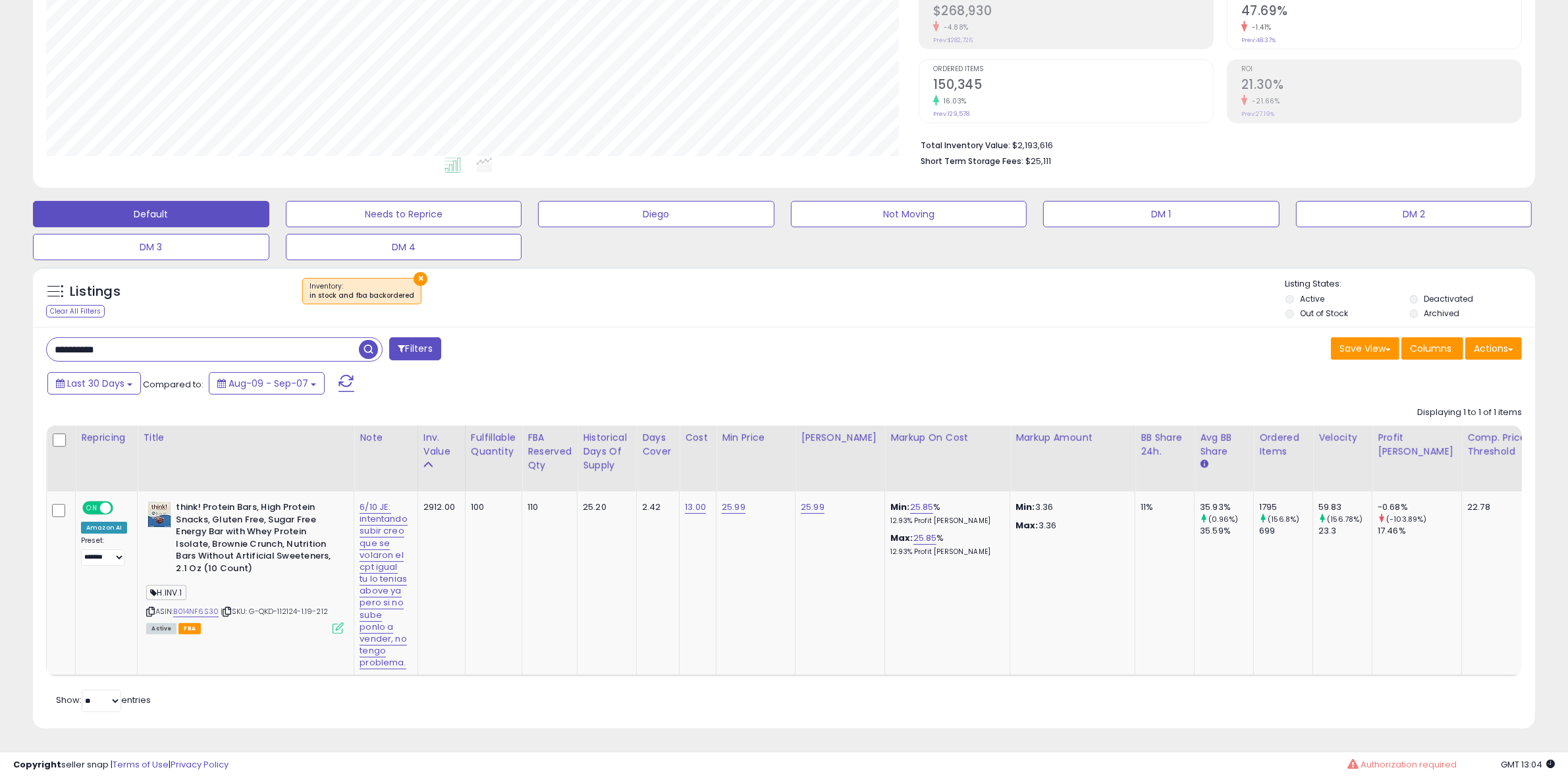
click at [105, 338] on input "**********" at bounding box center [203, 350] width 313 height 23
paste input "text"
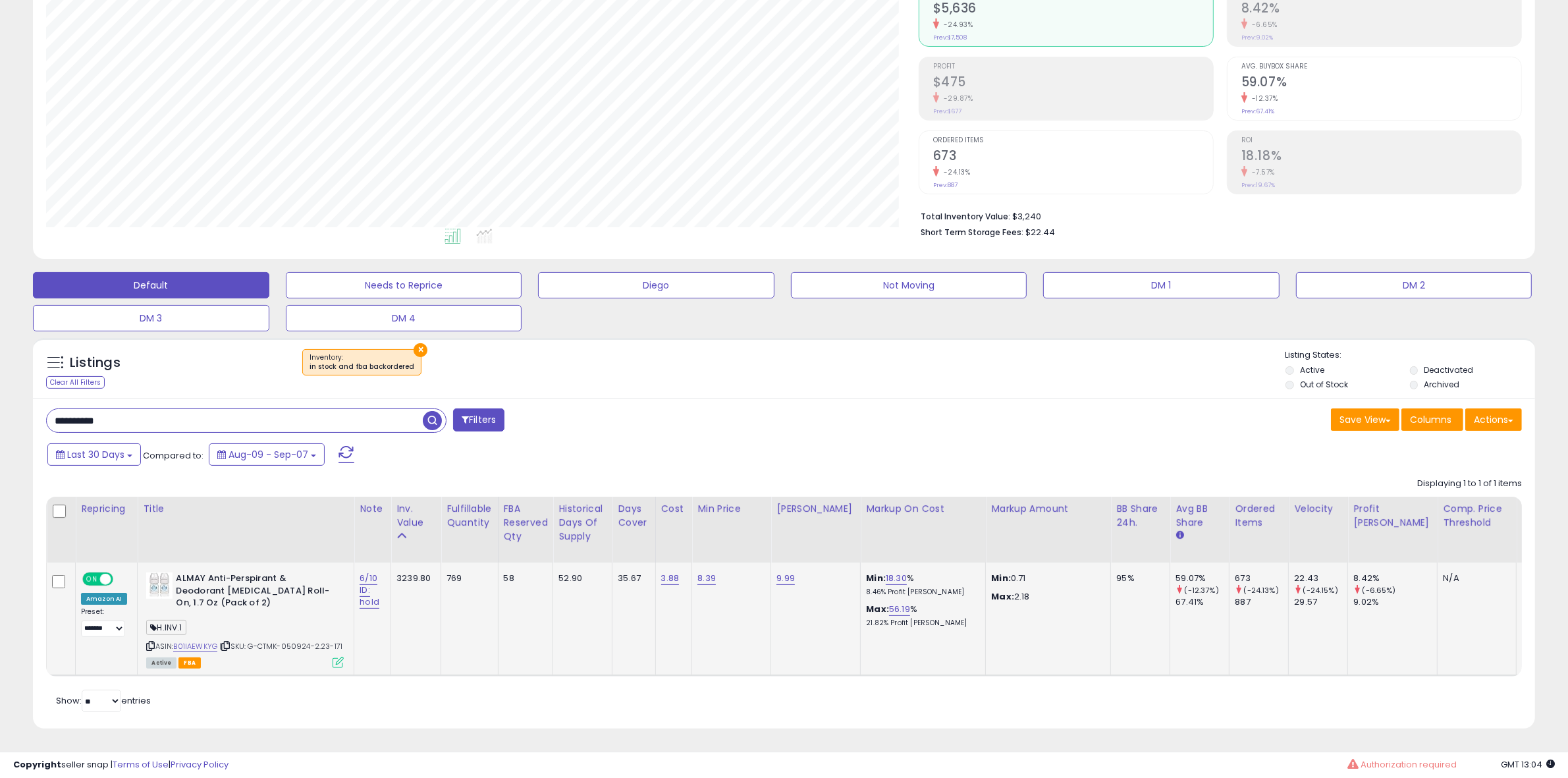
scroll to position [270, 872]
click at [202, 641] on link "B01IAEWKYG" at bounding box center [194, 646] width 44 height 11
click at [146, 410] on input "**********" at bounding box center [234, 421] width 376 height 23
paste input "text"
type input "**********"
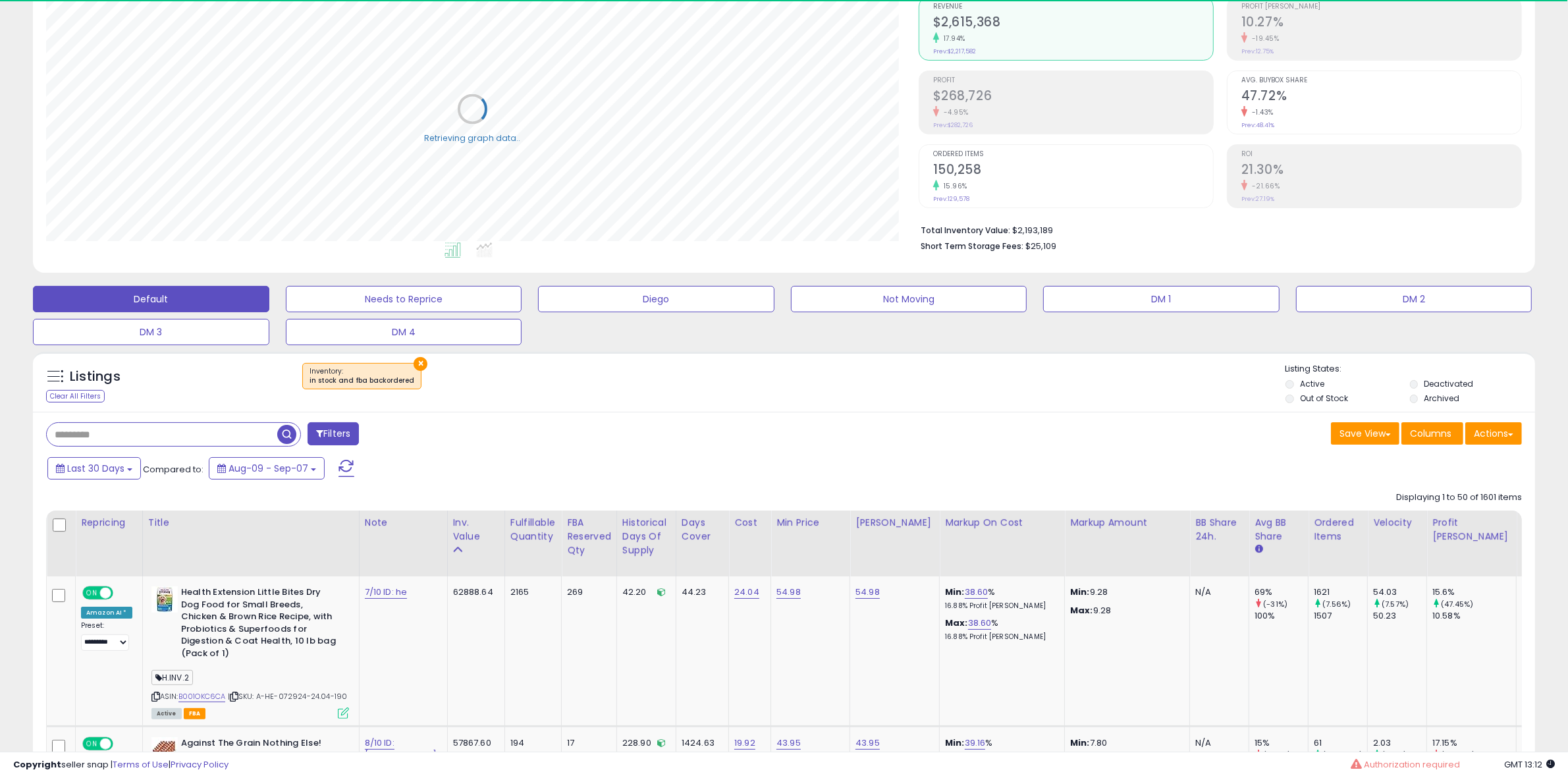
scroll to position [136, 0]
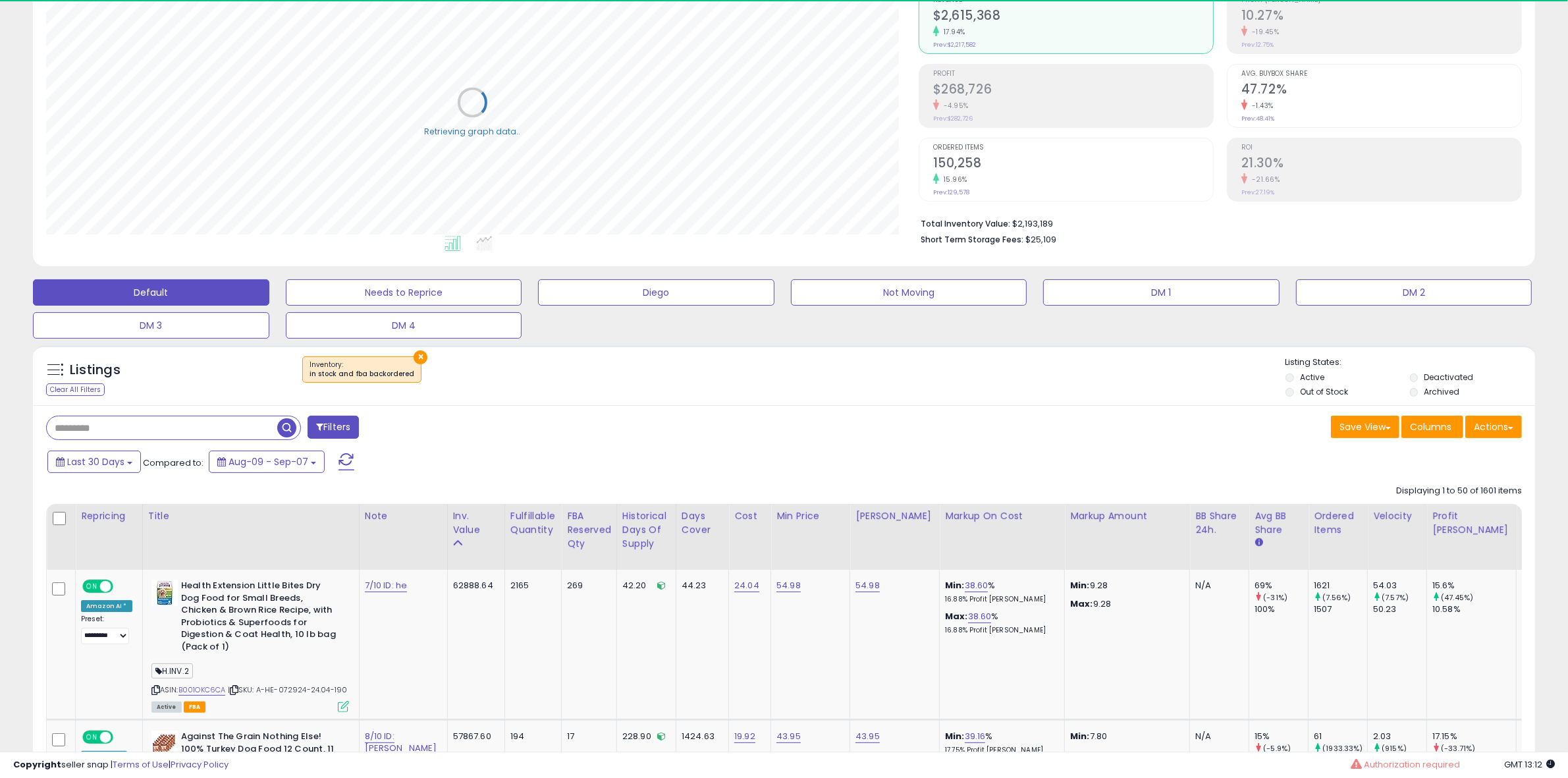
paste input "**********"
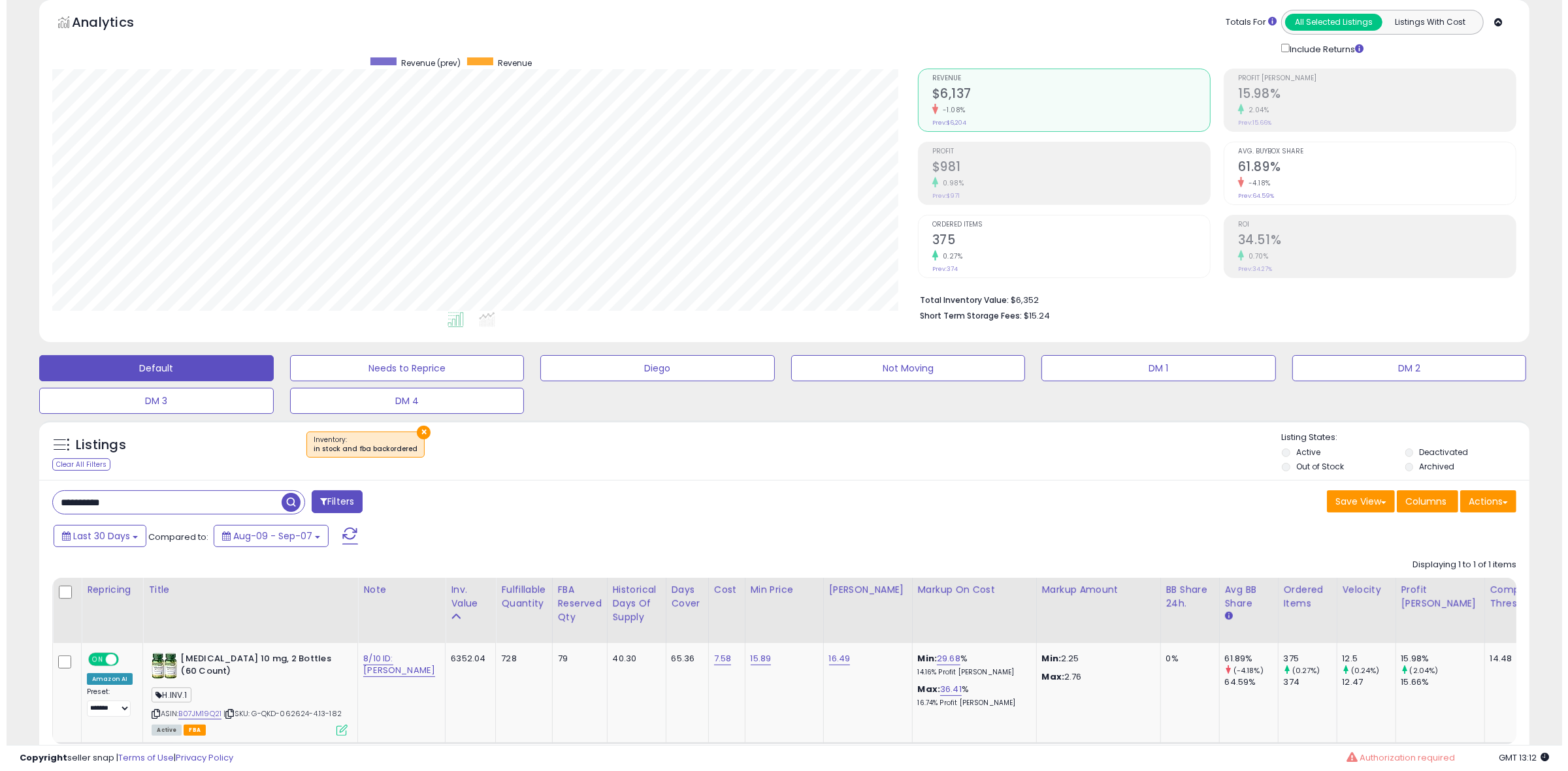
scroll to position [267, 865]
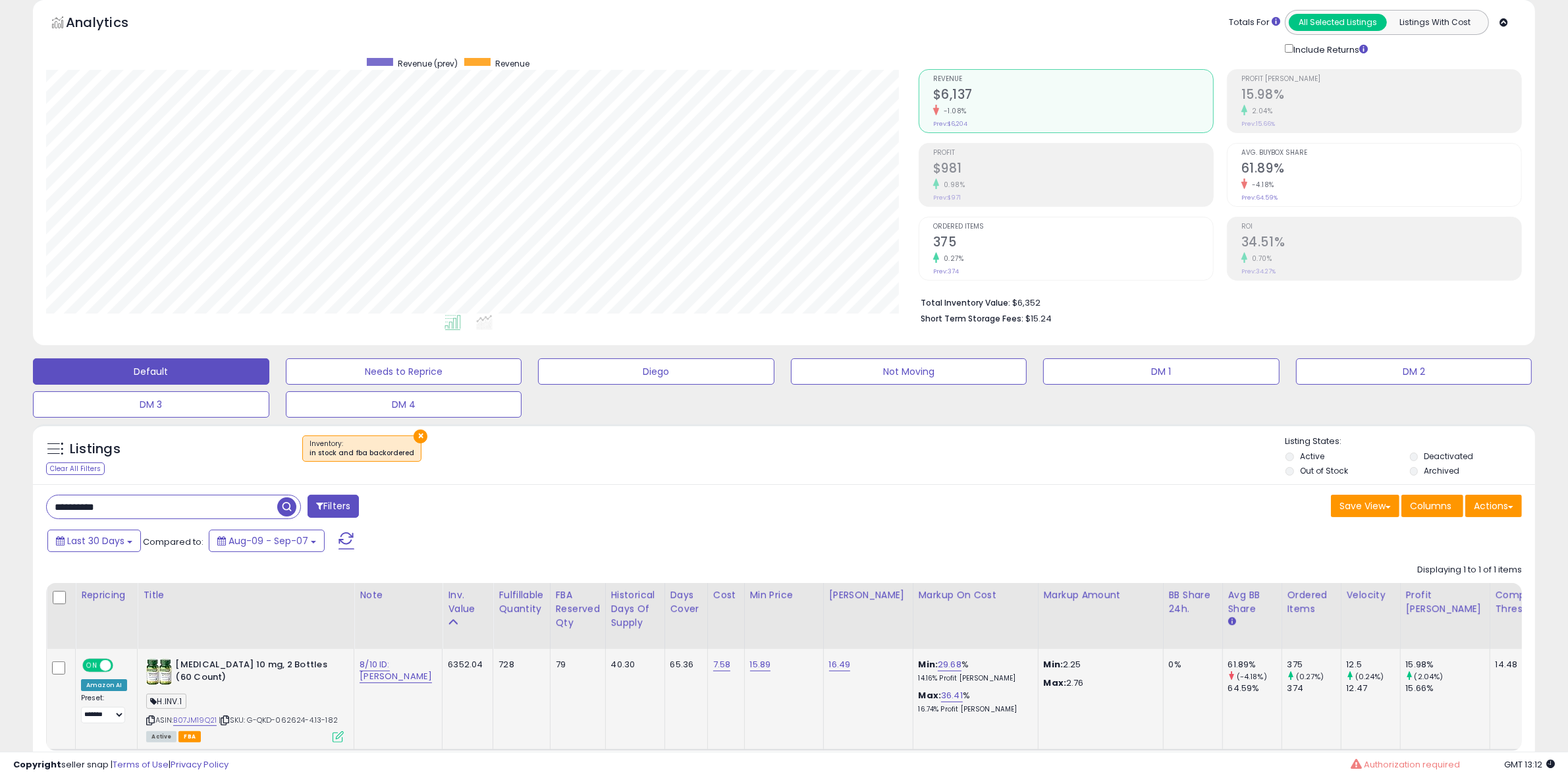
click at [332, 735] on icon at bounding box center [337, 736] width 11 height 11
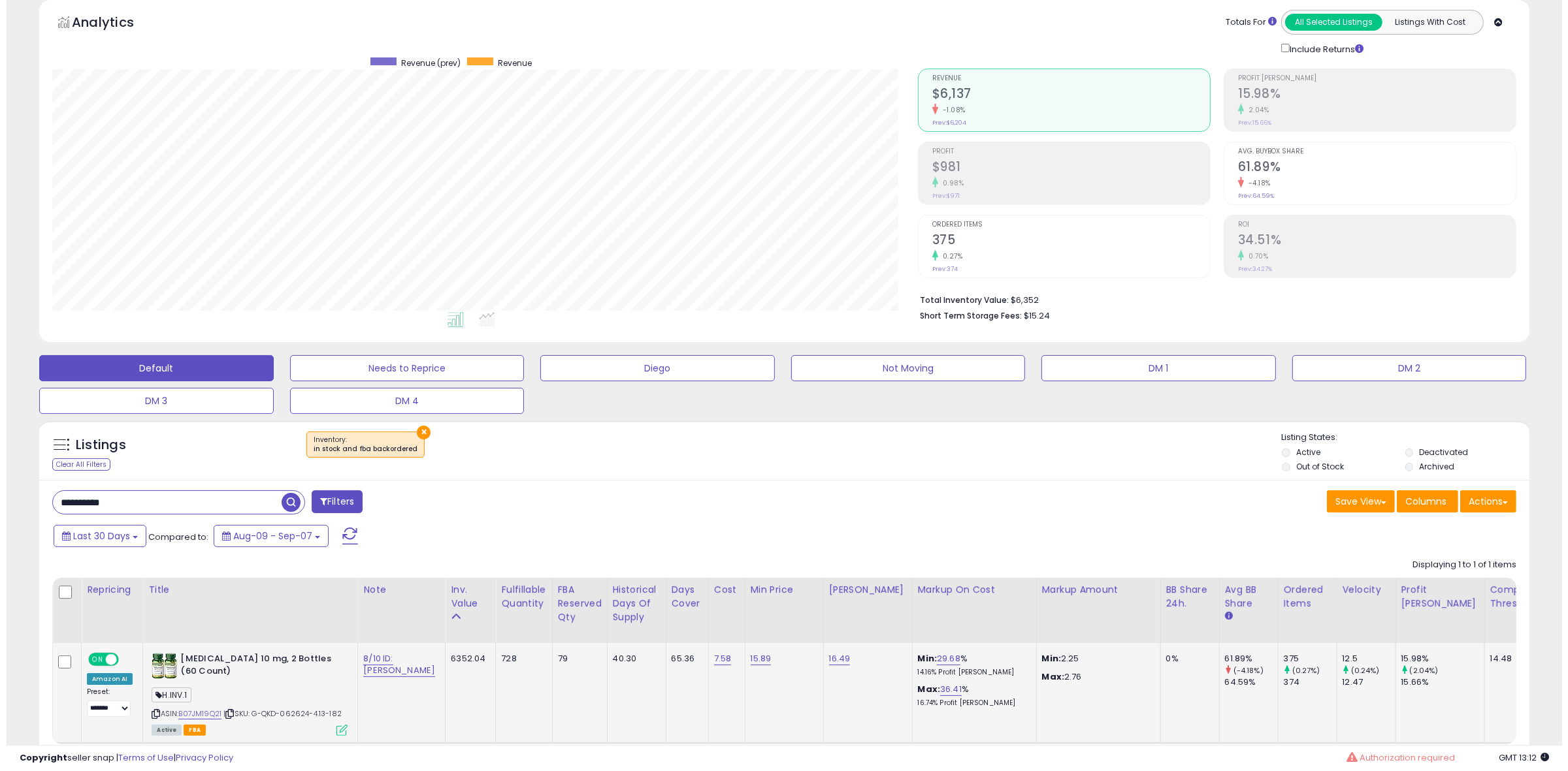
scroll to position [267, 872]
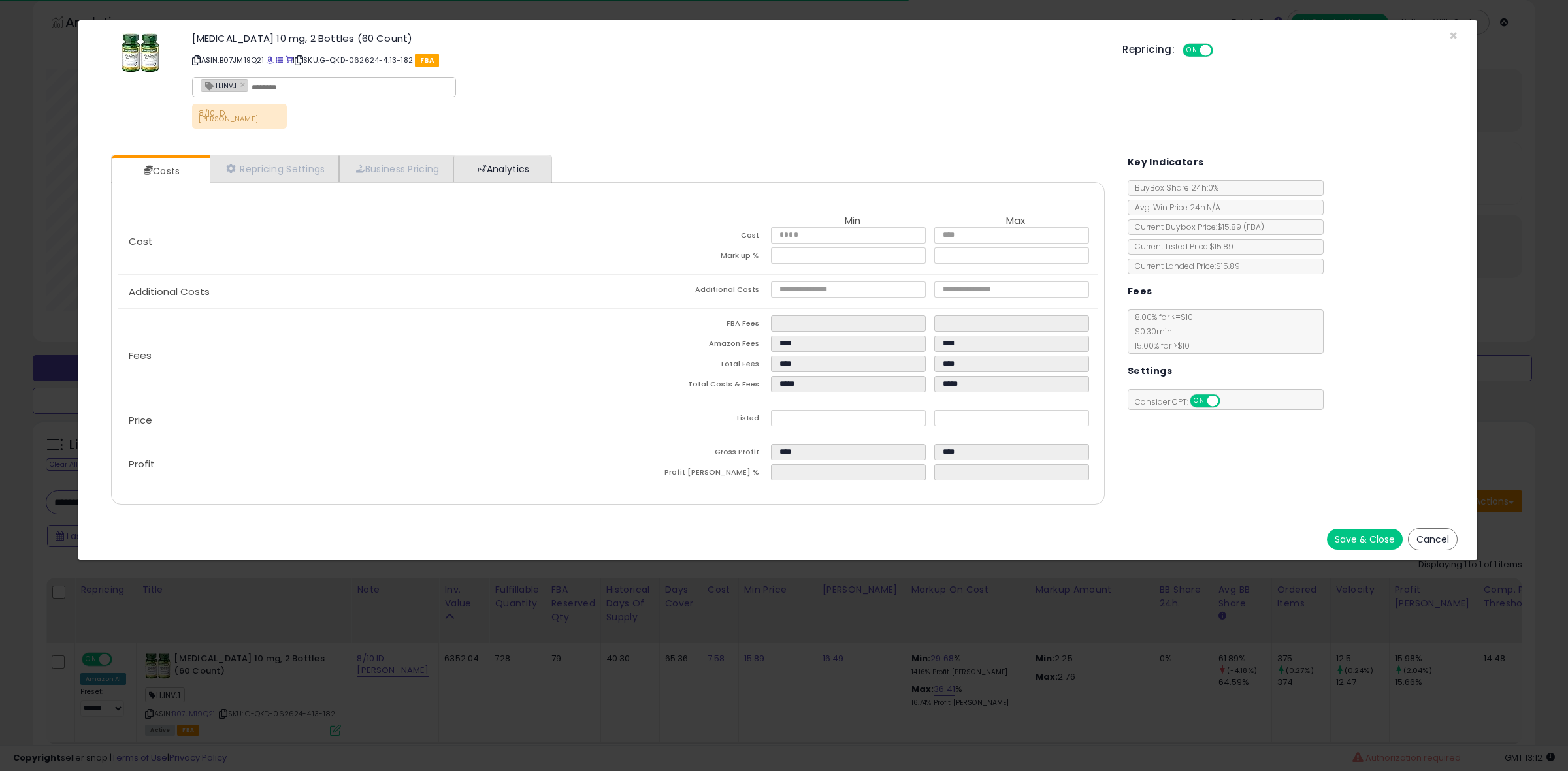
drag, startPoint x: 476, startPoint y: 144, endPoint x: 483, endPoint y: 174, distance: 30.8
click at [483, 174] on div "Costs Repricing Settings Business Pricing Analytics Cost" at bounding box center [608, 331] width 1019 height 373
click at [483, 174] on link "Analytics" at bounding box center [502, 169] width 97 height 27
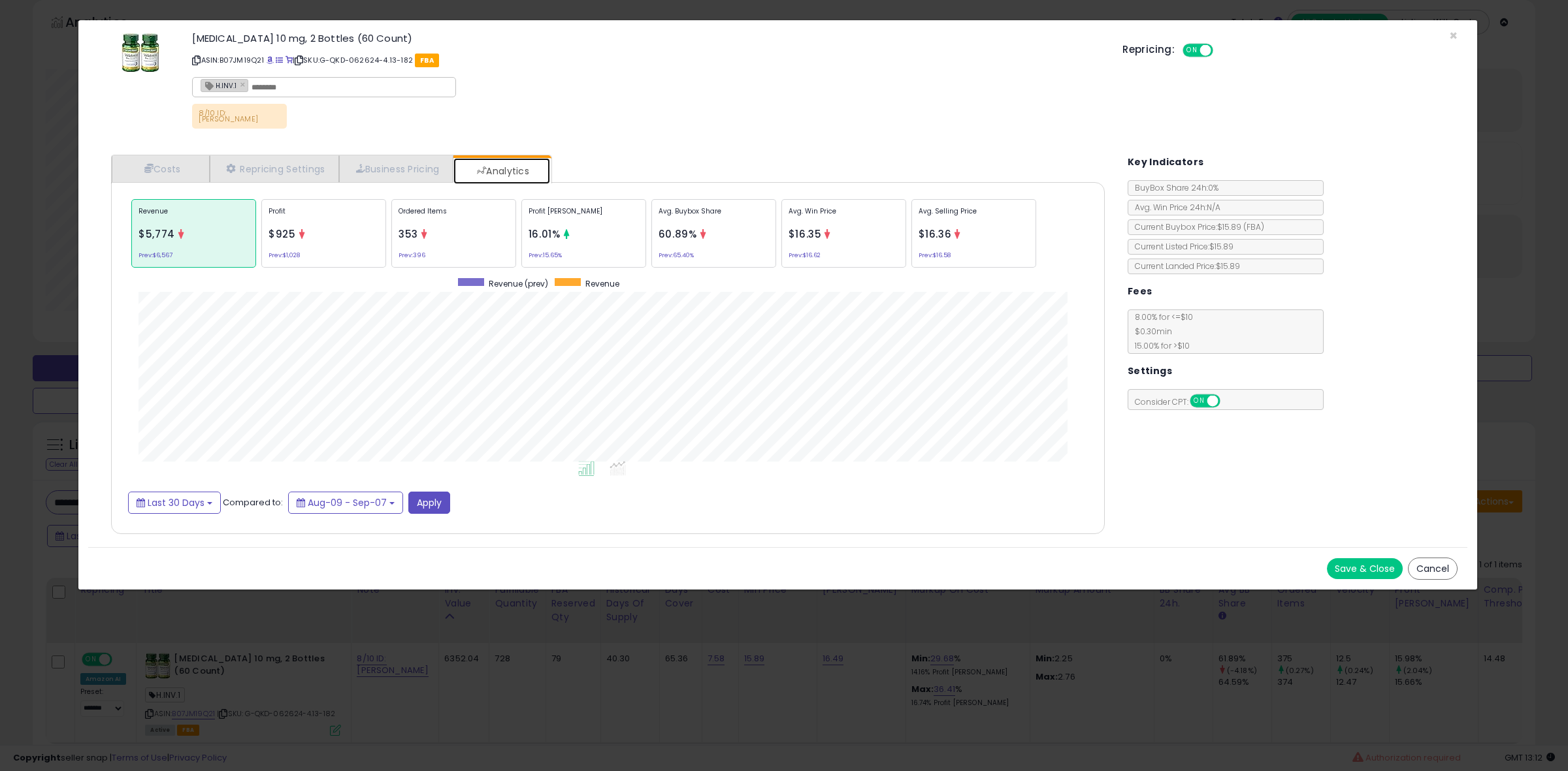
scroll to position [402, 1019]
click at [450, 211] on p "Ordered Items" at bounding box center [454, 216] width 110 height 19
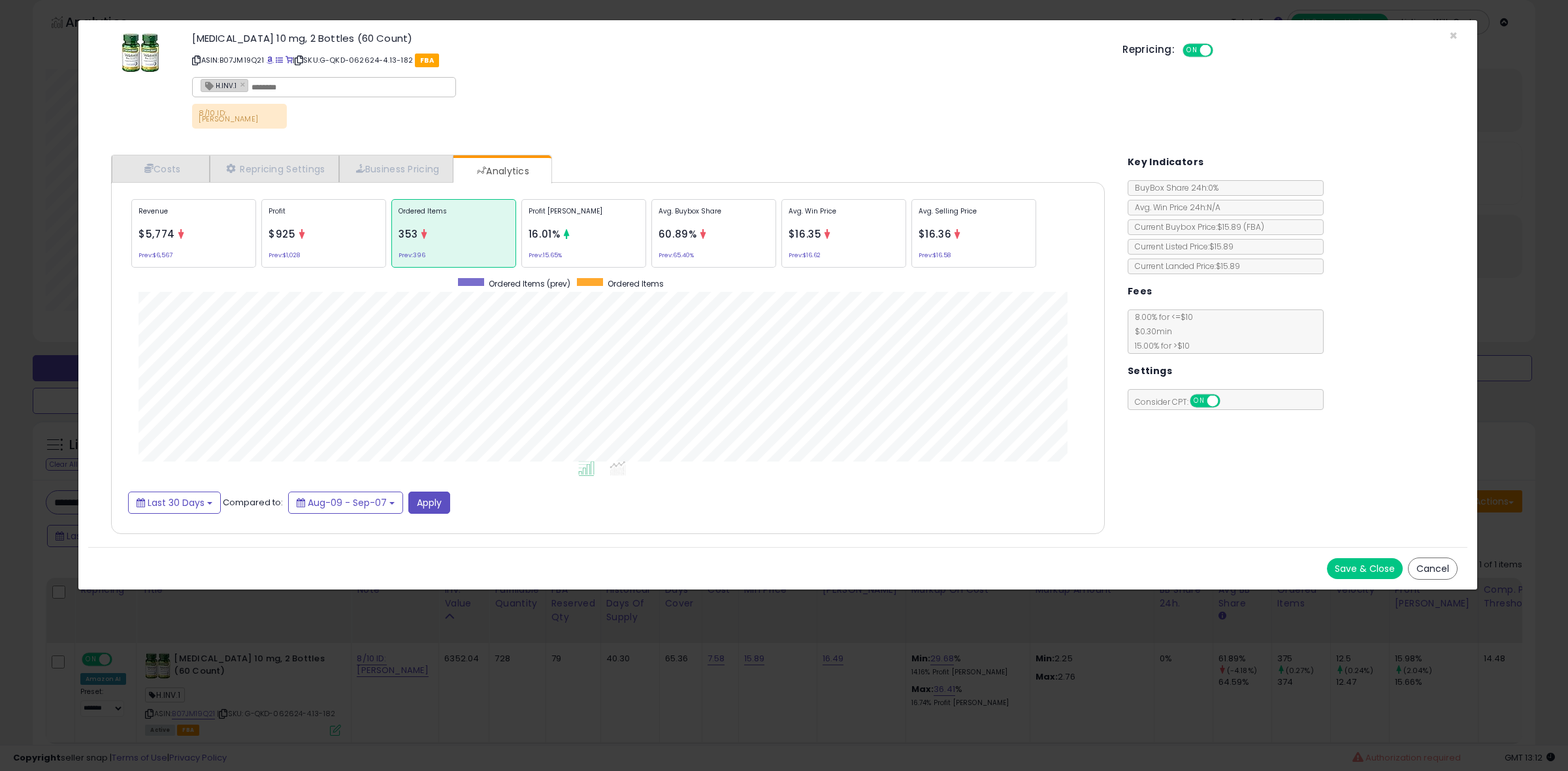
click at [670, 254] on small "Prev: 65.40%" at bounding box center [676, 256] width 35 height 4
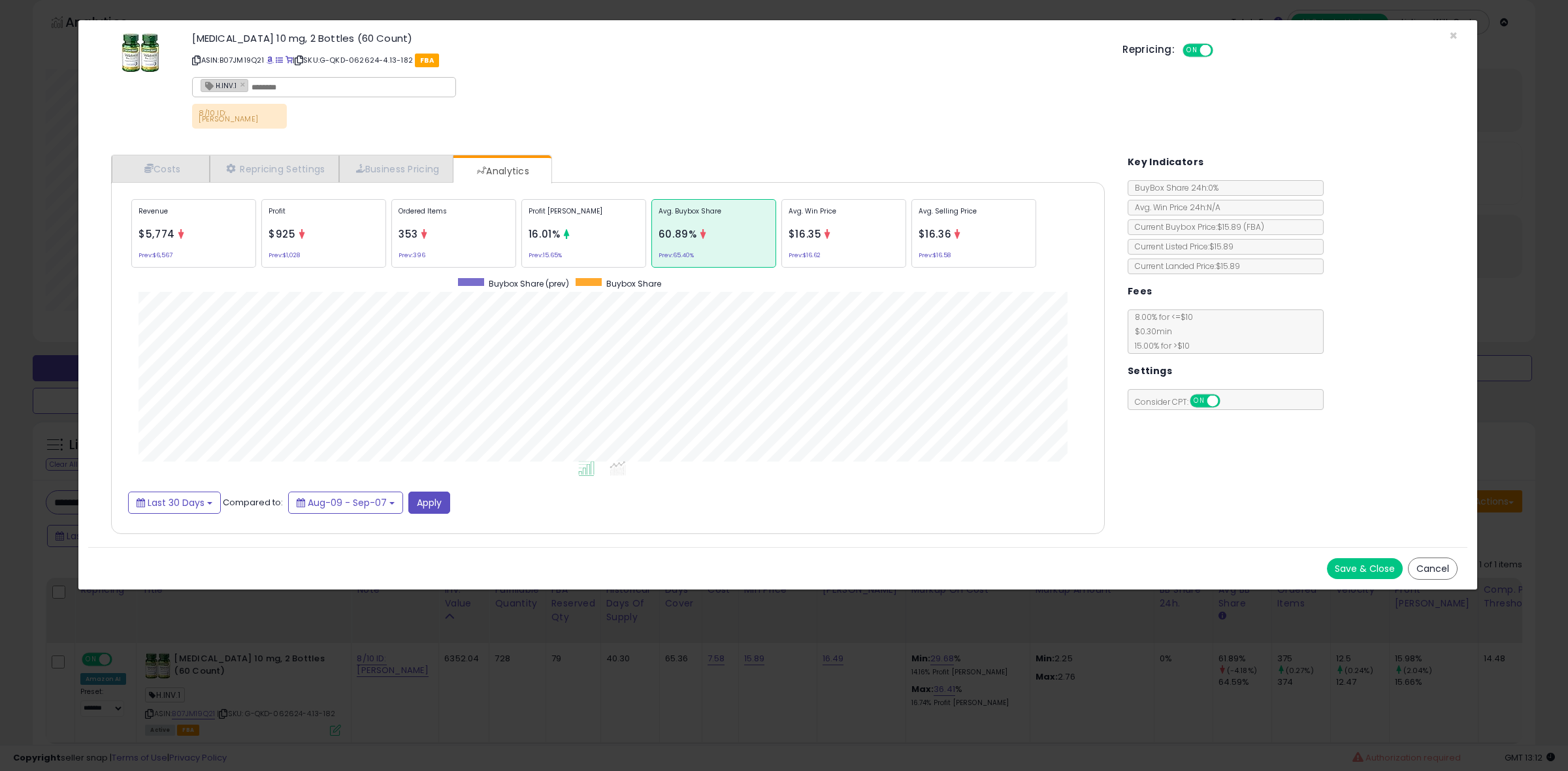
click at [4, 231] on div "× Close [MEDICAL_DATA] 10 mg, 2 Bottles (60 Count) ASIN: B07JM19Q21 | SKU: G-QK…" at bounding box center [784, 386] width 1568 height 771
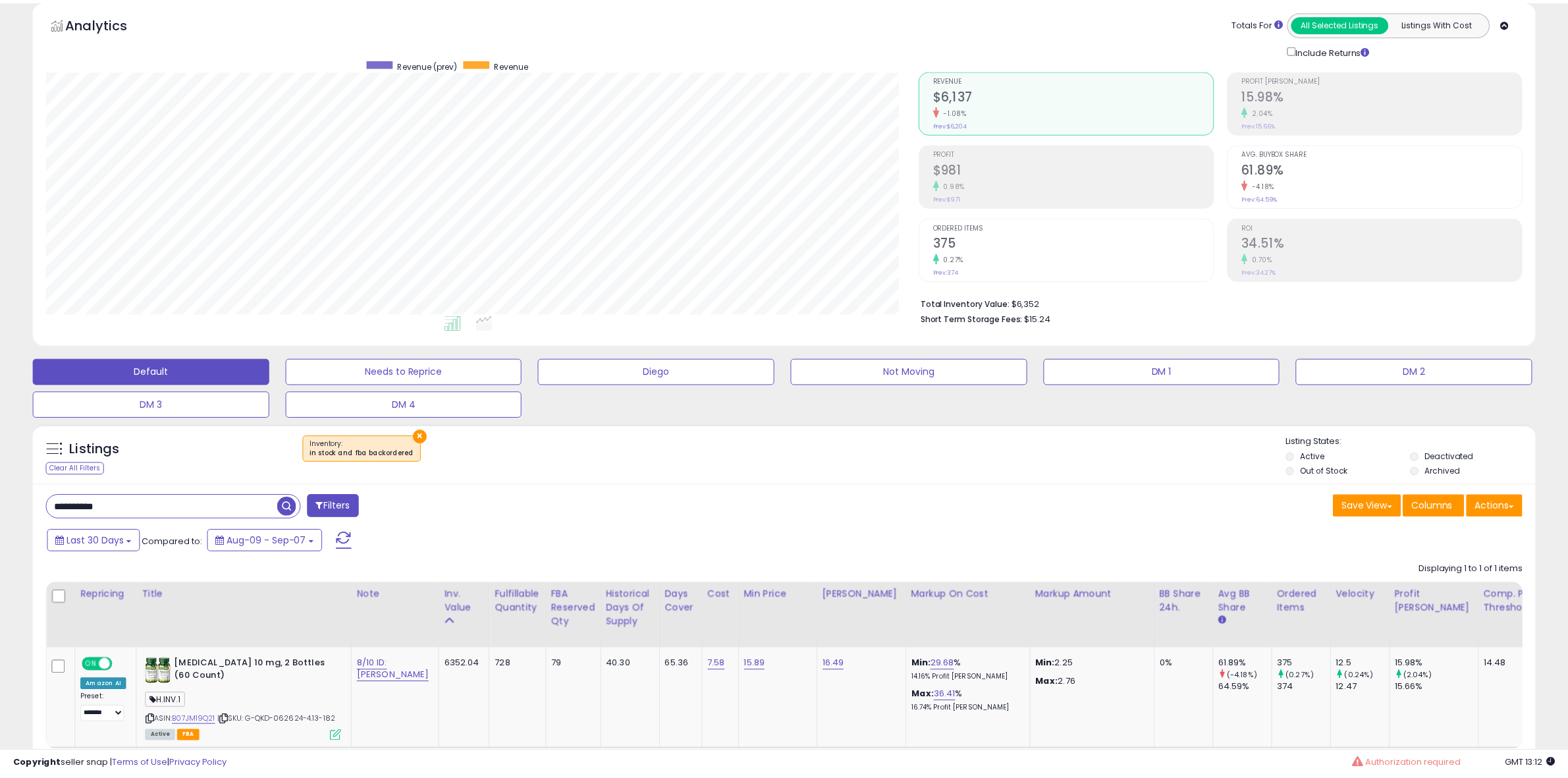
scroll to position [658699, 657800]
click at [158, 509] on input "**********" at bounding box center [162, 507] width 231 height 23
paste input "text"
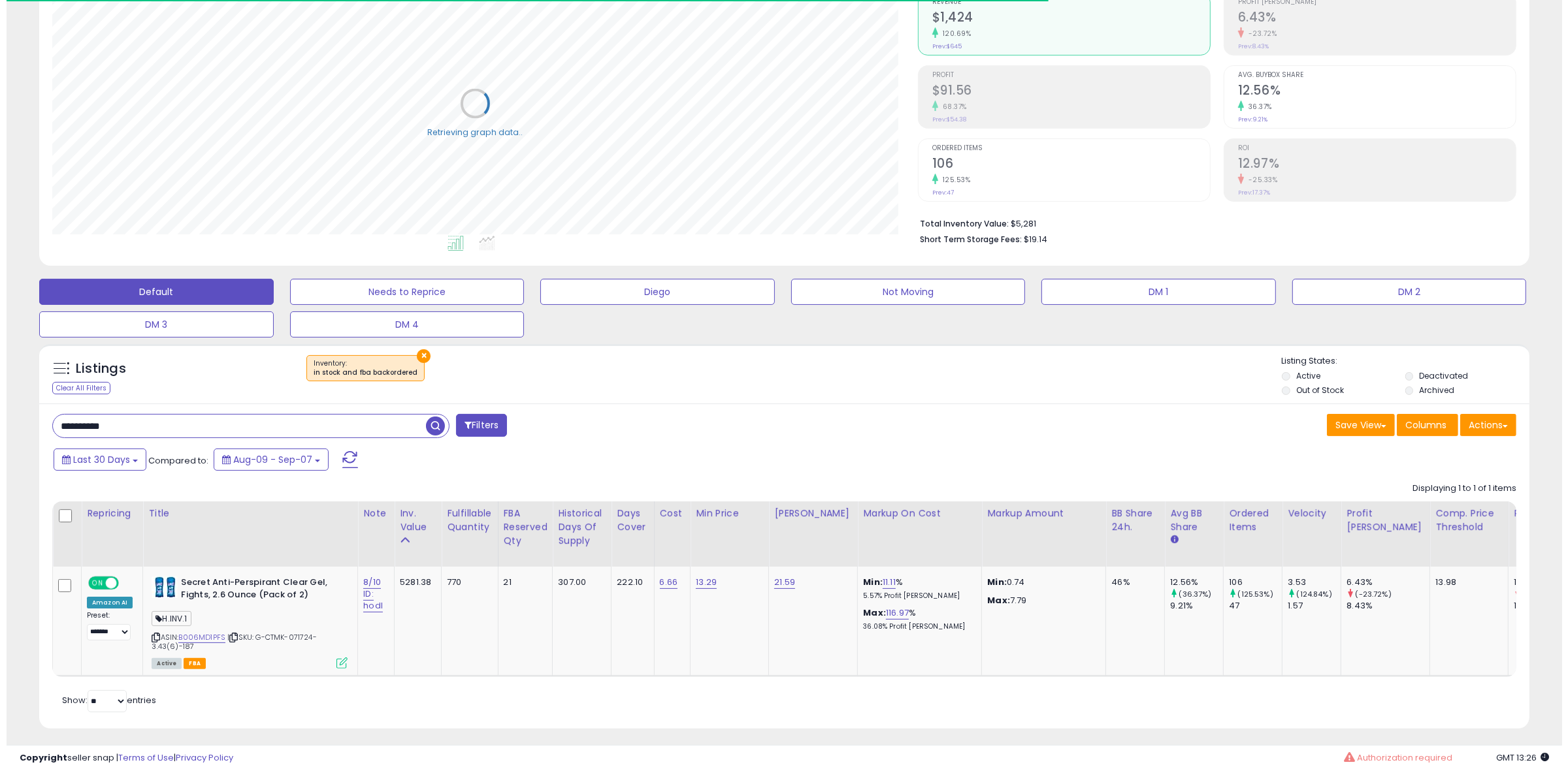
scroll to position [141, 0]
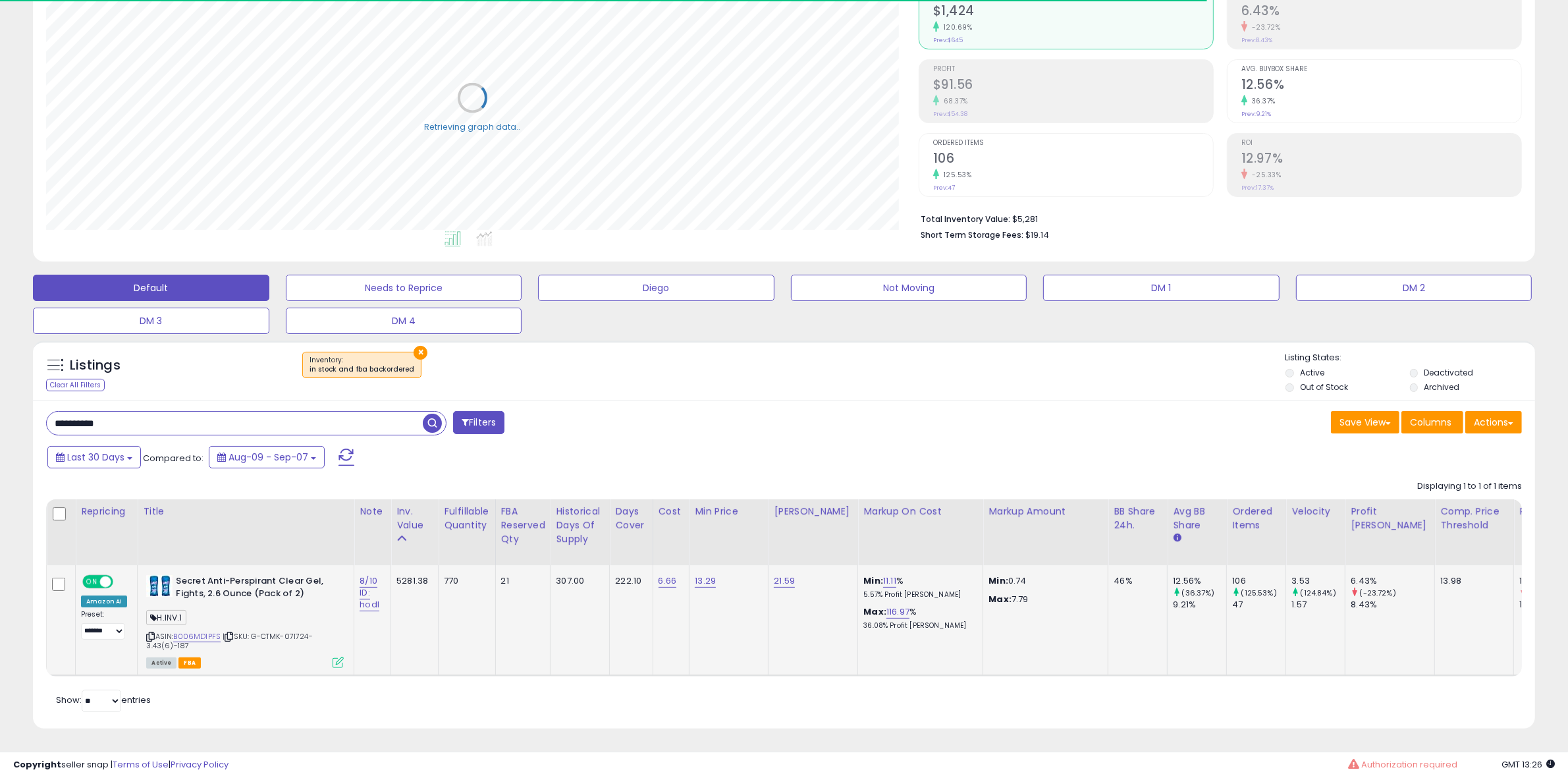
click at [328, 663] on div "Active FBA" at bounding box center [245, 662] width 197 height 9
click at [337, 663] on icon at bounding box center [337, 662] width 11 height 11
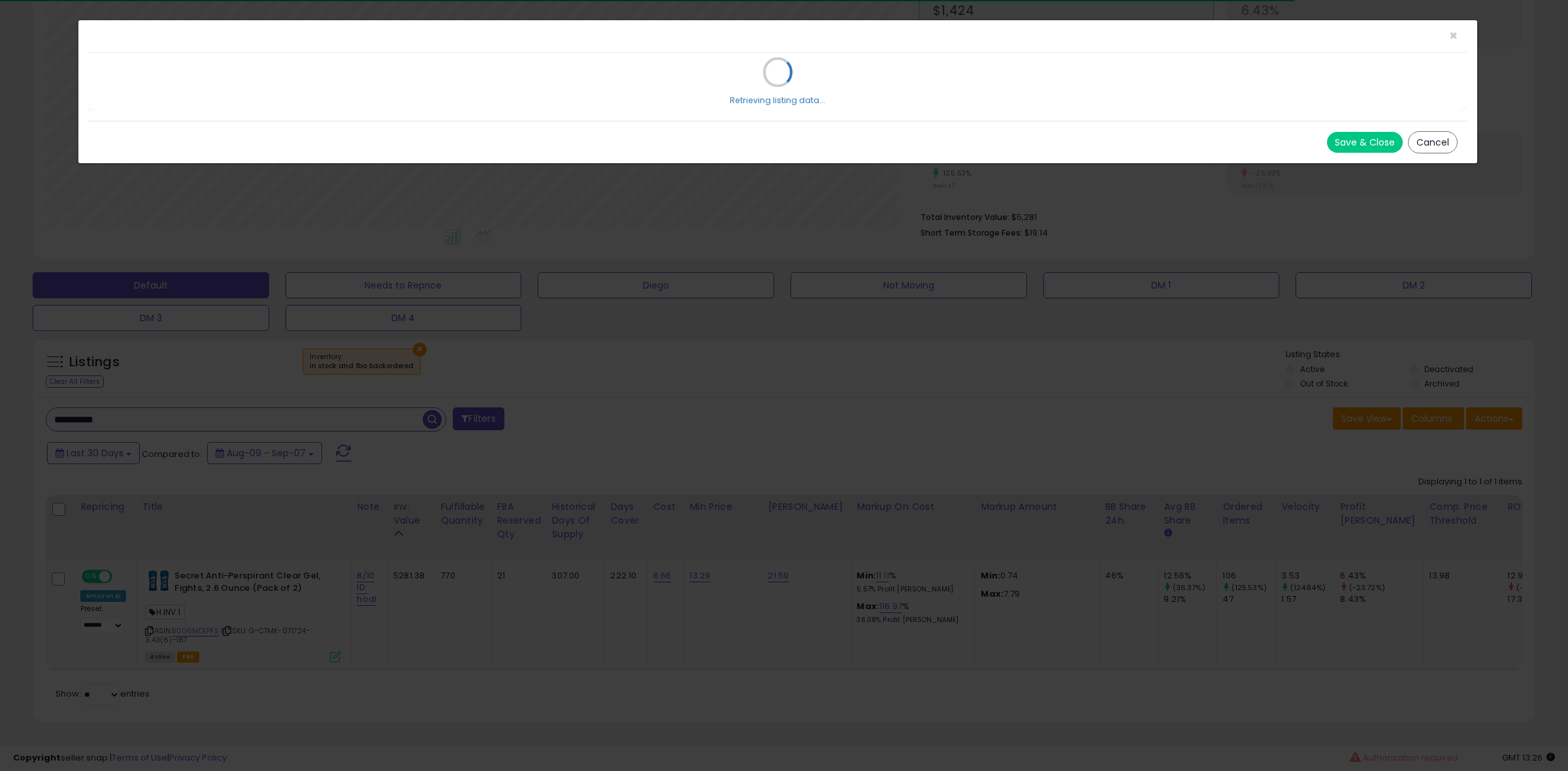
scroll to position [267, 872]
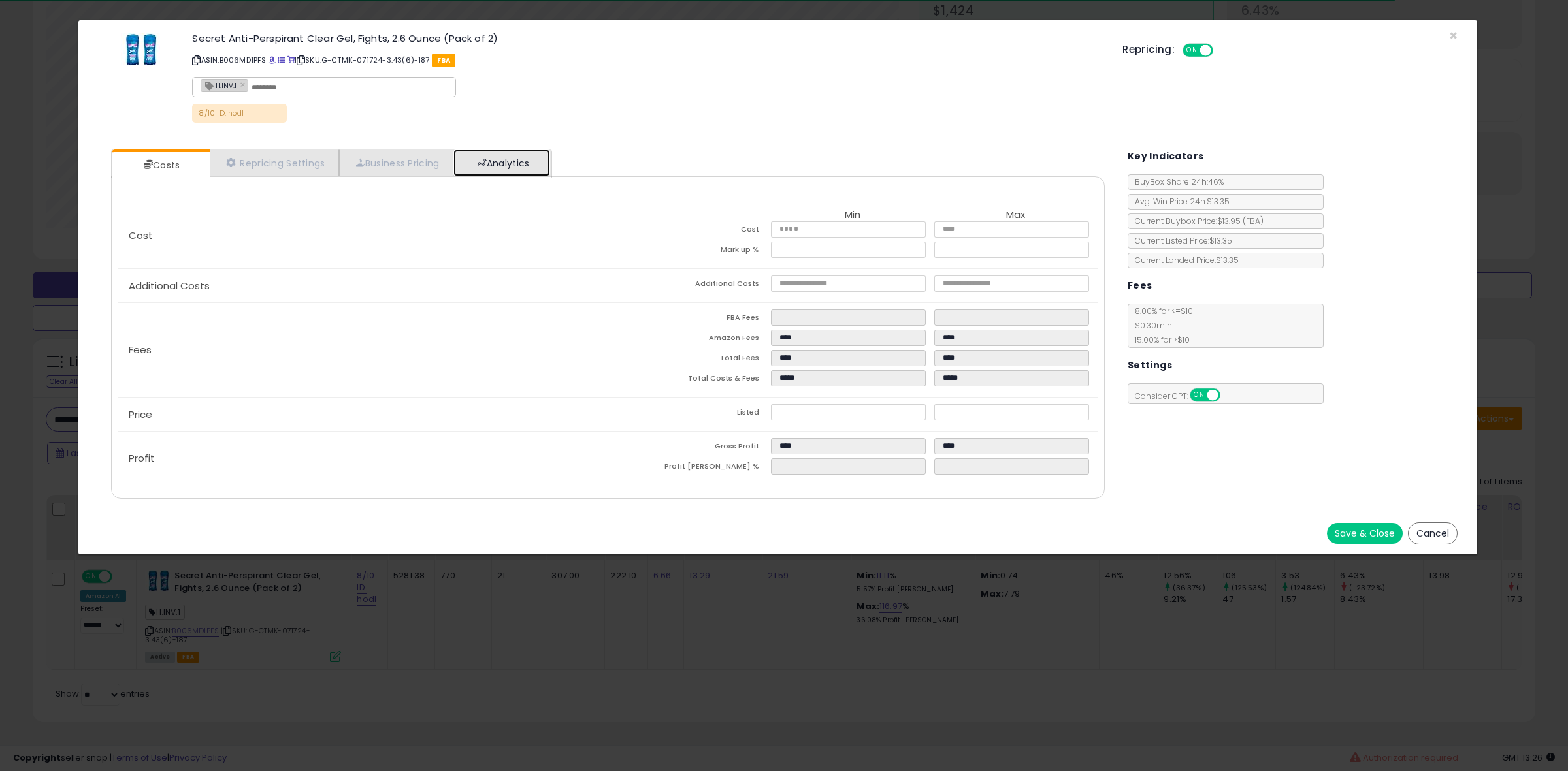
click at [503, 151] on link "Analytics" at bounding box center [502, 163] width 97 height 27
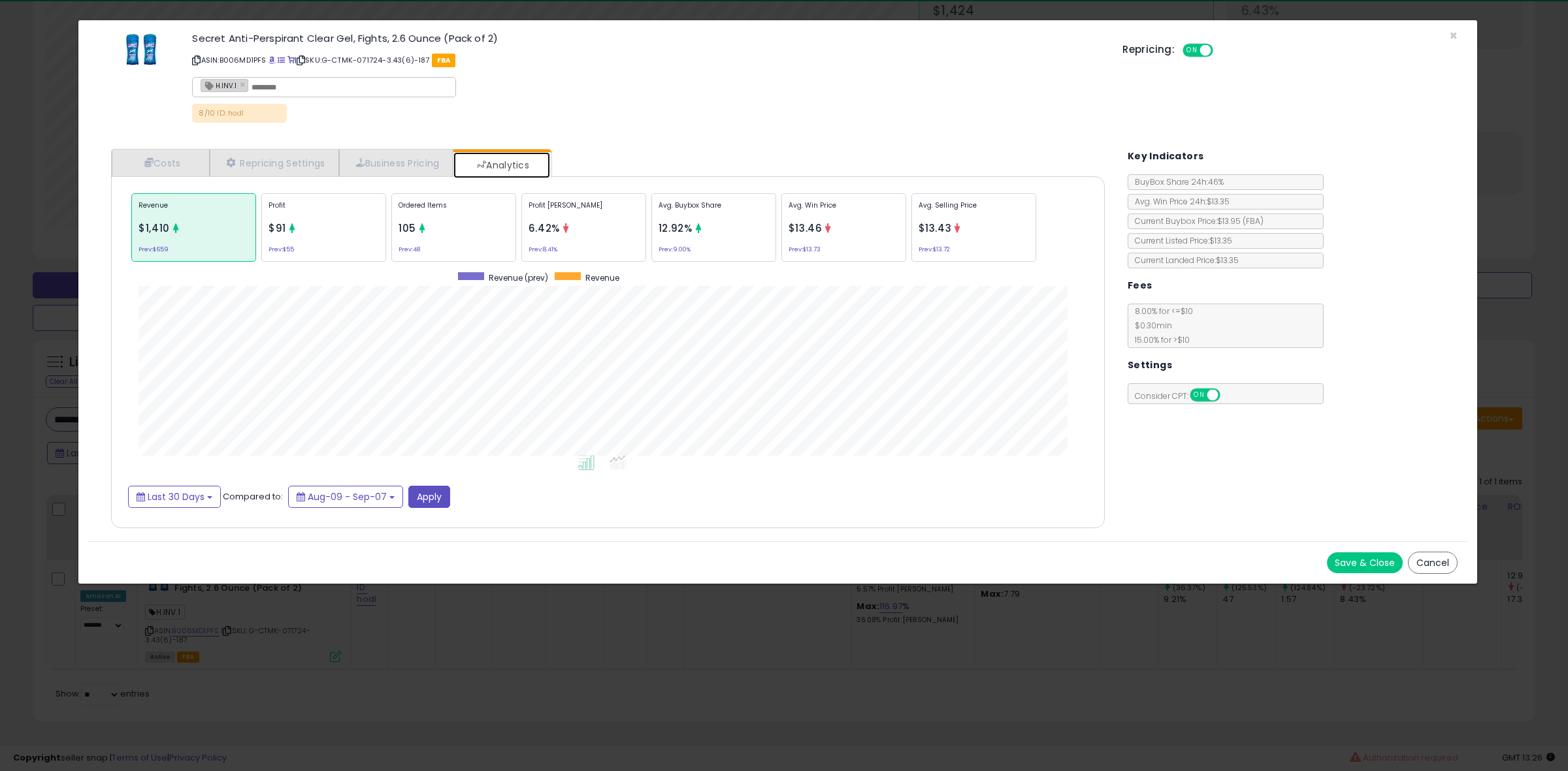
scroll to position [402, 1019]
click at [560, 253] on div "Profit [PERSON_NAME] 6.42% Prev: 8.41%" at bounding box center [583, 228] width 125 height 69
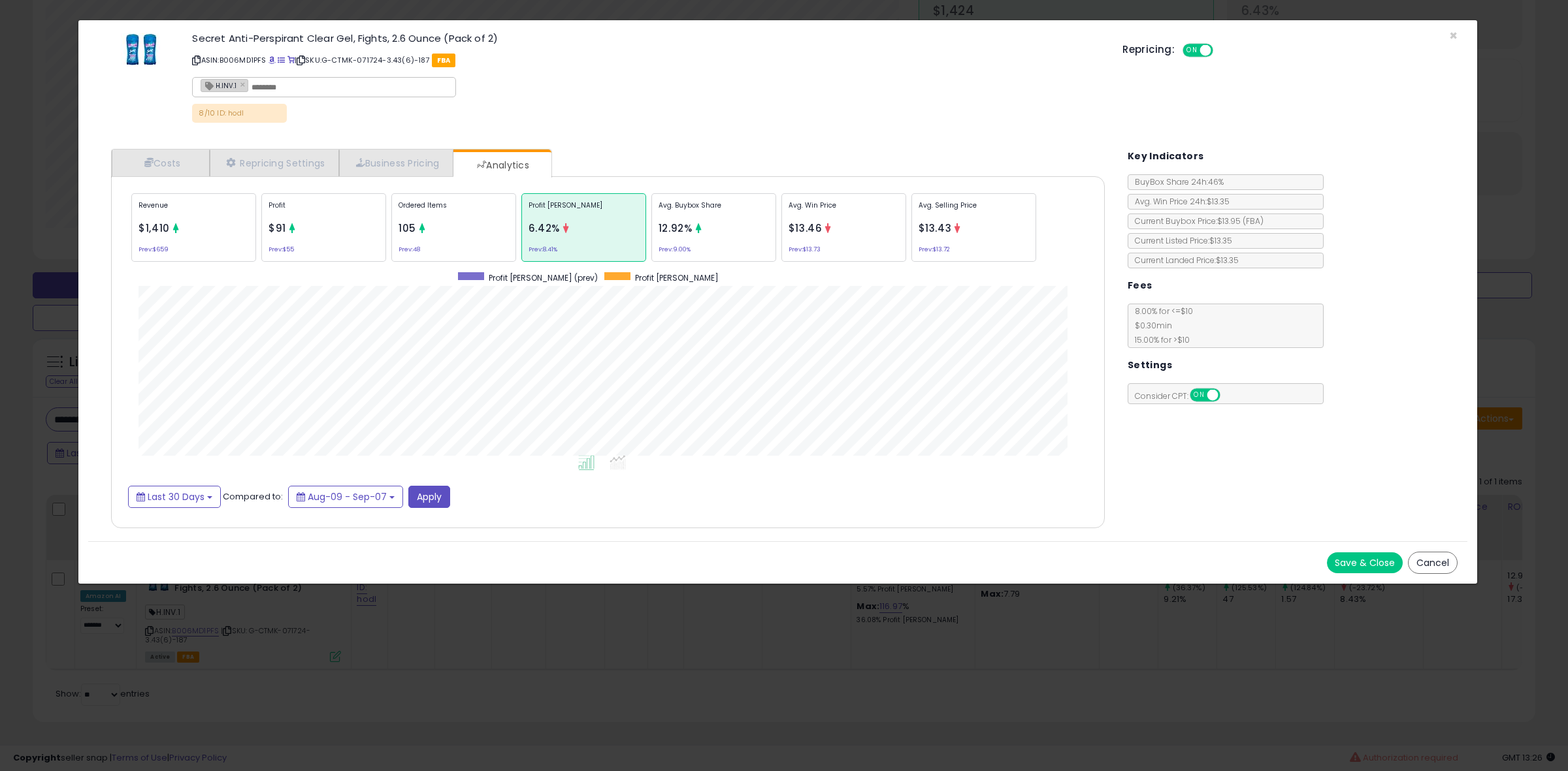
click at [435, 238] on div "Ordered Items 105 Prev: 48" at bounding box center [454, 228] width 125 height 69
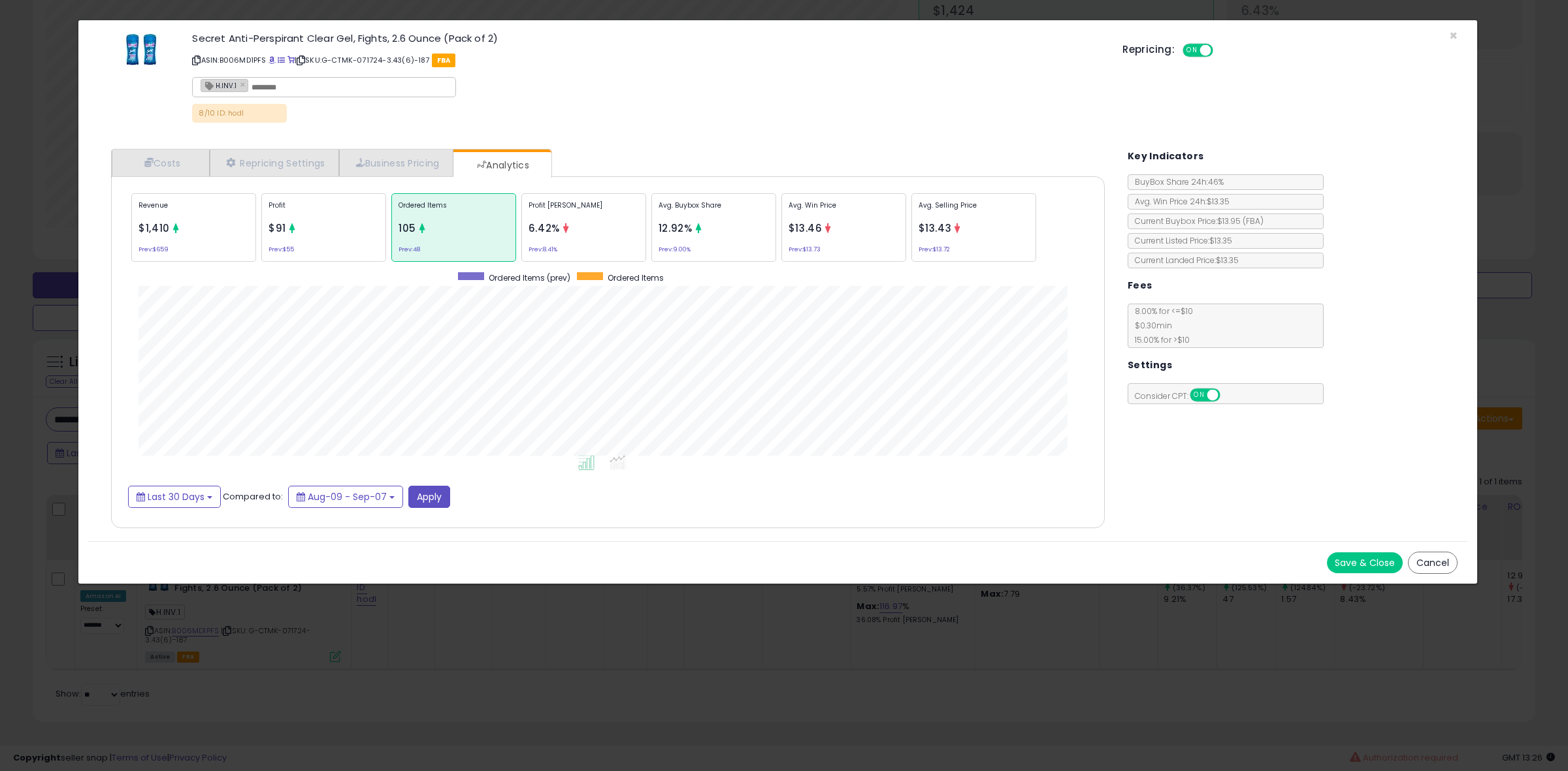
click at [15, 416] on div "× Close Secret Anti-Perspirant Clear Gel, Fights, 2.6 Ounce (Pack of 2) ASIN: B…" at bounding box center [784, 386] width 1568 height 771
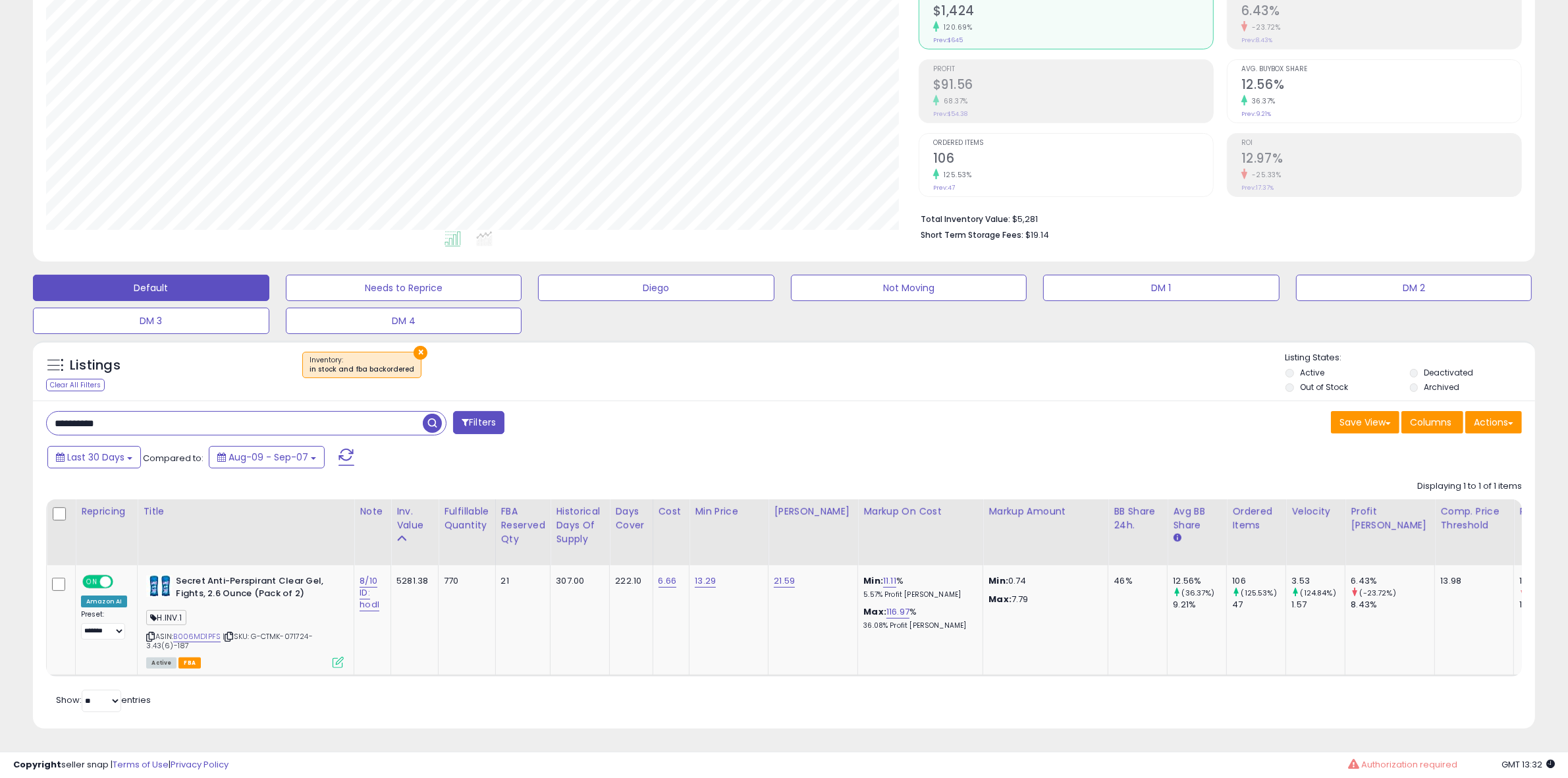
scroll to position [658699, 657800]
click at [134, 425] on input "**********" at bounding box center [234, 423] width 376 height 23
paste input "text"
type input "**********"
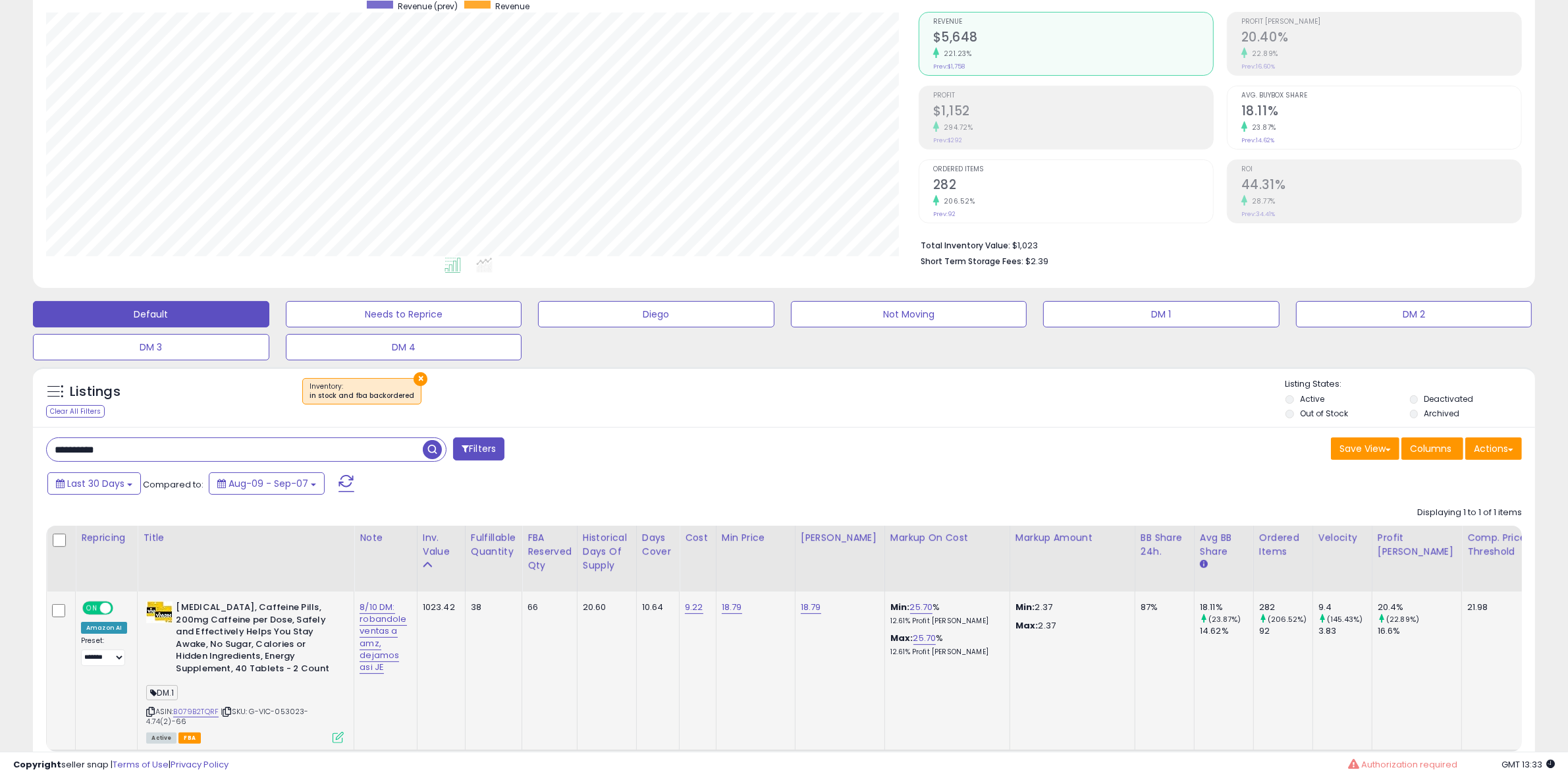
scroll to position [115, 0]
